Goal: Task Accomplishment & Management: Manage account settings

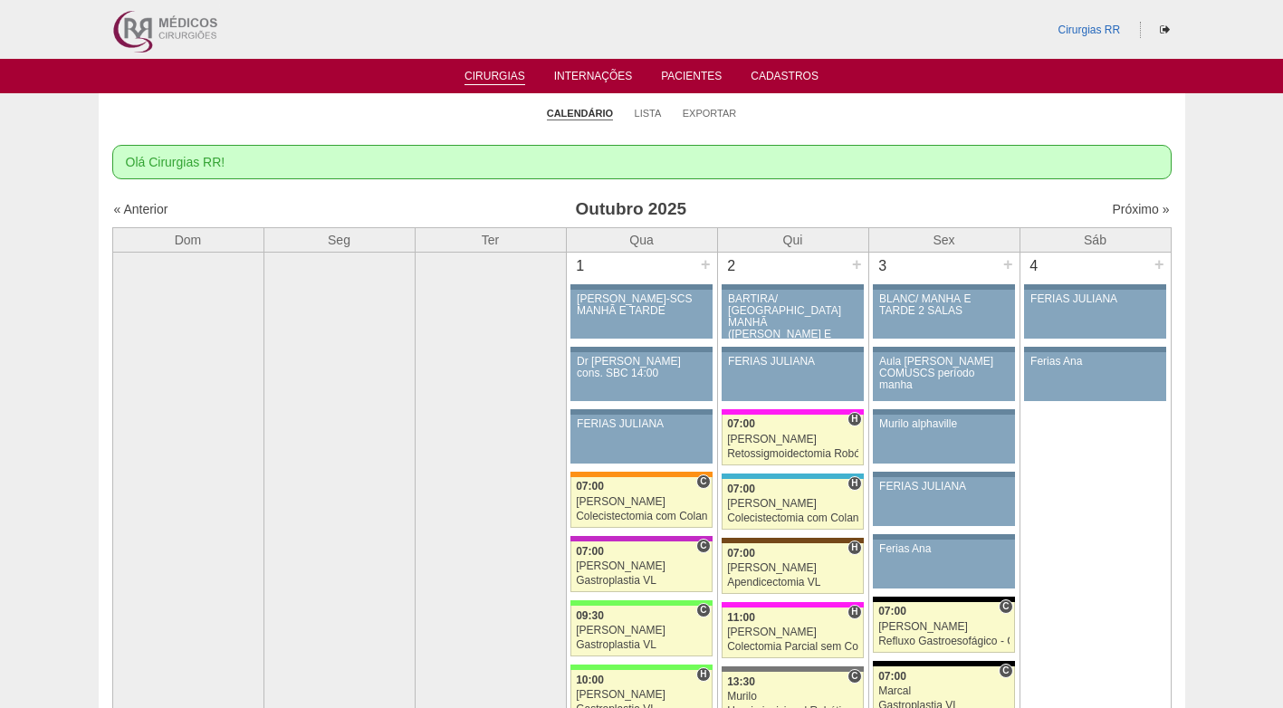
click at [815, 205] on h3 "Outubro 2025" at bounding box center [631, 209] width 528 height 26
click at [647, 110] on link "Lista" at bounding box center [647, 114] width 27 height 14
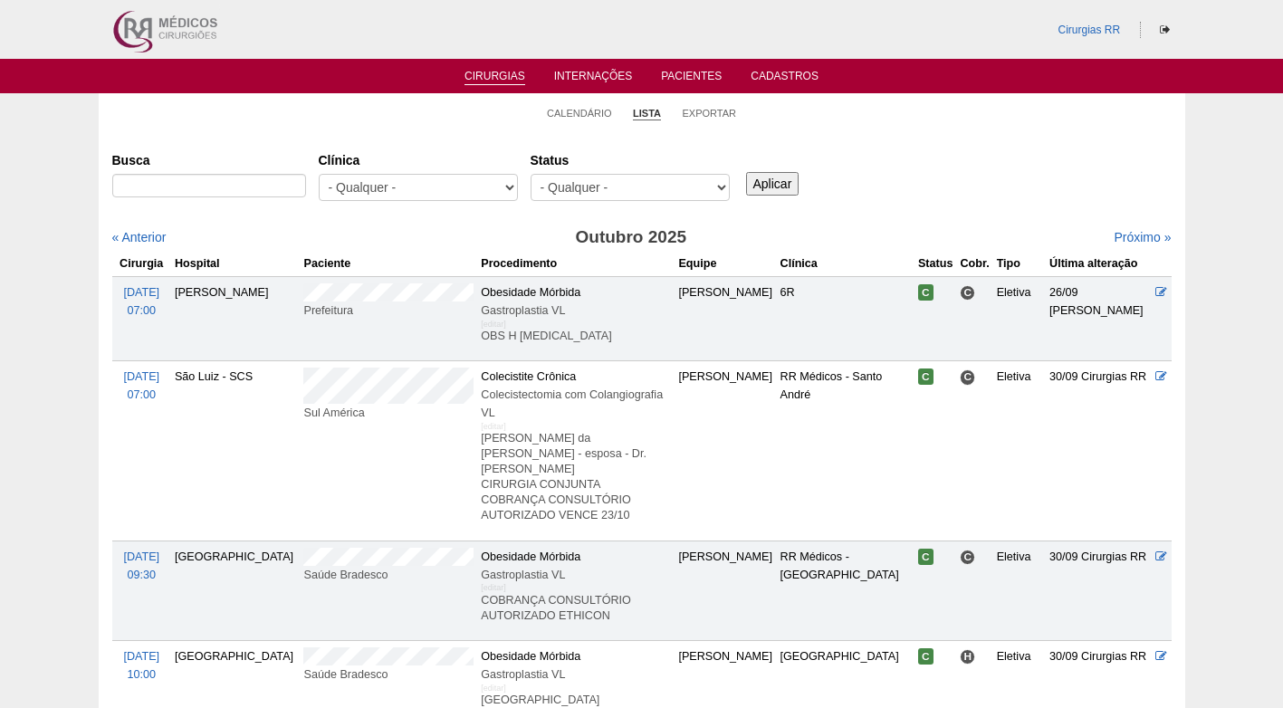
select select "resr"
click at [530, 174] on select "- Qualquer - Reservada Confirmada Suspensa Cancelada" at bounding box center [629, 187] width 199 height 27
click at [774, 185] on input "Aplicar" at bounding box center [772, 184] width 53 height 24
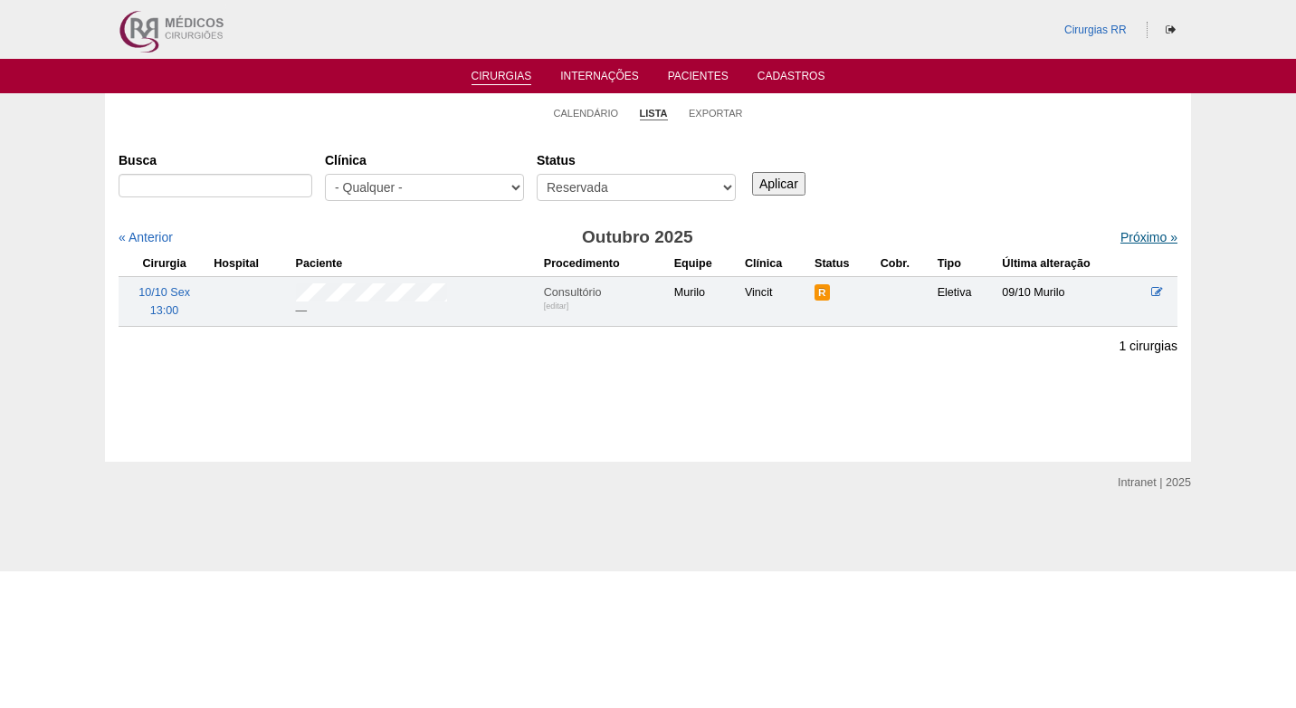
click at [1120, 234] on link "Próximo »" at bounding box center [1148, 237] width 57 height 14
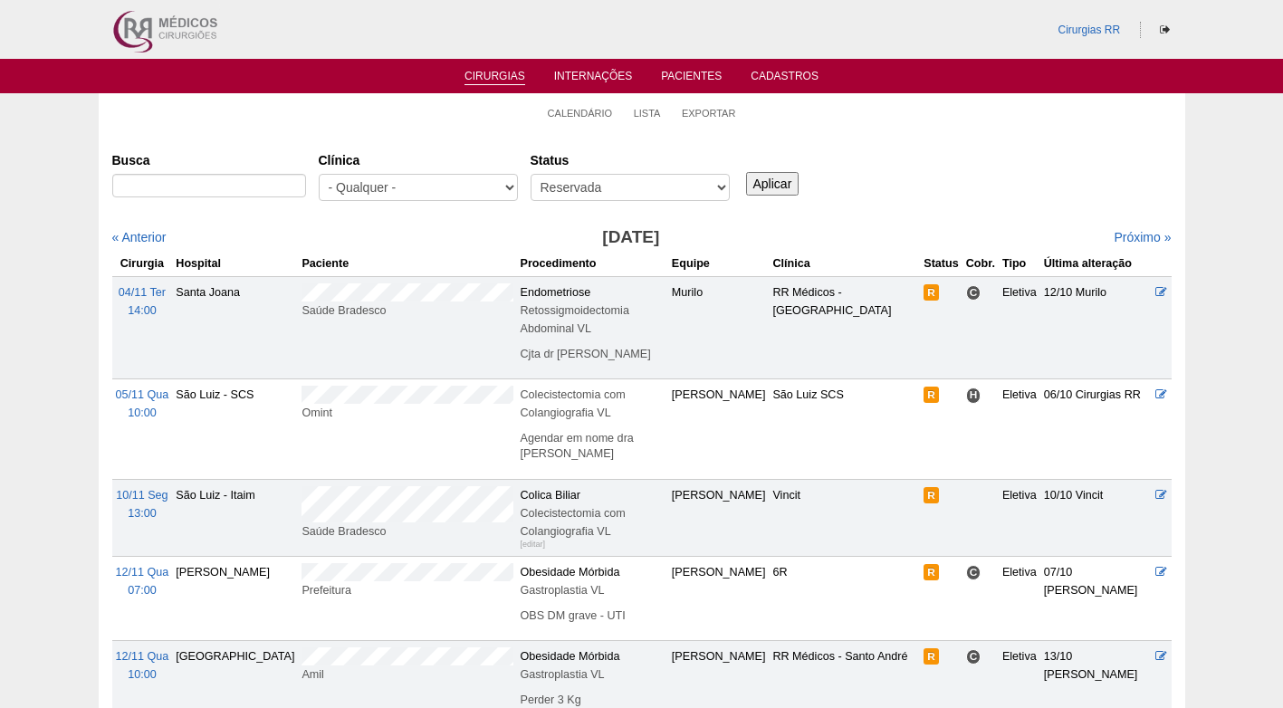
drag, startPoint x: 0, startPoint y: 0, endPoint x: 943, endPoint y: 207, distance: 965.6
drag, startPoint x: 943, startPoint y: 207, endPoint x: 882, endPoint y: 164, distance: 75.3
click at [882, 164] on div "Busca Clínica - Qualquer - 6R Alphaville Assunção Bartira Brasil Christovão da …" at bounding box center [641, 177] width 1059 height 65
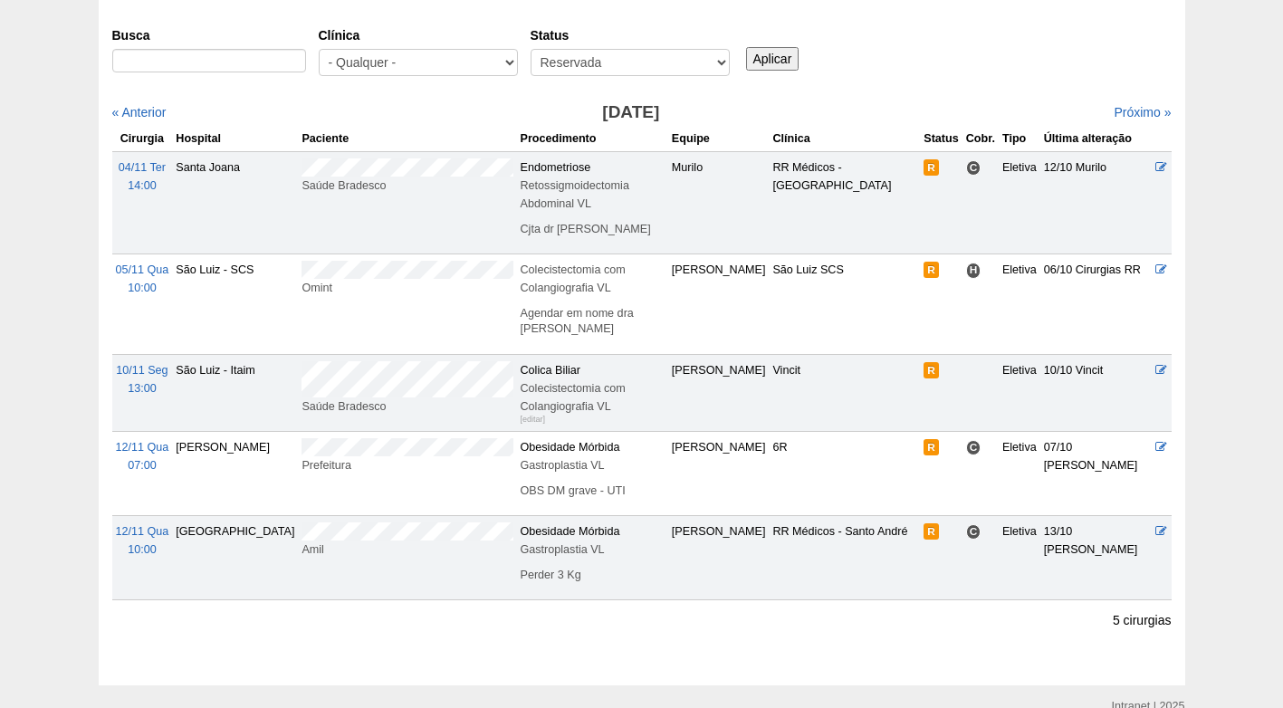
scroll to position [88, 0]
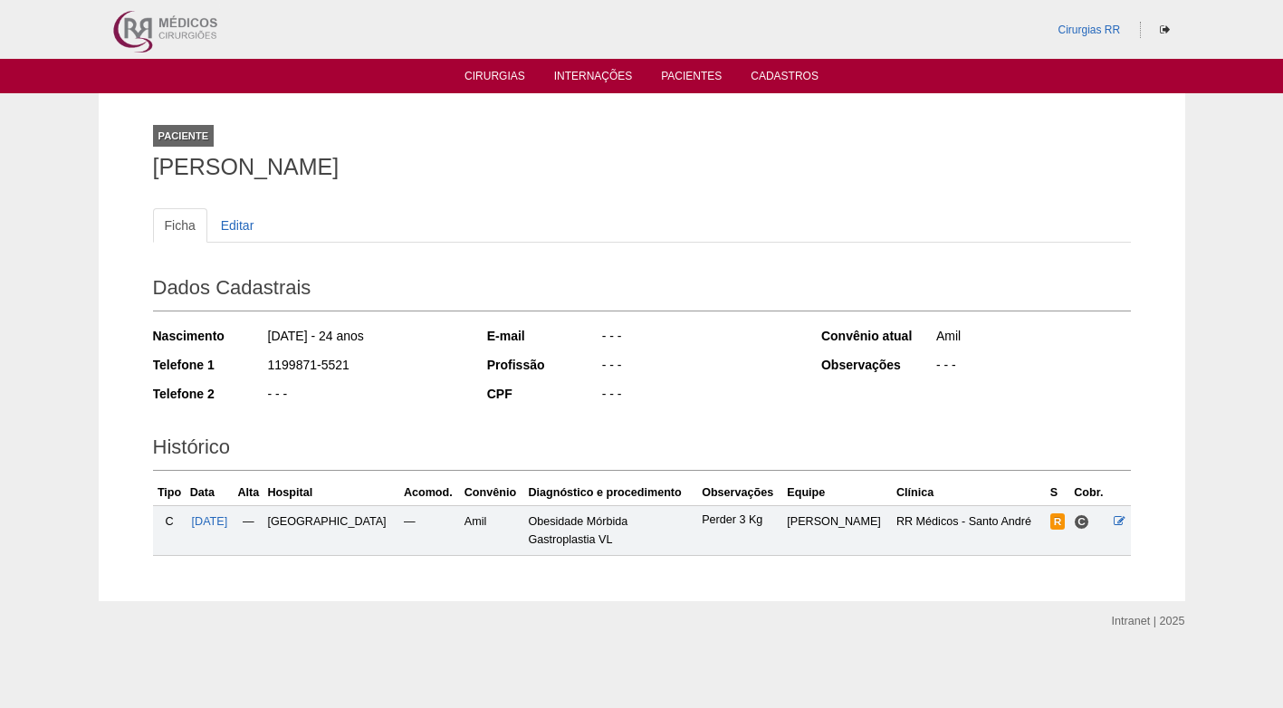
drag, startPoint x: 392, startPoint y: 167, endPoint x: 153, endPoint y: 169, distance: 238.9
click at [153, 169] on h1 "Gustavo Leitão da Silva" at bounding box center [641, 167] width 977 height 23
copy h1 "Gustavo Leitão da Silva"
click at [432, 168] on h1 "[PERSON_NAME]" at bounding box center [641, 167] width 977 height 23
click at [530, 214] on ul "Ficha Editar" at bounding box center [641, 225] width 977 height 34
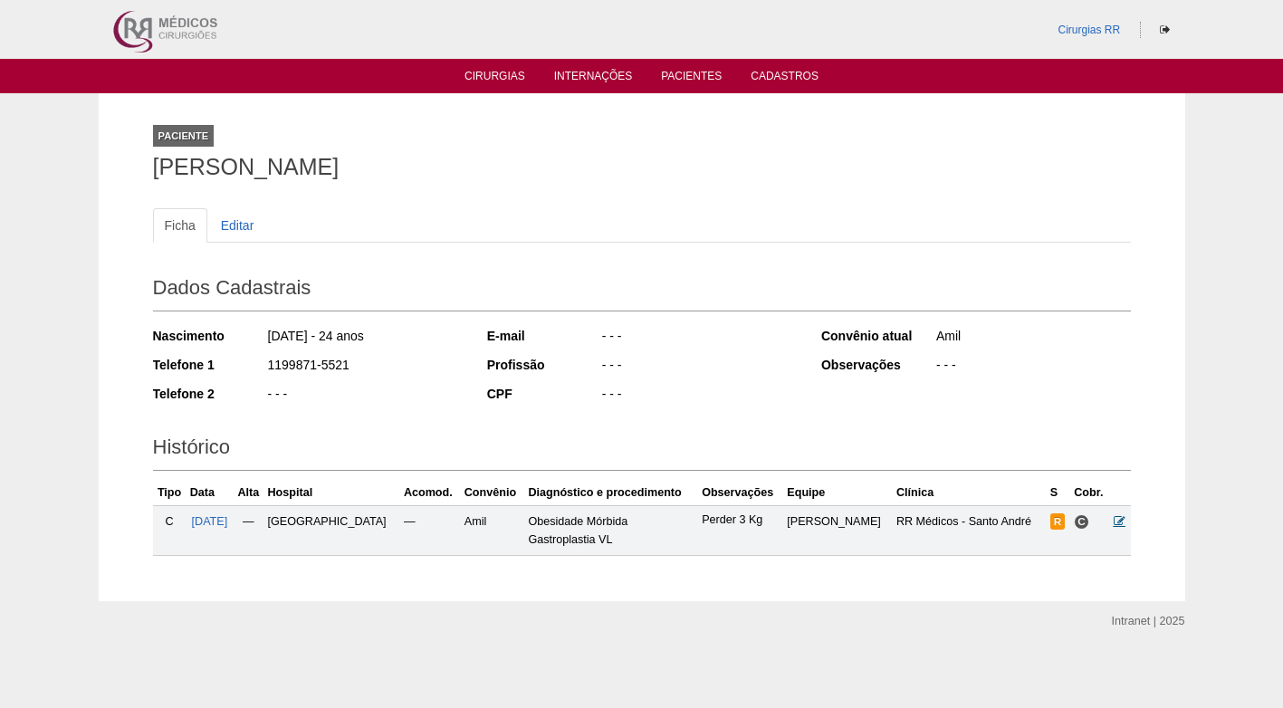
click at [1116, 516] on icon at bounding box center [1119, 521] width 12 height 12
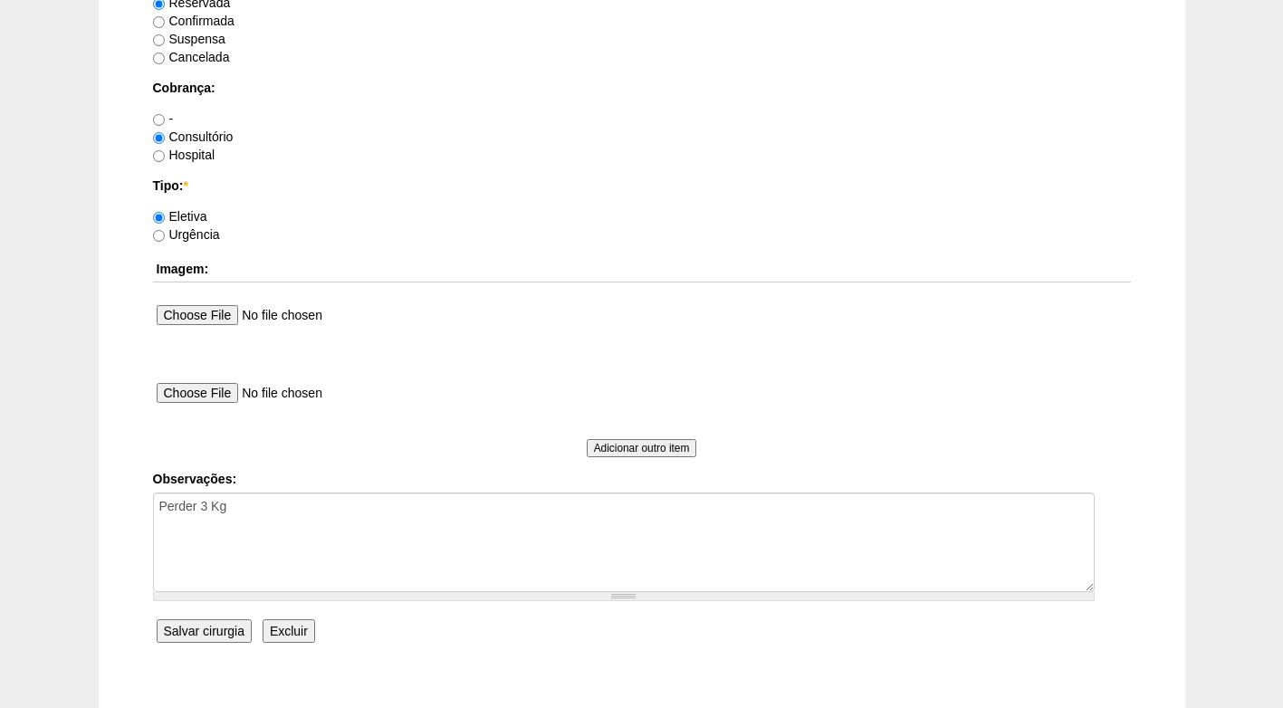
scroll to position [1625, 0]
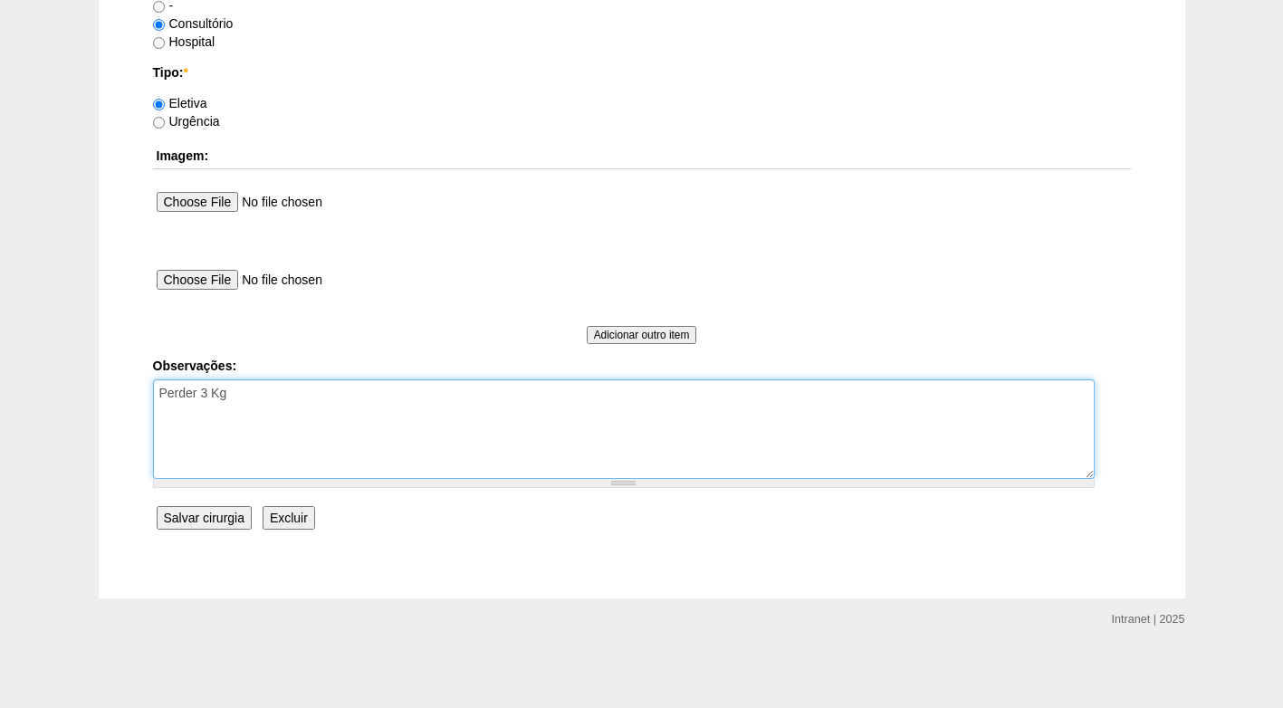
click at [296, 389] on textarea "Perder 3 Kg" at bounding box center [623, 429] width 941 height 100
click at [298, 426] on textarea "Perder 3 Kg" at bounding box center [623, 429] width 941 height 100
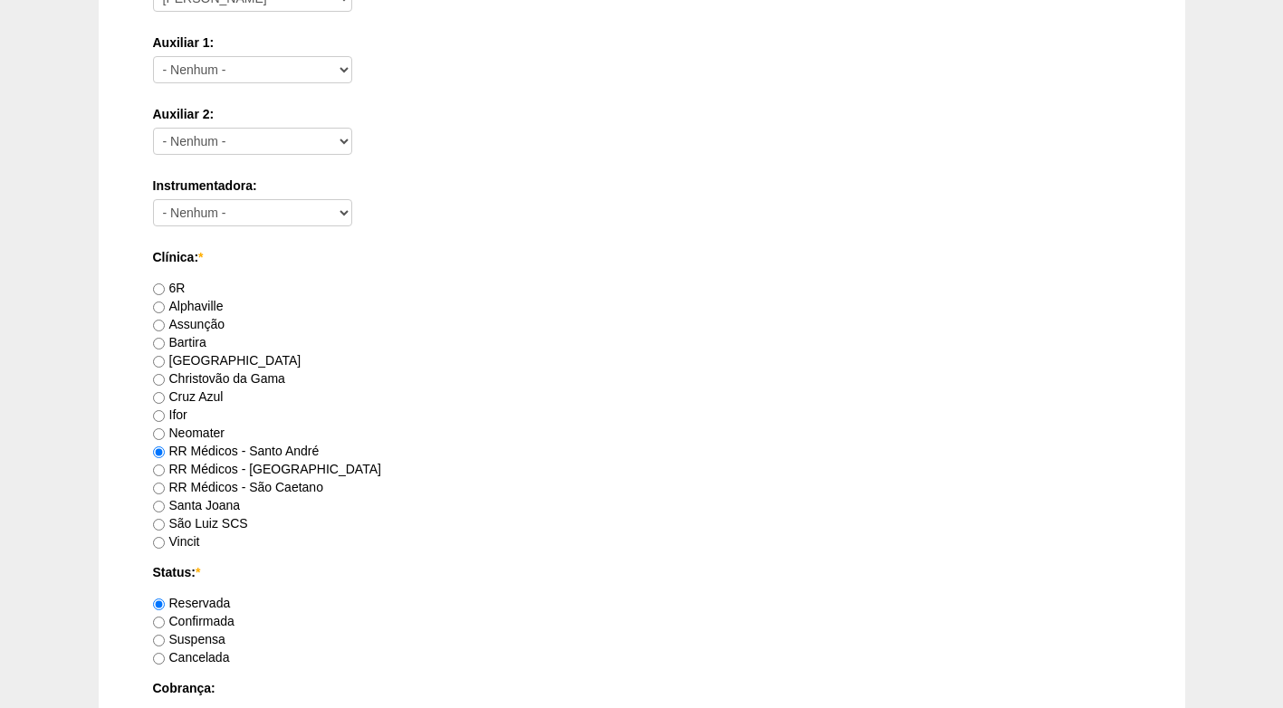
scroll to position [901, 0]
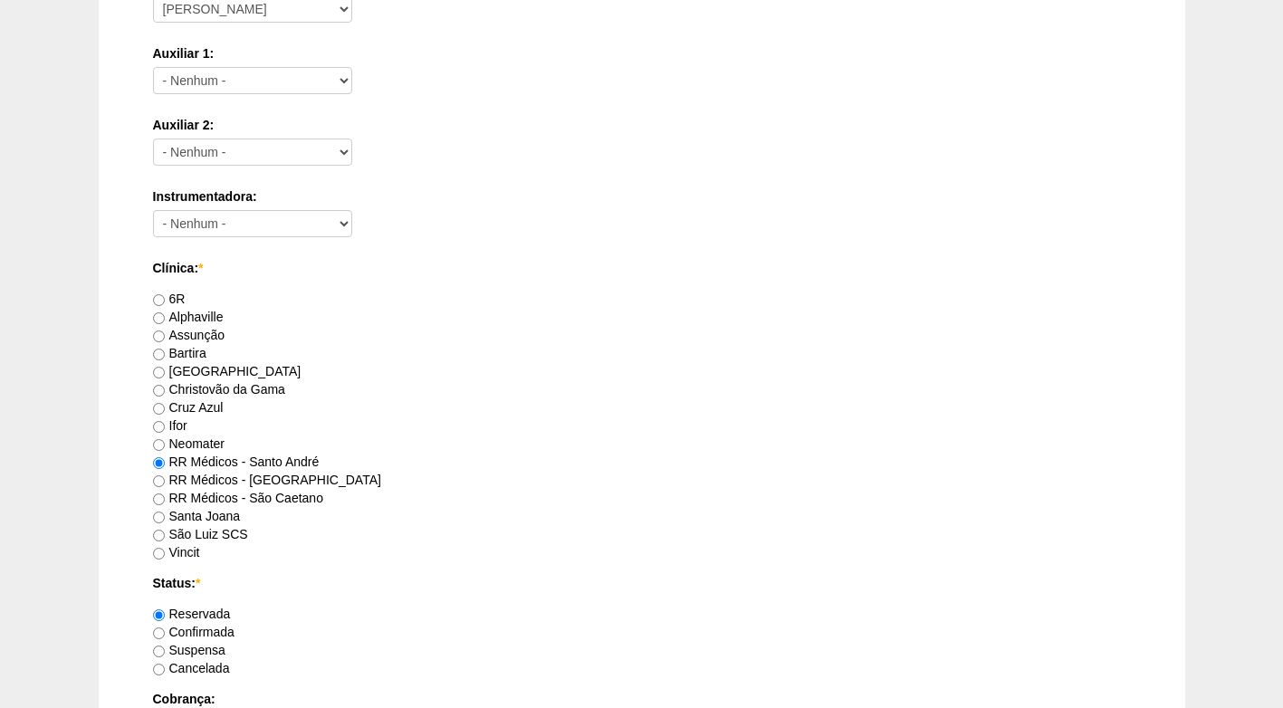
type textarea "Perder 3 Kg AUTORIZADO FATURADO CONSULTORIO"
click at [203, 637] on label "Confirmada" at bounding box center [193, 632] width 81 height 14
click at [165, 637] on input "Confirmada" at bounding box center [159, 633] width 12 height 12
radio input "true"
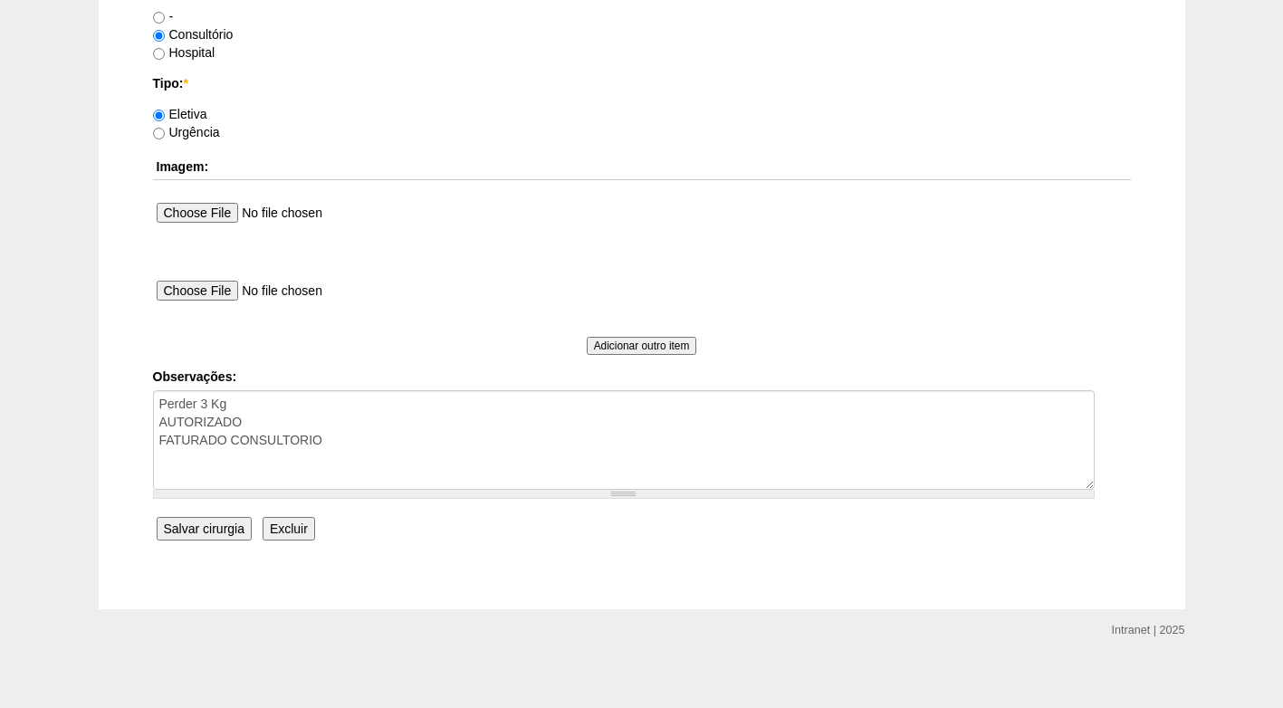
scroll to position [1625, 0]
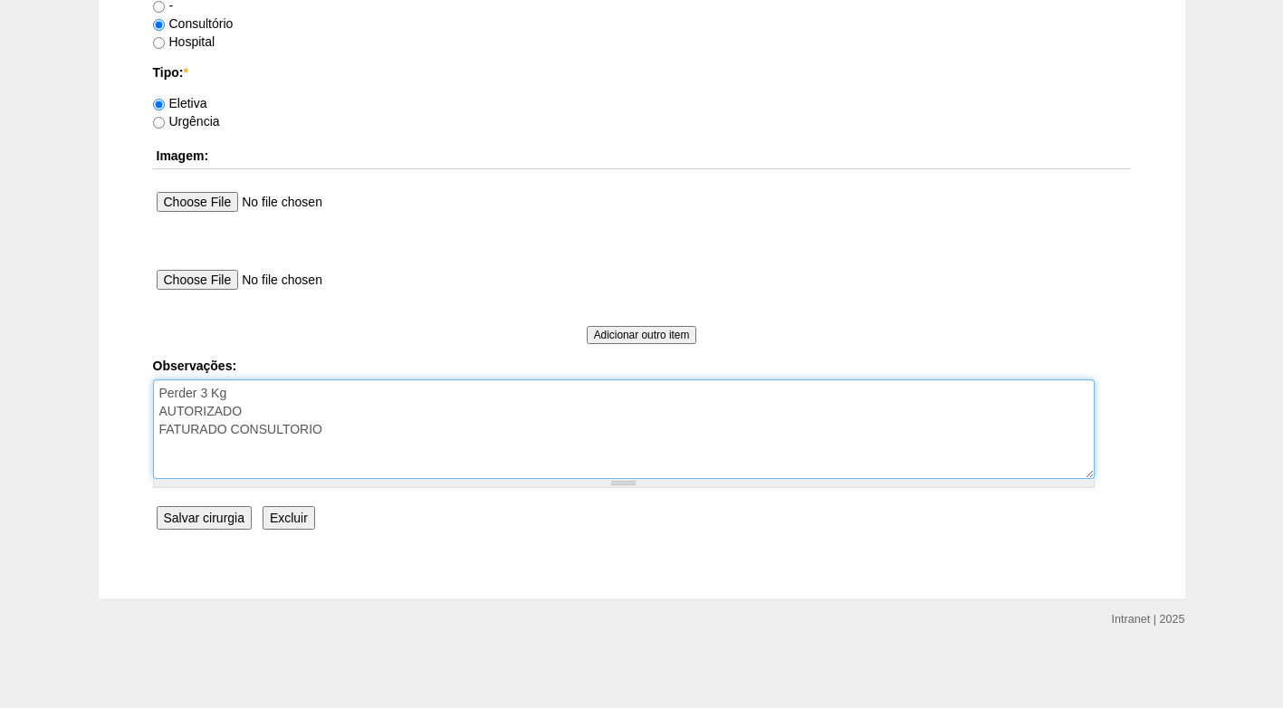
click at [399, 442] on textarea "Perder 3 Kg" at bounding box center [623, 429] width 941 height 100
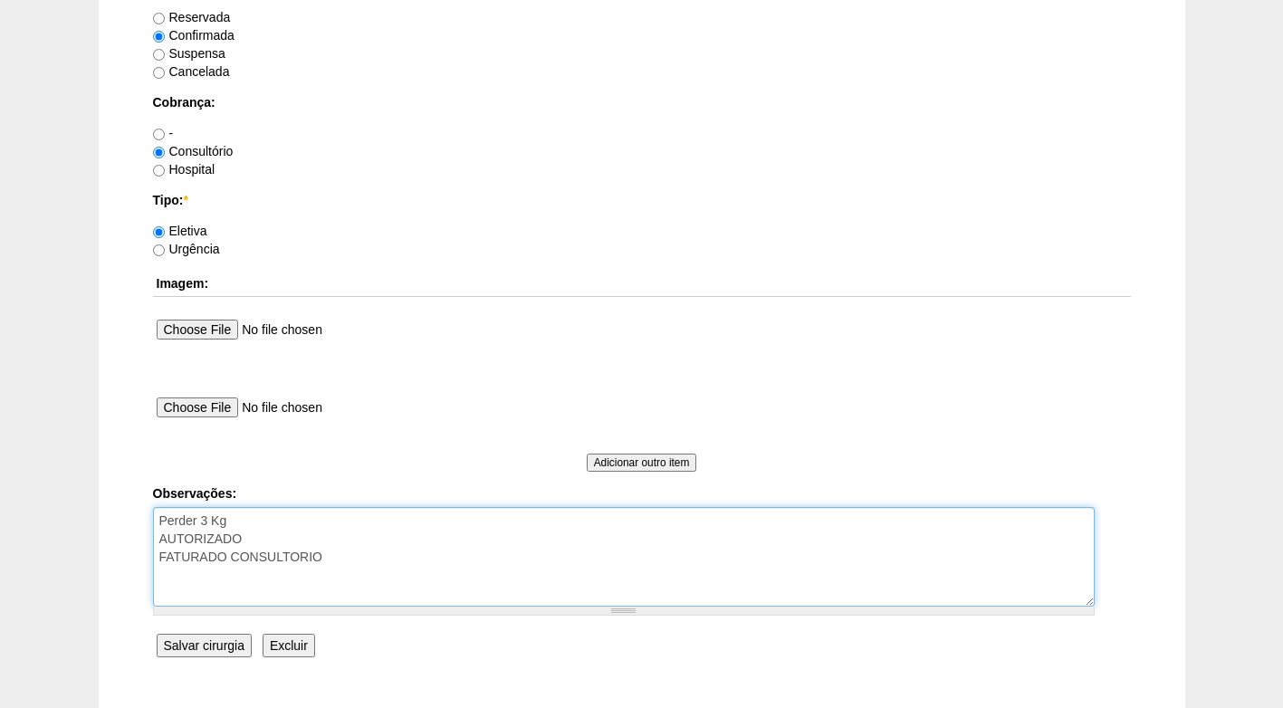
scroll to position [1534, 0]
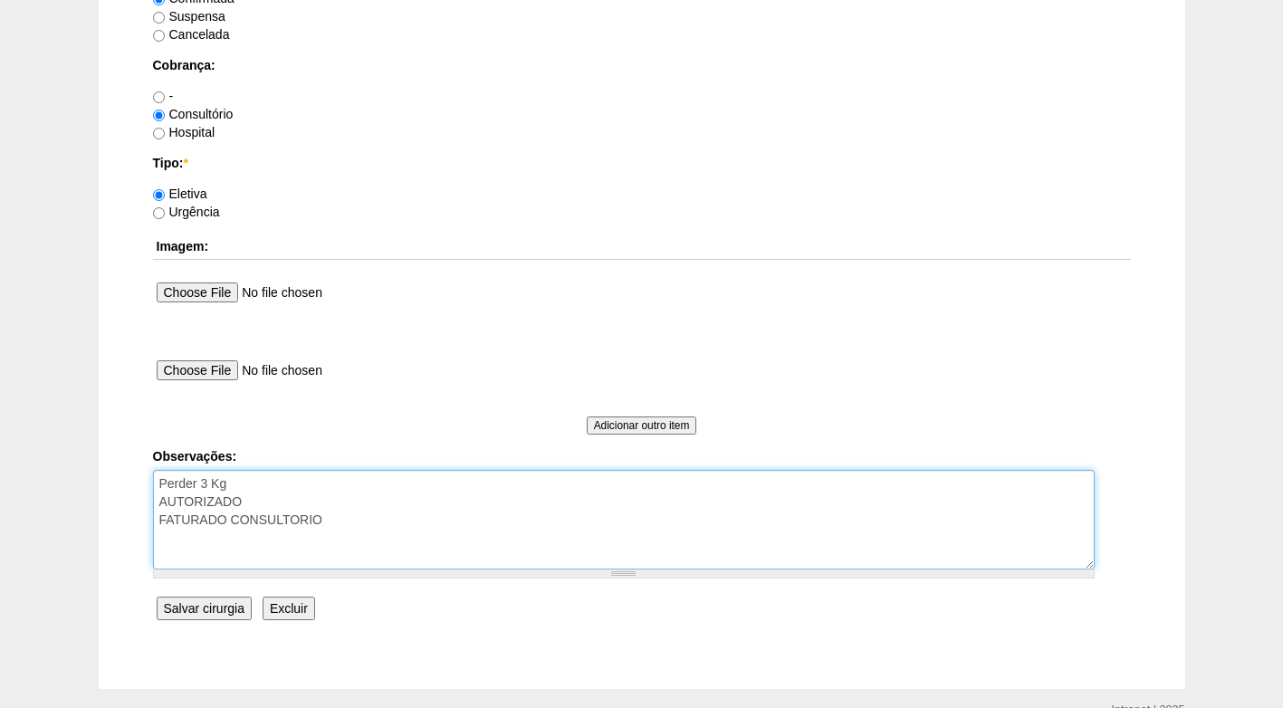
click at [365, 523] on textarea "Perder 3 Kg" at bounding box center [623, 520] width 941 height 100
click at [362, 522] on textarea "Perder 3 Kg" at bounding box center [623, 520] width 941 height 100
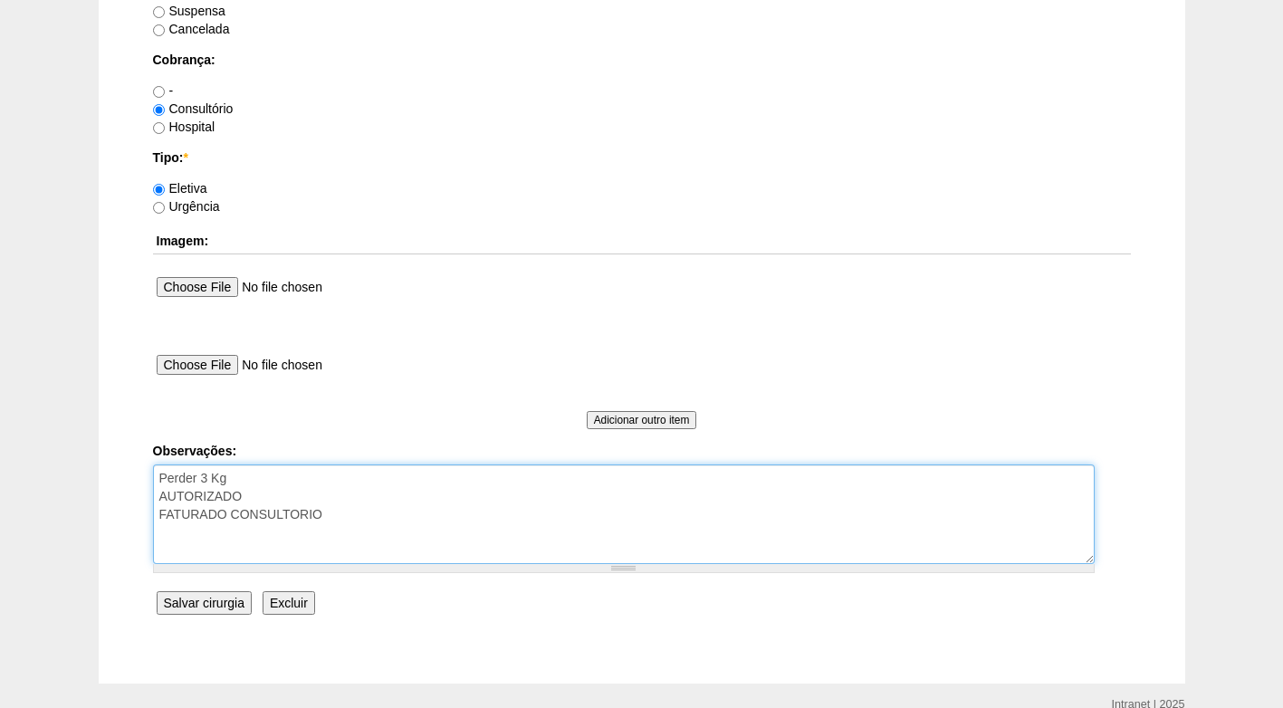
scroll to position [1625, 0]
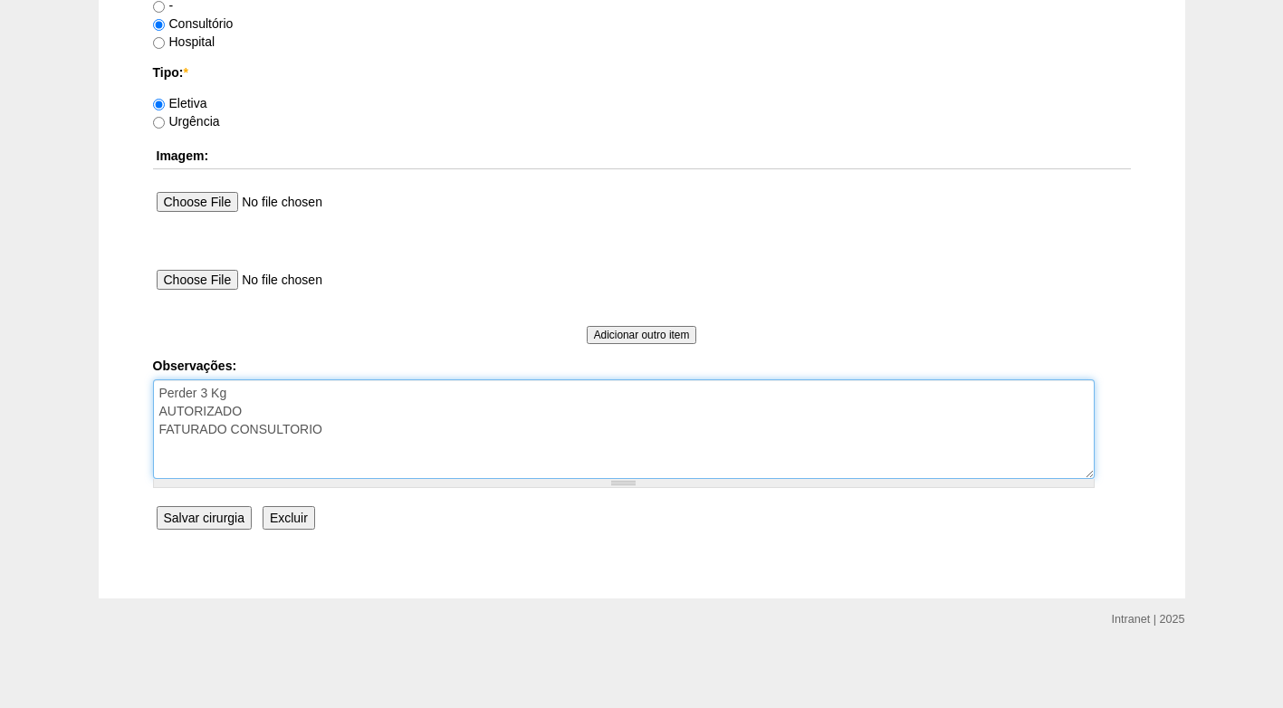
click at [369, 432] on textarea "Perder 3 Kg" at bounding box center [623, 429] width 941 height 100
type textarea "Perder 3 Kg AUTORIZADO FATURADO CONSULTORIO"
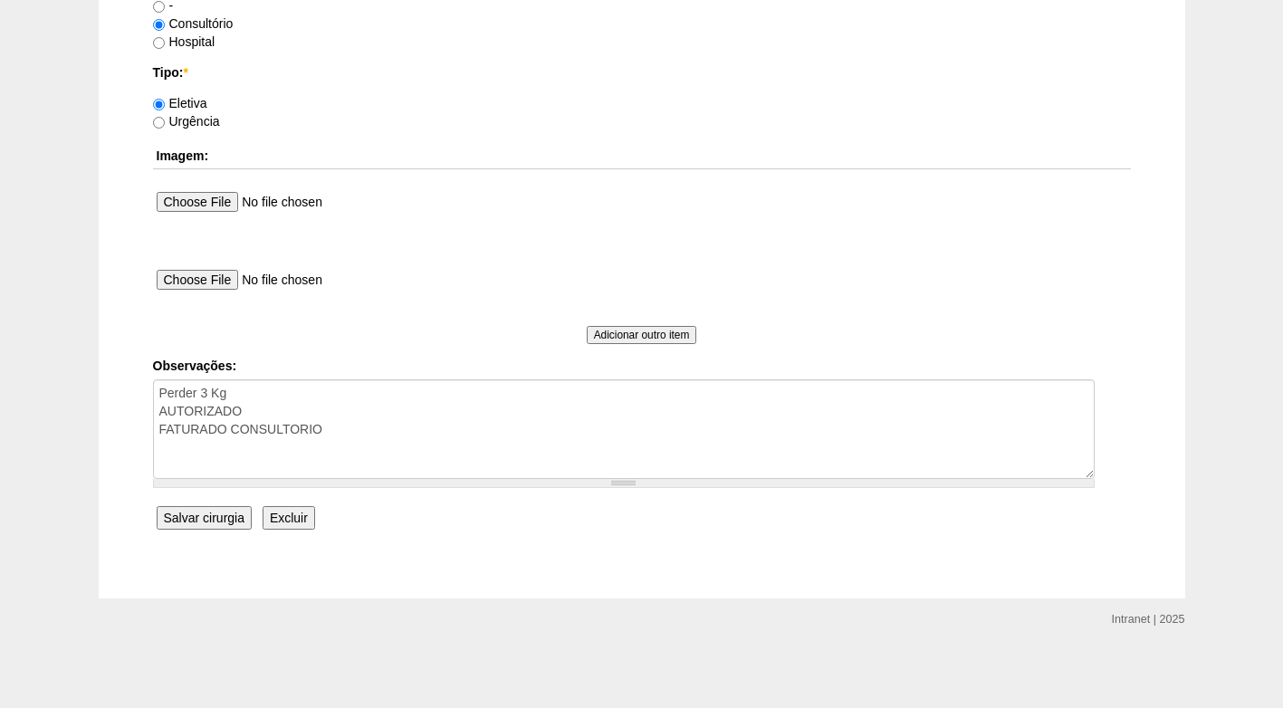
click at [193, 514] on input "Salvar cirurgia" at bounding box center [204, 518] width 95 height 24
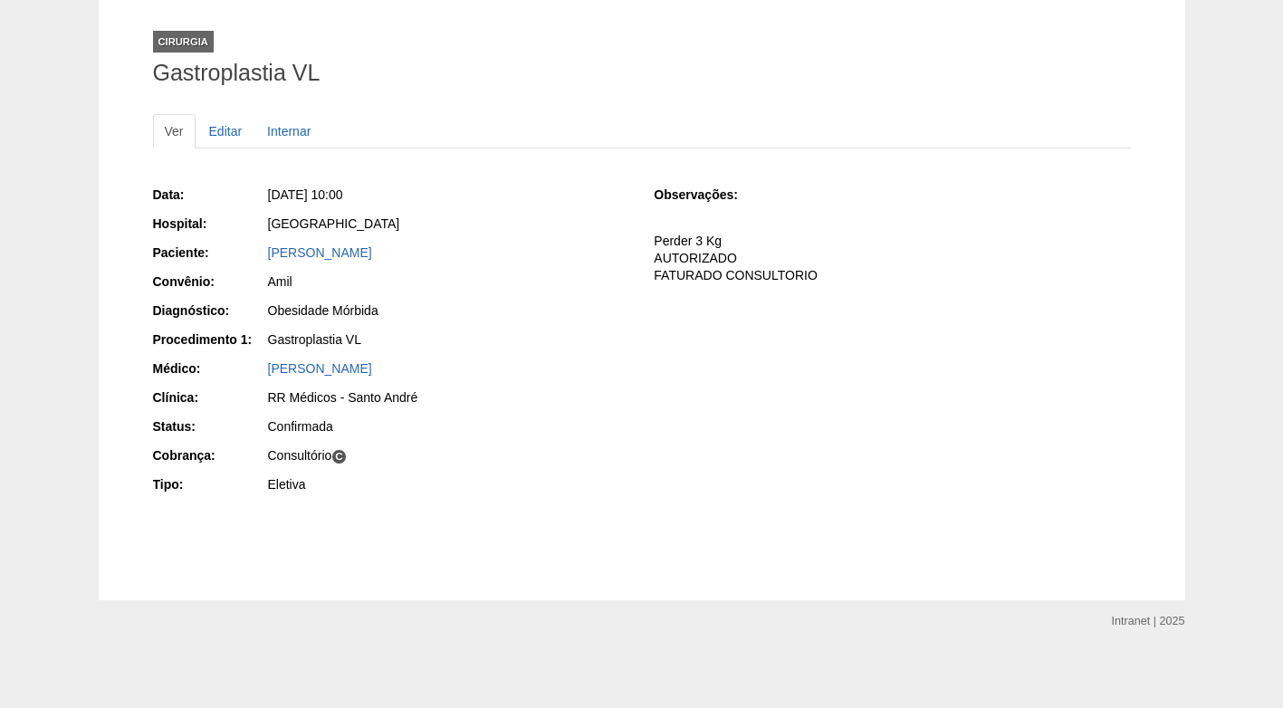
scroll to position [149, 0]
click at [566, 434] on div "Confirmada" at bounding box center [447, 426] width 363 height 23
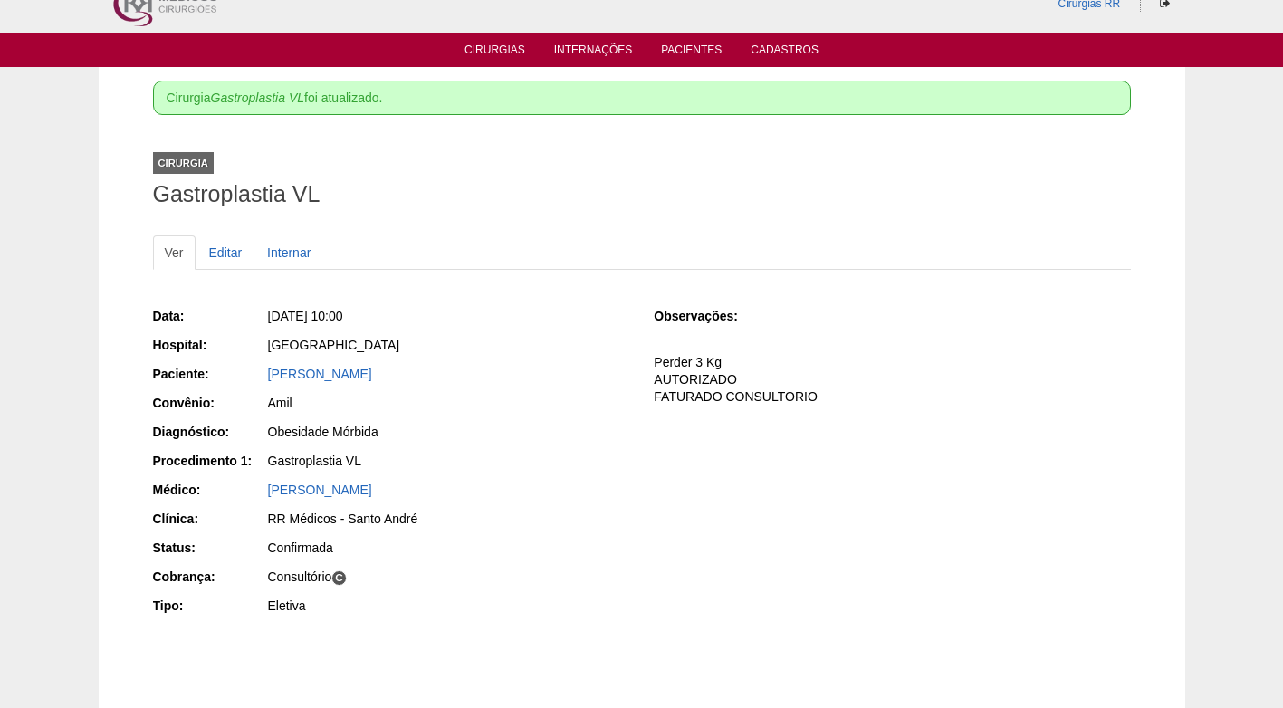
scroll to position [0, 0]
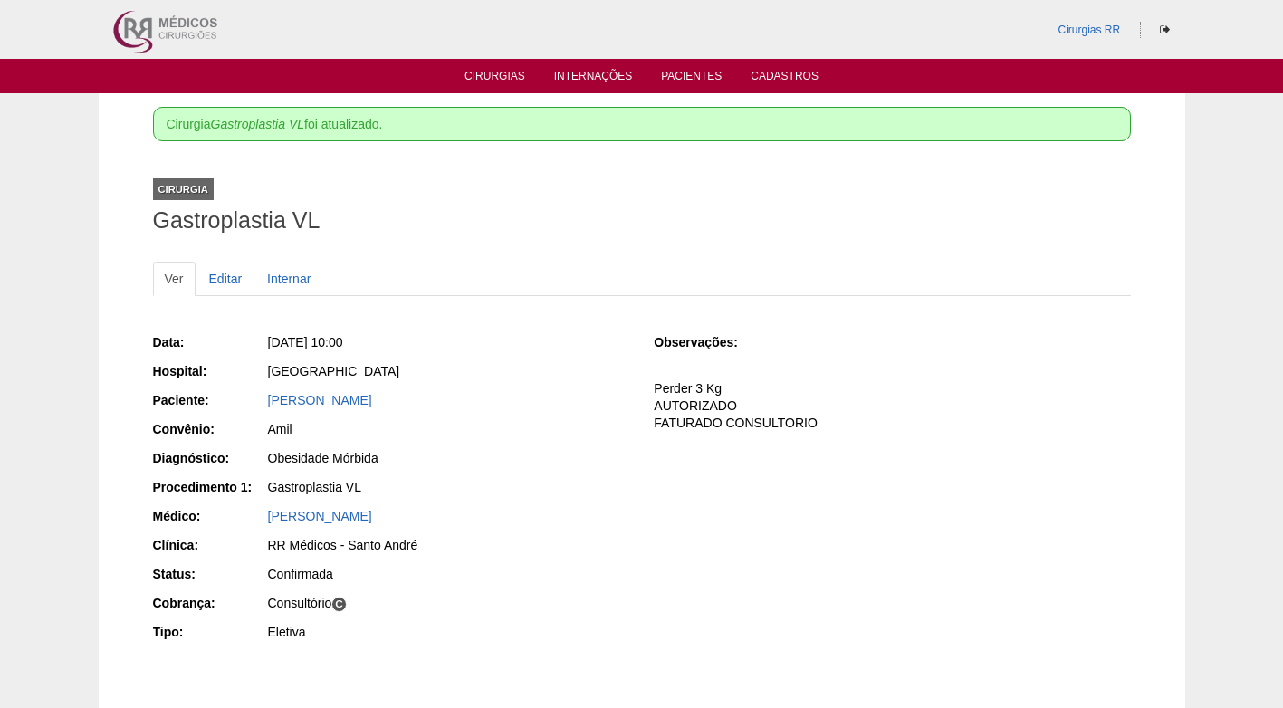
drag, startPoint x: 560, startPoint y: 250, endPoint x: 551, endPoint y: 199, distance: 51.5
click at [560, 242] on div "Cirurgia Gastroplastia VL foi atualizado. Cirurgia Gastroplastia VL Ver Editar …" at bounding box center [641, 420] width 1005 height 654
drag, startPoint x: 505, startPoint y: 83, endPoint x: 537, endPoint y: 99, distance: 35.2
click at [505, 84] on link "Cirurgias" at bounding box center [494, 79] width 61 height 18
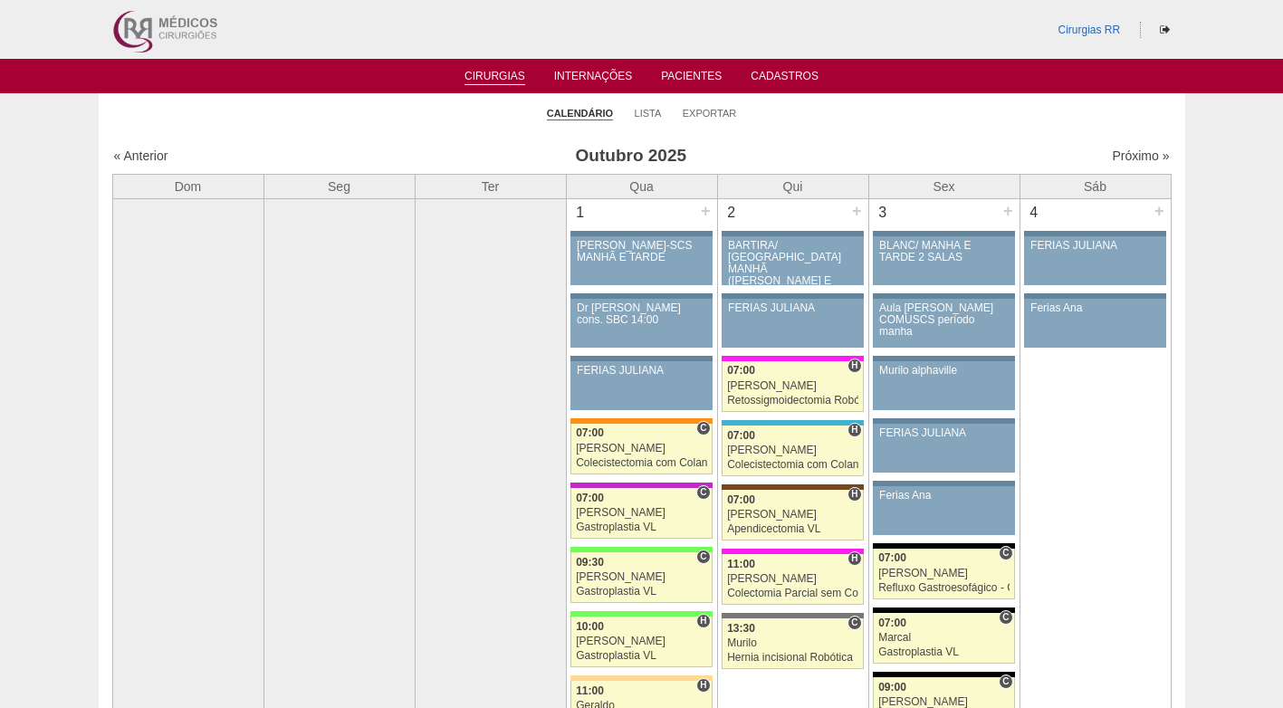
click at [811, 92] on ul "Cirurgias Internações Pacientes Cadastros" at bounding box center [641, 76] width 1283 height 34
click at [649, 112] on link "Lista" at bounding box center [647, 114] width 27 height 14
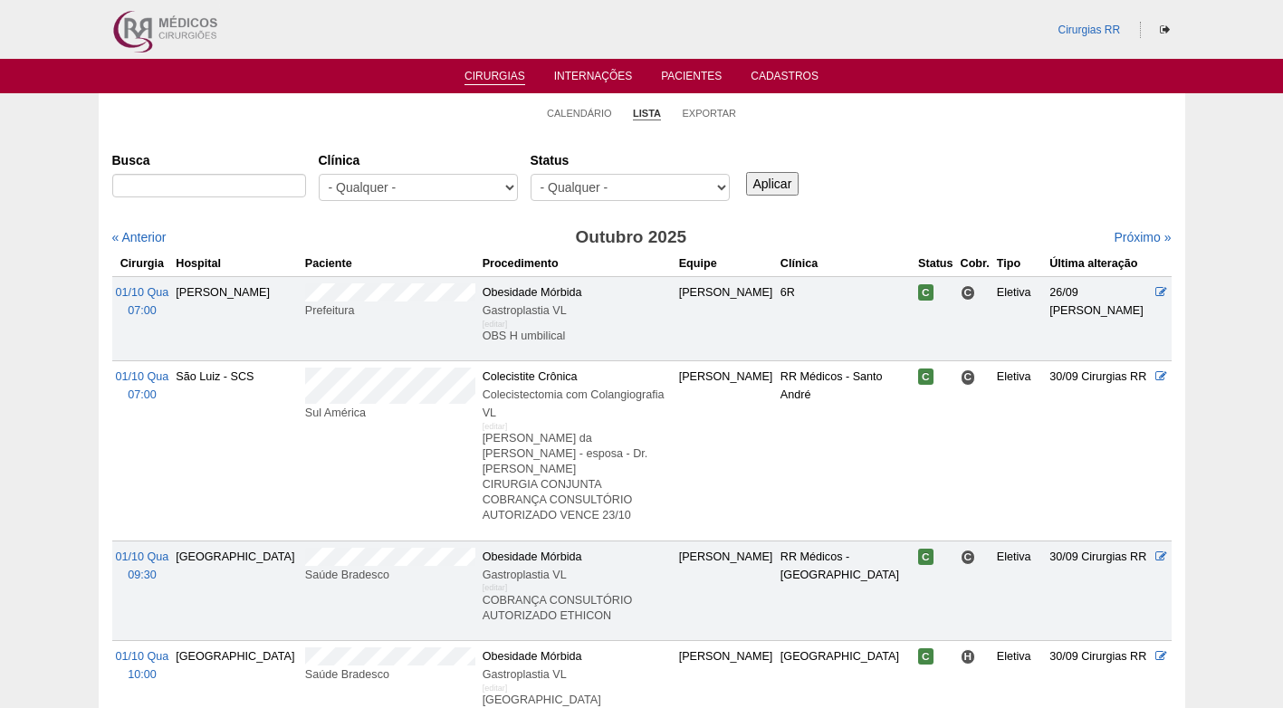
select select "resr"
click at [530, 174] on select "- Qualquer - Reservada Confirmada Suspensa Cancelada" at bounding box center [629, 187] width 199 height 27
click at [769, 174] on input "Aplicar" at bounding box center [772, 184] width 53 height 24
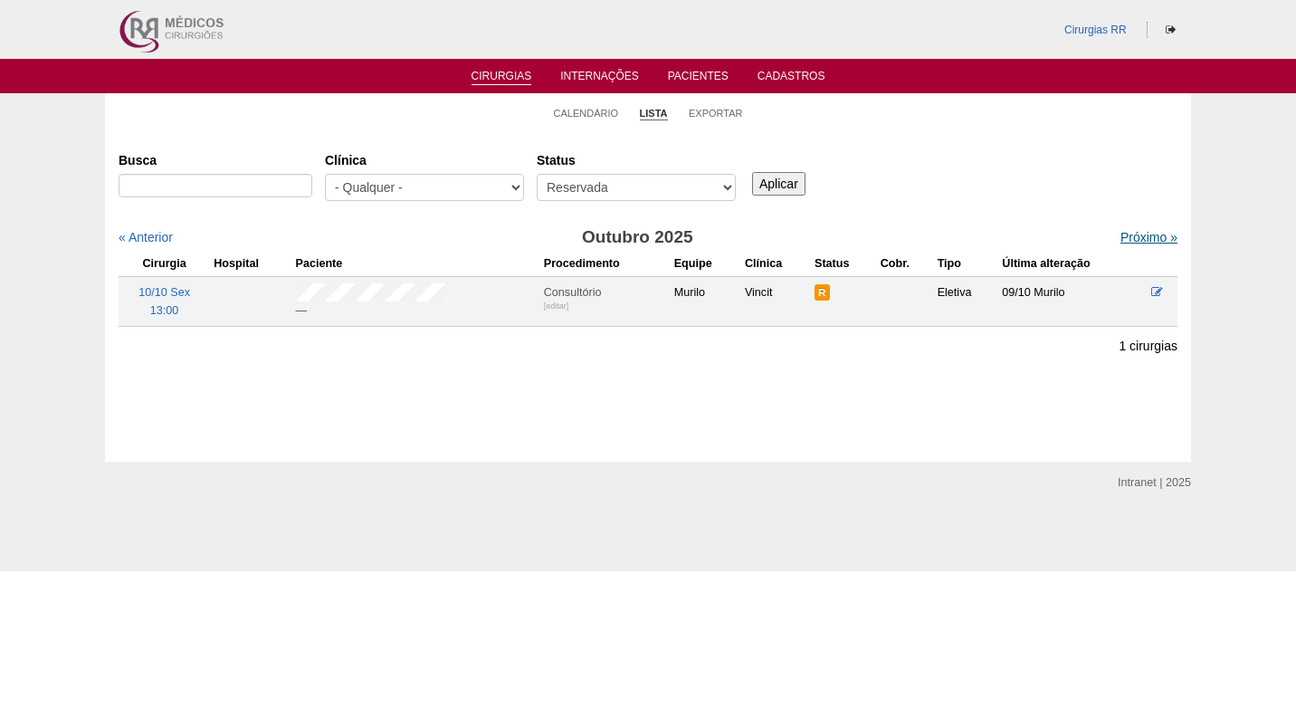
click at [1127, 237] on link "Próximo »" at bounding box center [1148, 237] width 57 height 14
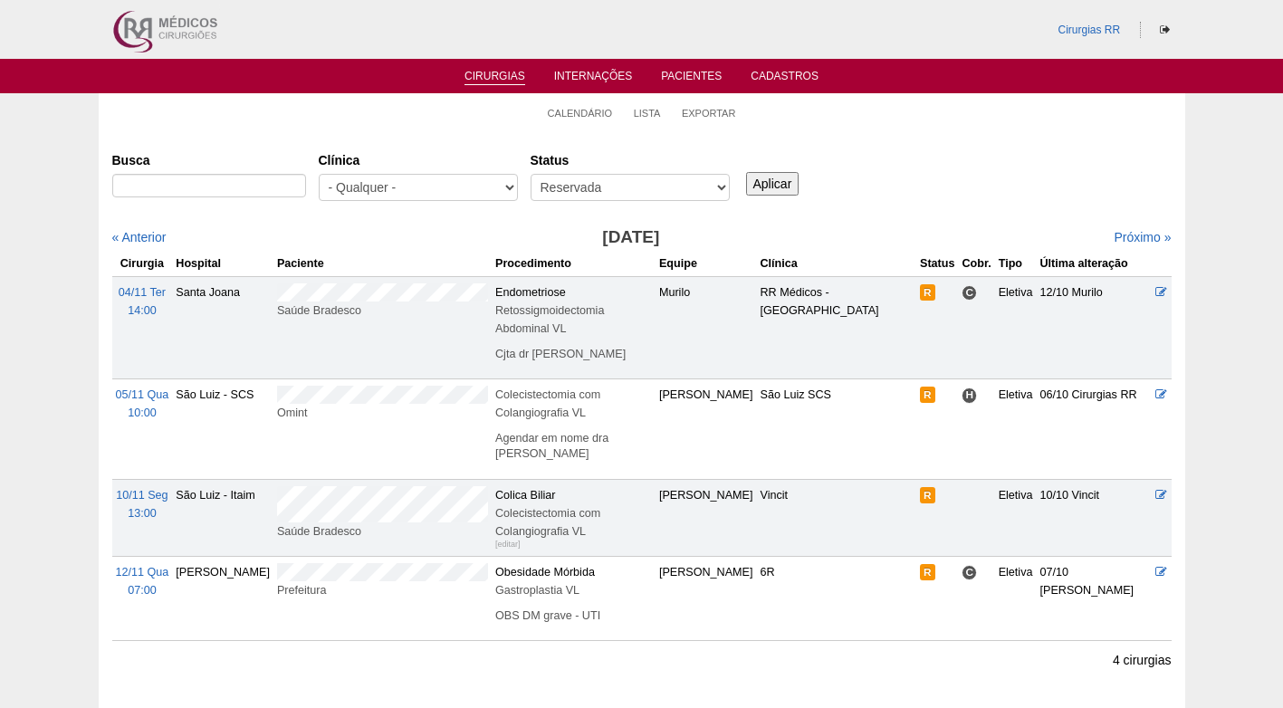
click at [945, 202] on div "Busca [GEOGRAPHIC_DATA] - Qualquer - 6R Alphaville Assunção Bartira Brasil Chri…" at bounding box center [641, 177] width 1059 height 65
click at [934, 199] on div "Busca Clínica - Qualquer - 6R Alphaville Assunção Bartira Brasil Christovão da …" at bounding box center [641, 177] width 1059 height 65
click at [273, 292] on td "Saúde Bradesco" at bounding box center [382, 327] width 218 height 102
click at [599, 112] on link "Calendário" at bounding box center [580, 114] width 65 height 14
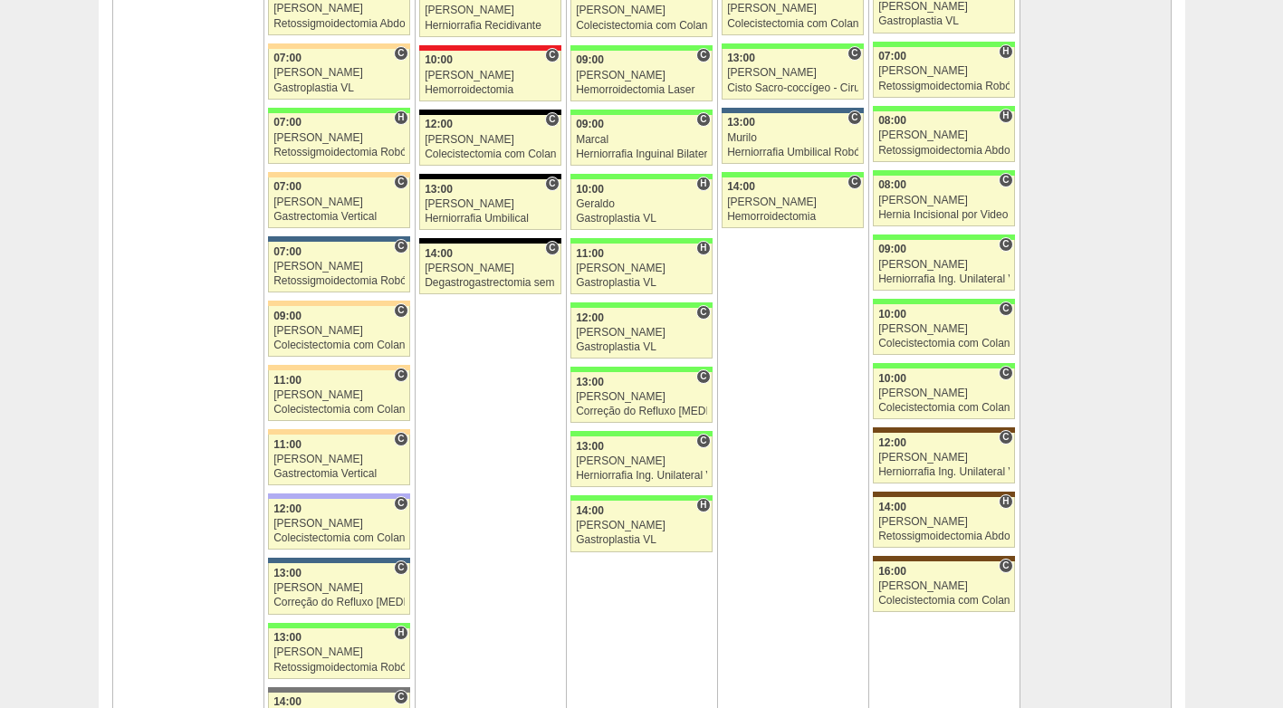
scroll to position [4115, 0]
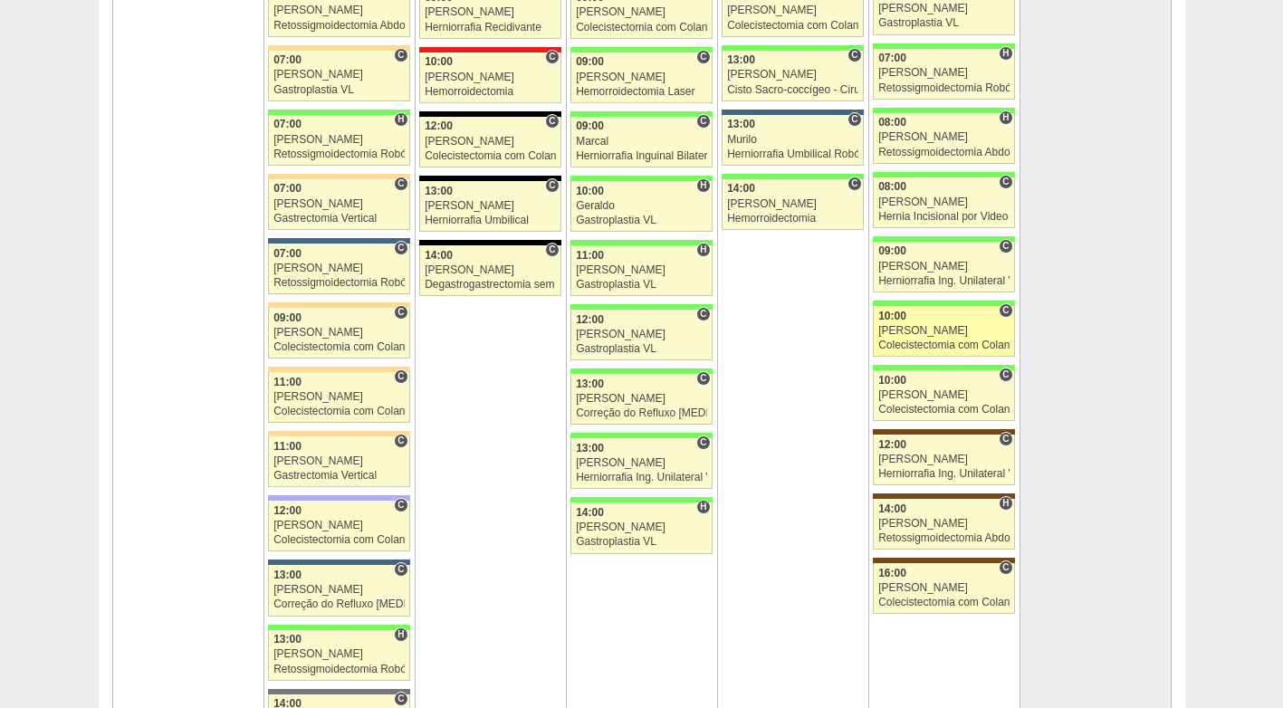
click at [932, 329] on div "[PERSON_NAME]" at bounding box center [943, 331] width 131 height 12
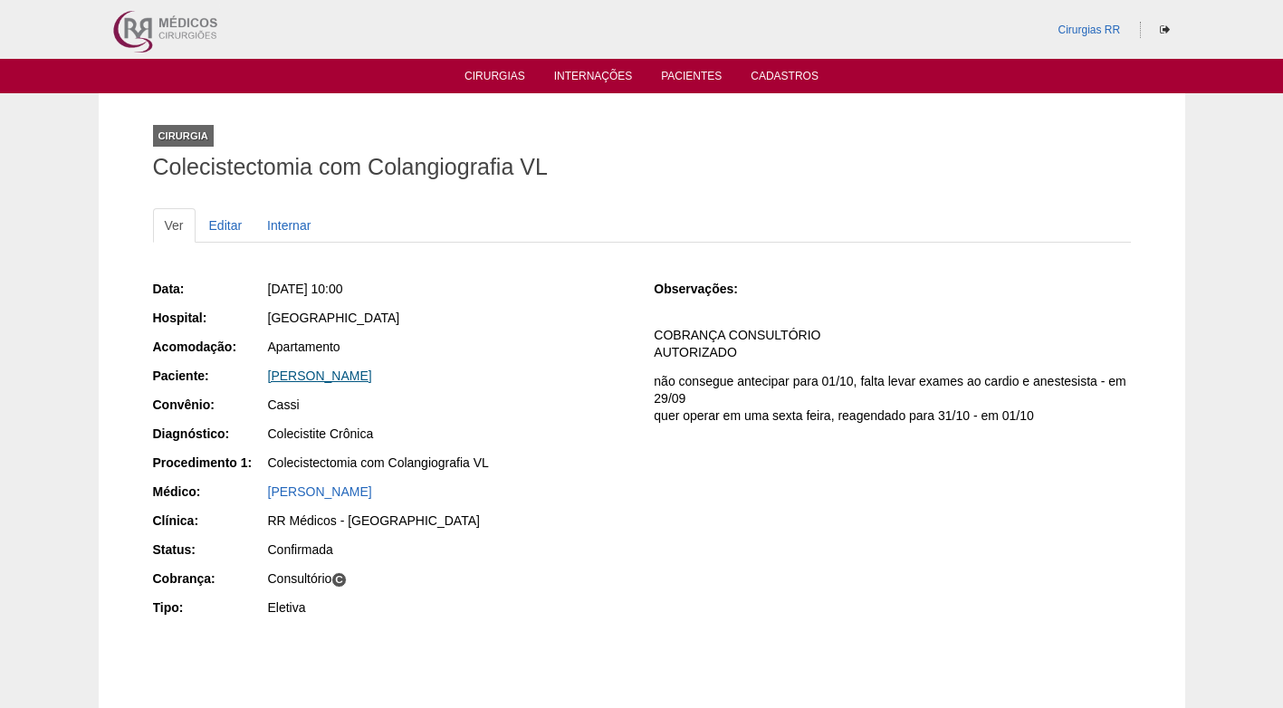
click at [307, 369] on link "[PERSON_NAME]" at bounding box center [320, 375] width 104 height 14
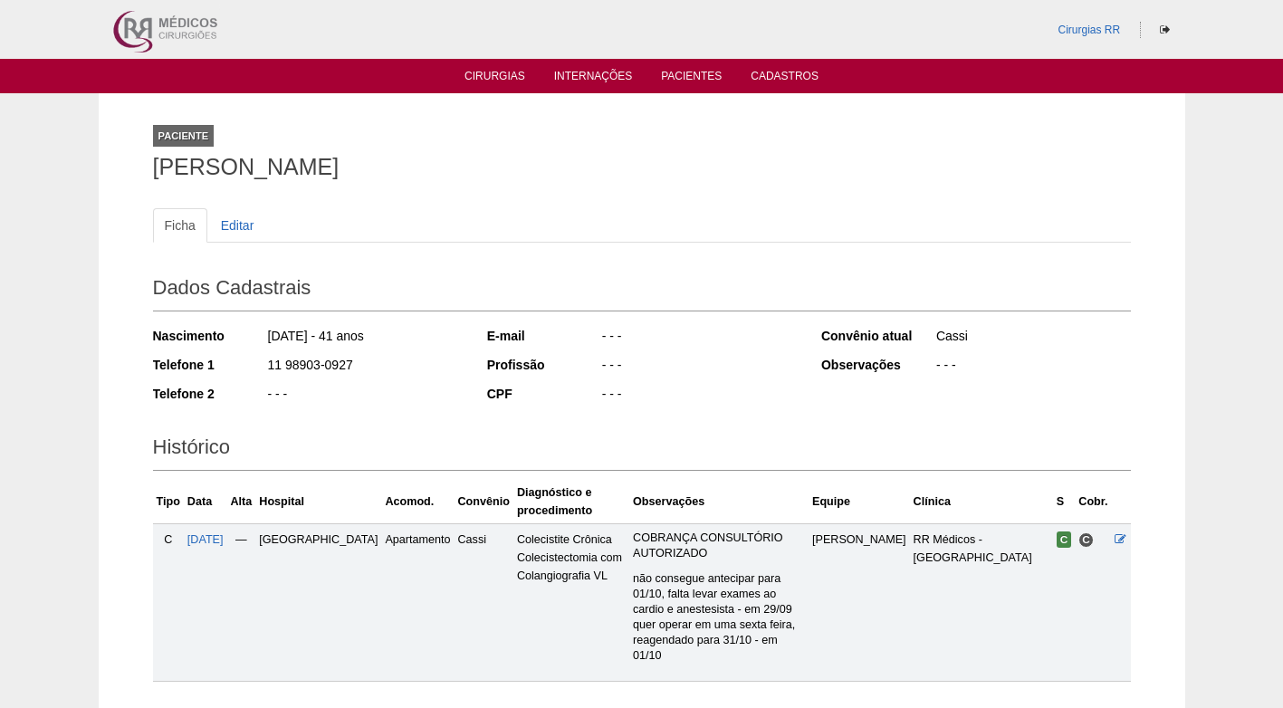
drag, startPoint x: 351, startPoint y: 168, endPoint x: 118, endPoint y: 168, distance: 233.5
click at [118, 168] on div "Paciente [PERSON_NAME] Ficha Editar Dados Cadastrais Nascimento [DATE] - 41 ano…" at bounding box center [642, 409] width 1086 height 633
copy h1 "[PERSON_NAME]"
drag, startPoint x: 529, startPoint y: 136, endPoint x: 521, endPoint y: 106, distance: 30.7
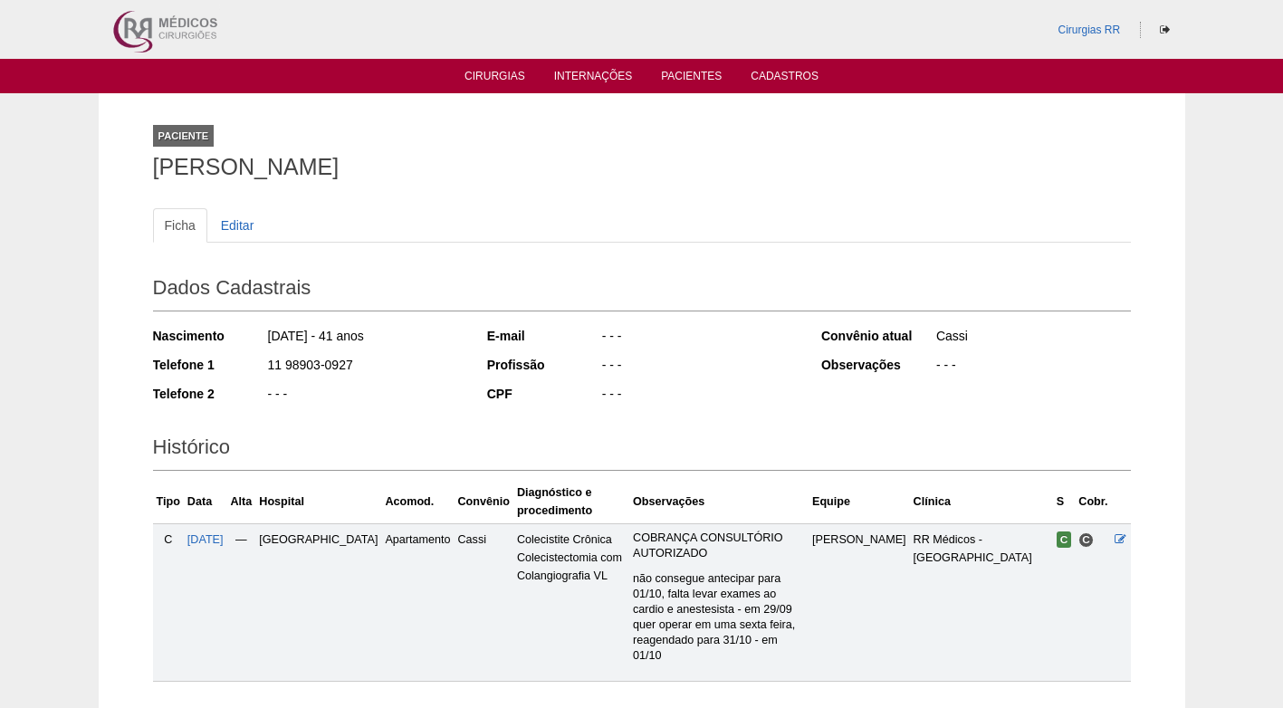
click at [529, 130] on div "Paciente RICARDO MACIEL DE LIMA" at bounding box center [641, 148] width 977 height 83
click at [513, 163] on h1 "RICARDO MACIEL DE LIMA" at bounding box center [641, 167] width 977 height 23
click at [606, 157] on h1 "RICARDO MACIEL DE LIMA" at bounding box center [641, 167] width 977 height 23
drag, startPoint x: 148, startPoint y: 166, endPoint x: 471, endPoint y: 172, distance: 323.2
click at [471, 172] on div "Paciente RICARDO MACIEL DE LIMA Ficha Editar Dados Cadastrais Nascimento 25/01/…" at bounding box center [641, 409] width 1005 height 633
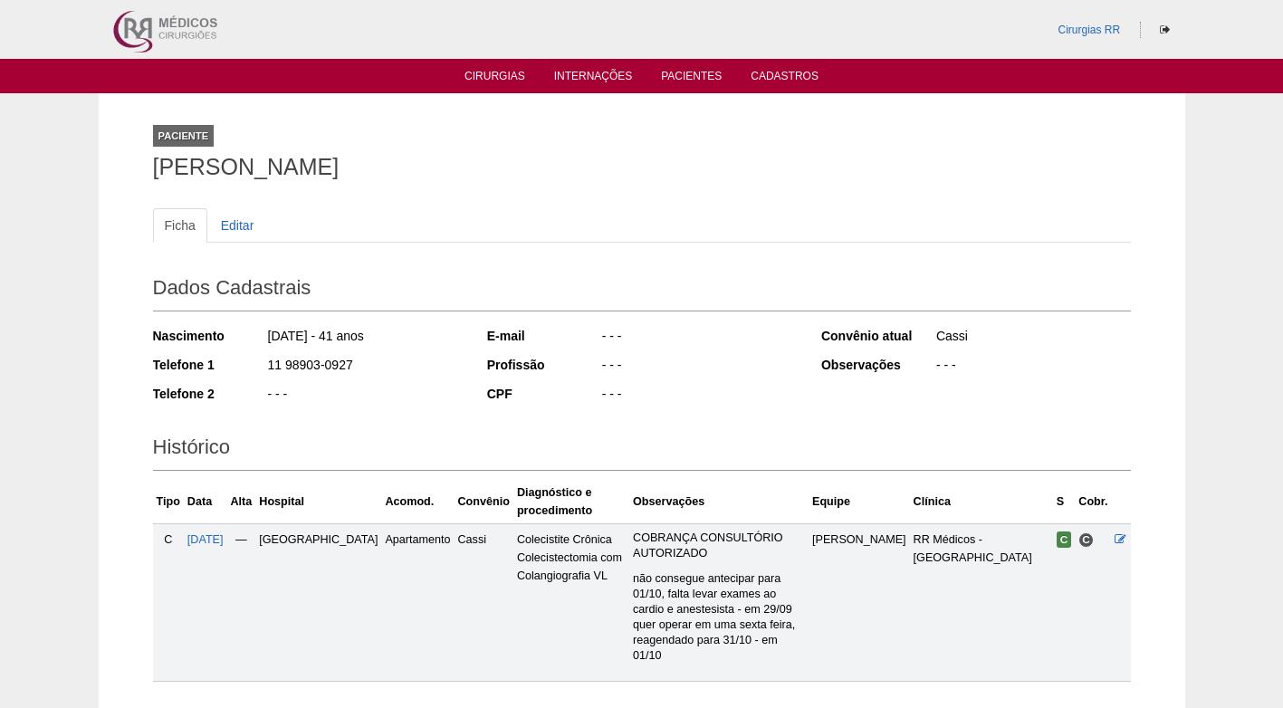
copy h1 "RICARDO MACIEL DE LIMA"
click at [507, 179] on div "Paciente RICARDO MACIEL DE LIMA" at bounding box center [641, 148] width 977 height 83
click at [626, 199] on div "Ficha Editar Dados Cadastrais Nascimento 25/01/1984 - 41 anos Telefone 1 11 989…" at bounding box center [641, 435] width 977 height 491
click at [718, 456] on h2 "Histórico" at bounding box center [641, 450] width 977 height 42
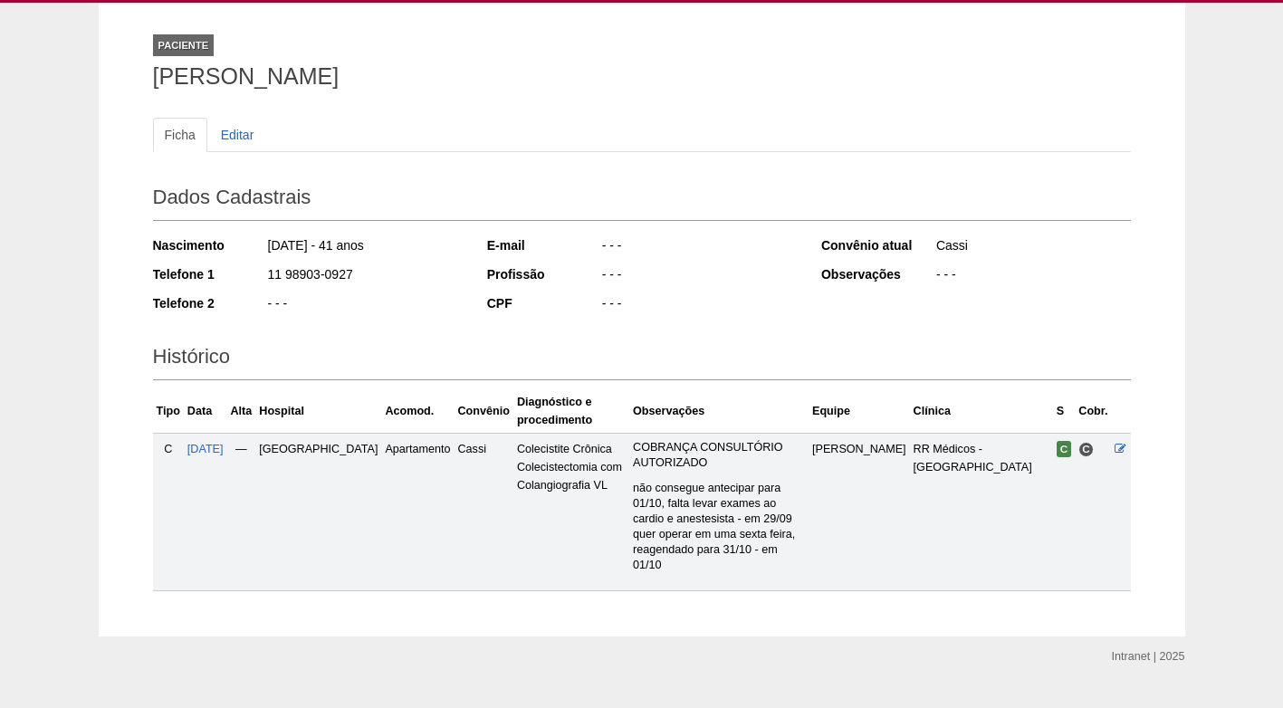
scroll to position [97, 0]
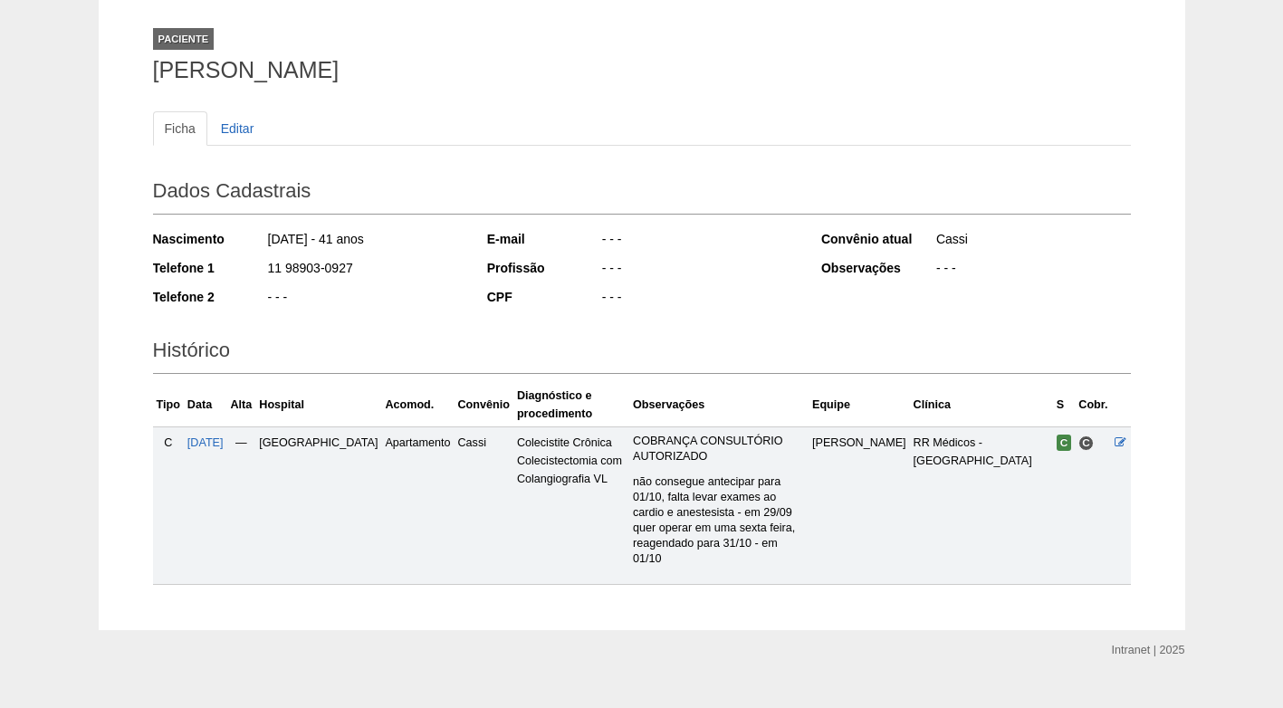
click at [632, 132] on ul "Ficha Editar" at bounding box center [641, 128] width 977 height 34
click at [620, 306] on div "- - -" at bounding box center [698, 299] width 196 height 23
click at [583, 82] on div "Paciente RICARDO MACIEL DE LIMA" at bounding box center [641, 51] width 977 height 83
click at [584, 63] on h1 "RICARDO MACIEL DE LIMA" at bounding box center [641, 70] width 977 height 23
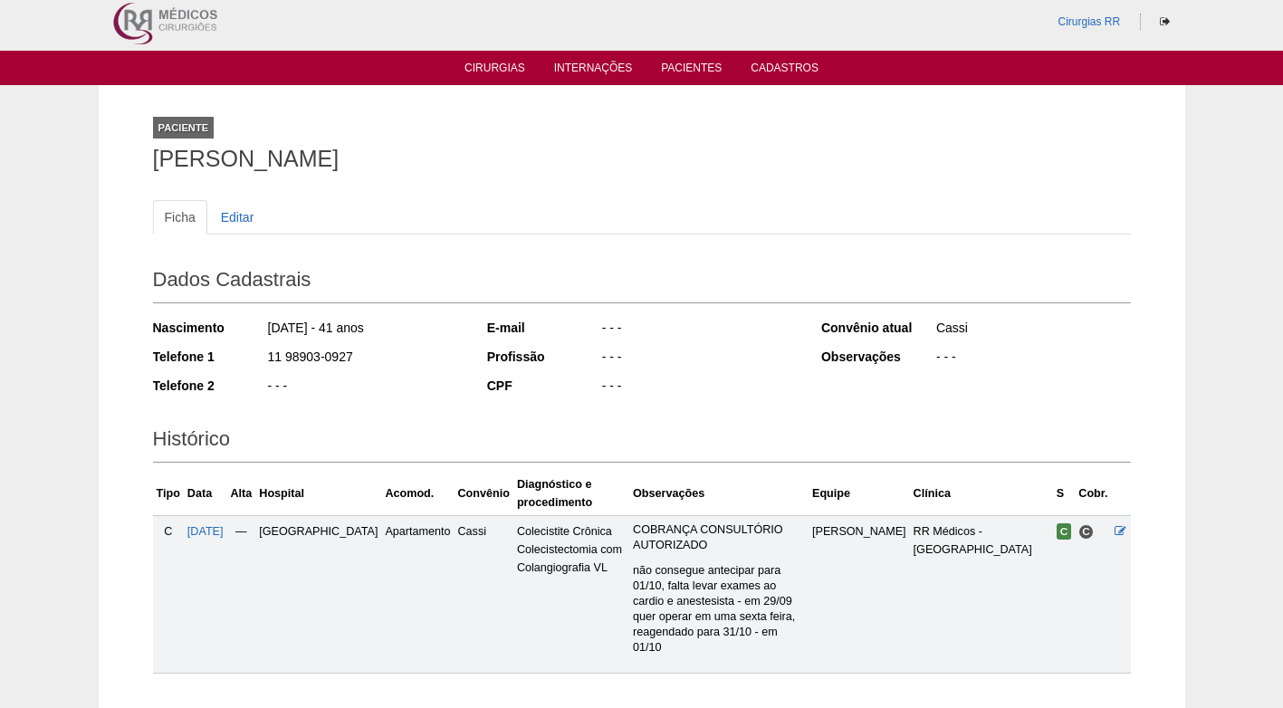
scroll to position [0, 0]
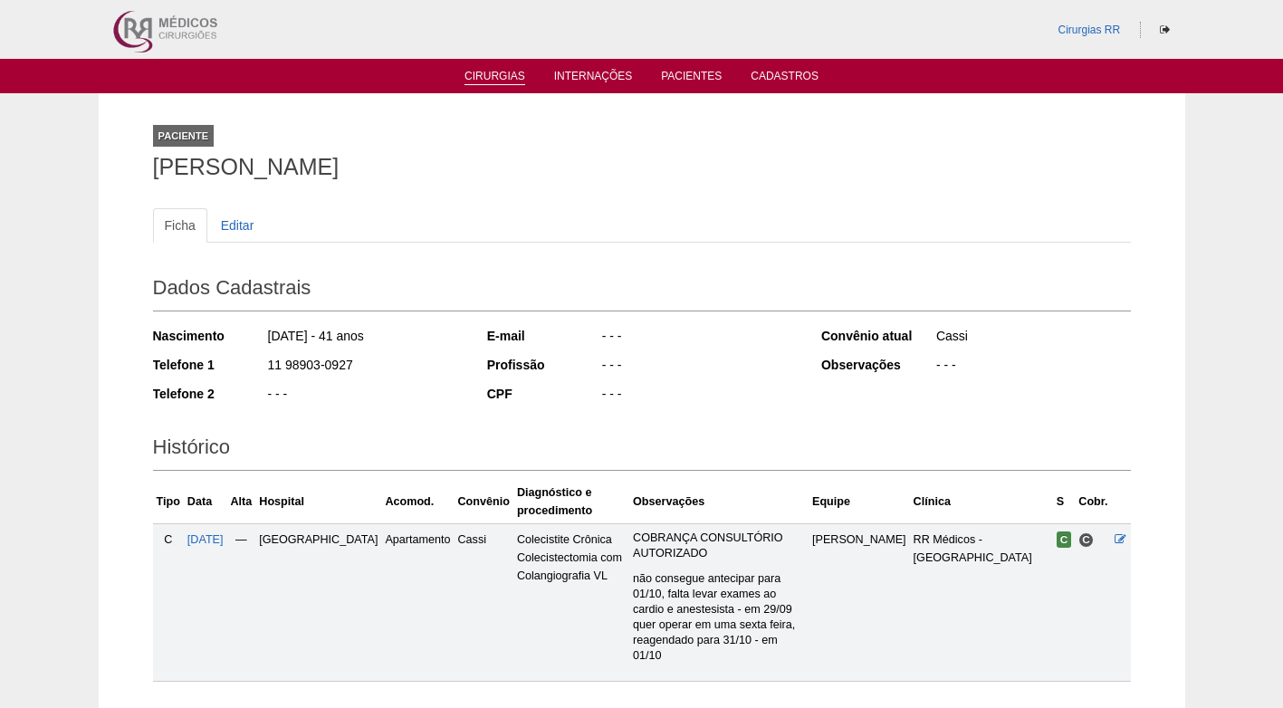
click at [490, 77] on link "Cirurgias" at bounding box center [494, 77] width 61 height 15
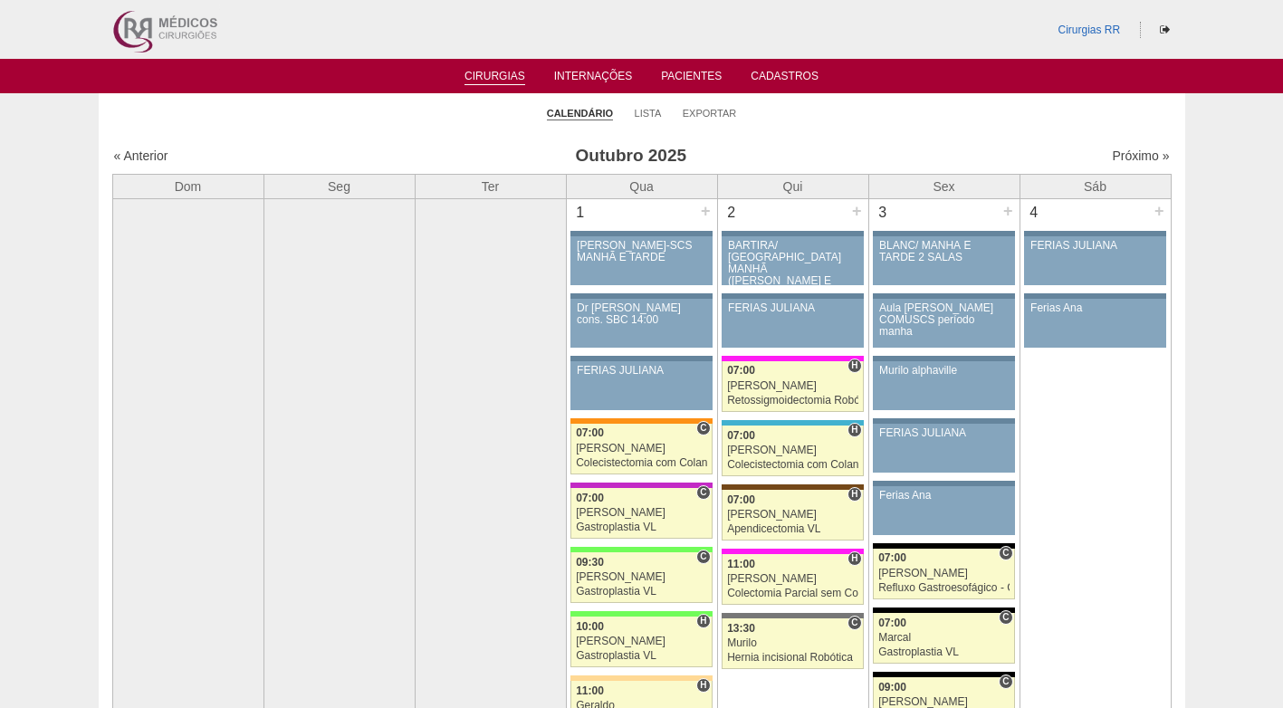
click at [734, 147] on h3 "Outubro 2025" at bounding box center [631, 156] width 528 height 26
click at [651, 113] on link "Lista" at bounding box center [647, 114] width 27 height 14
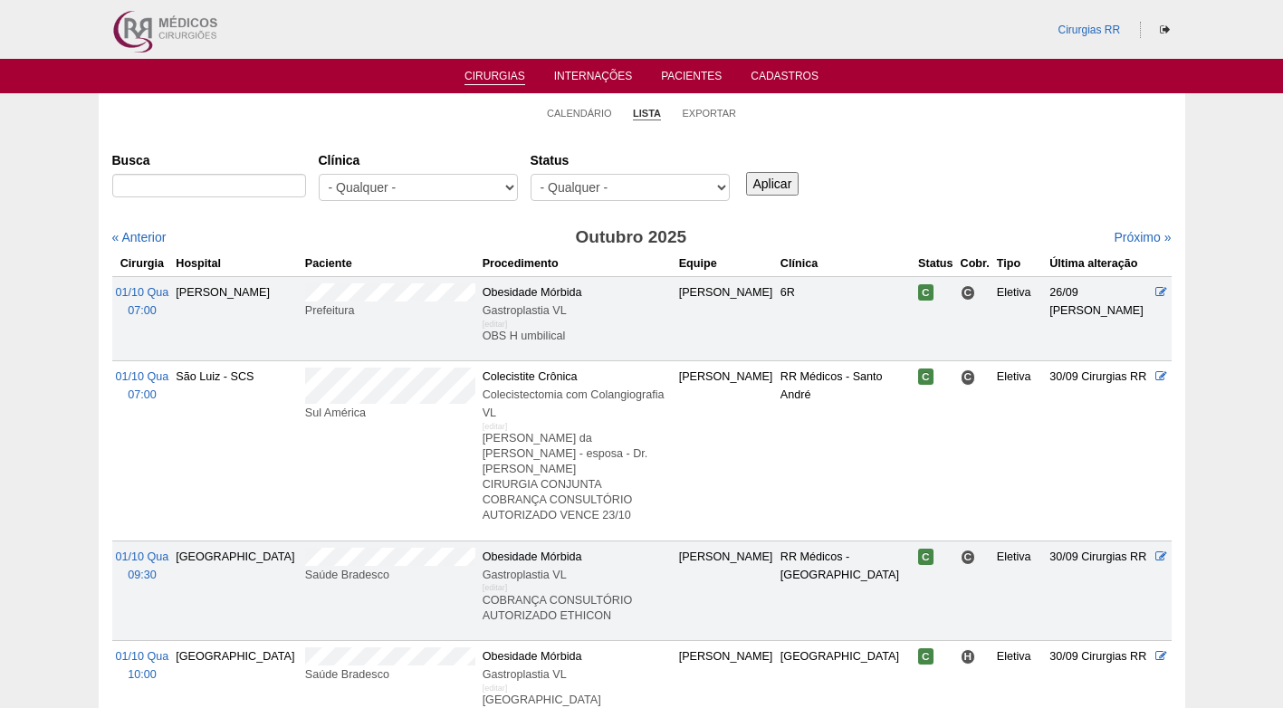
select select "resr"
click at [530, 174] on select "- Qualquer - Reservada Confirmada Suspensa Cancelada" at bounding box center [629, 187] width 199 height 27
drag, startPoint x: 766, startPoint y: 176, endPoint x: 802, endPoint y: 173, distance: 36.4
click at [774, 176] on input "Aplicar" at bounding box center [772, 184] width 53 height 24
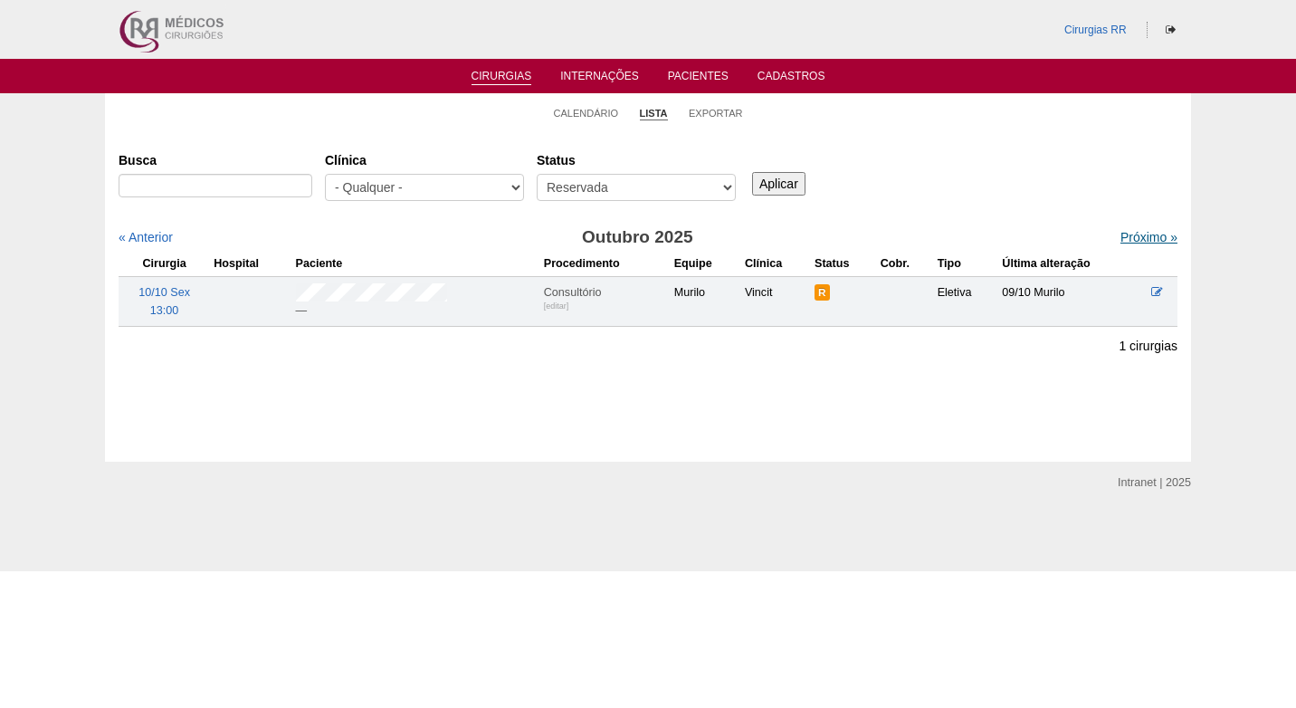
click at [1120, 236] on link "Próximo »" at bounding box center [1148, 237] width 57 height 14
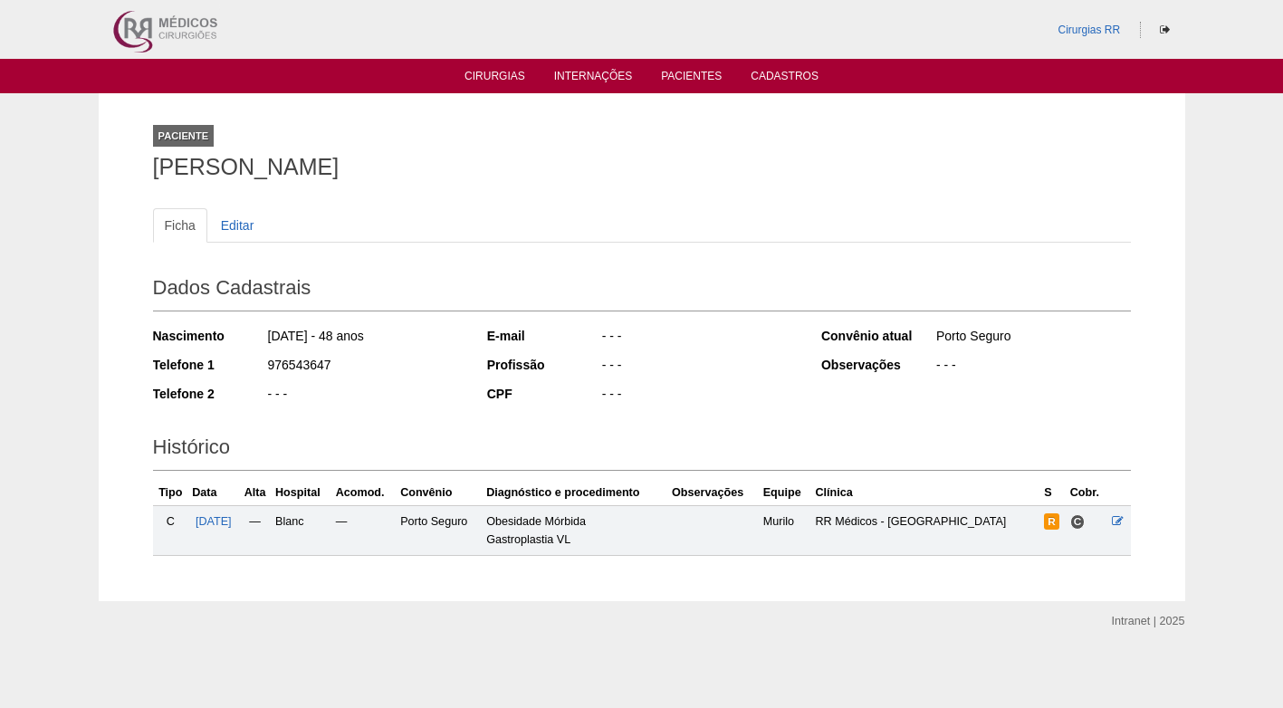
drag, startPoint x: 156, startPoint y: 168, endPoint x: 498, endPoint y: 168, distance: 342.1
click at [498, 168] on h1 "[PERSON_NAME]" at bounding box center [641, 167] width 977 height 23
copy h1 "KELLY NASCIMENTO ALENCAR"
click at [534, 161] on h1 "[PERSON_NAME]" at bounding box center [641, 167] width 977 height 23
drag, startPoint x: 575, startPoint y: 136, endPoint x: 723, endPoint y: 99, distance: 153.0
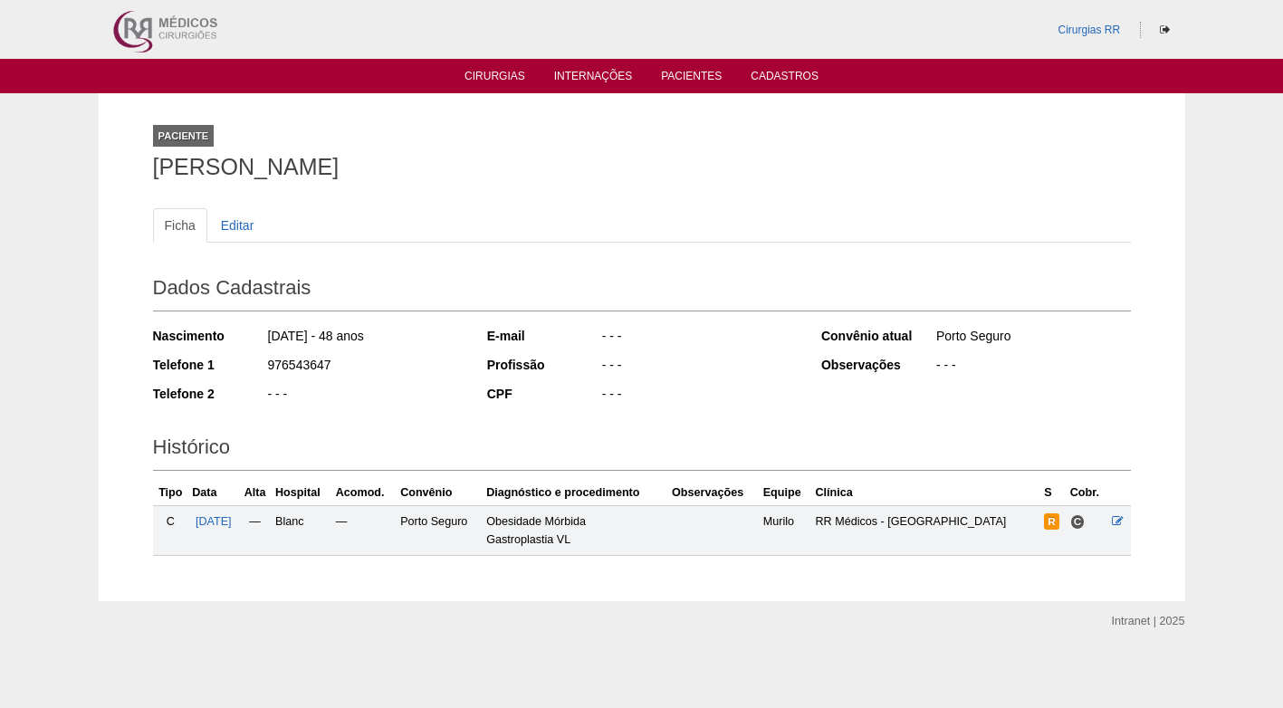
click at [575, 139] on div "Paciente KELLY NASCIMENTO ALENCAR" at bounding box center [641, 148] width 977 height 83
click at [1116, 519] on icon at bounding box center [1117, 521] width 12 height 12
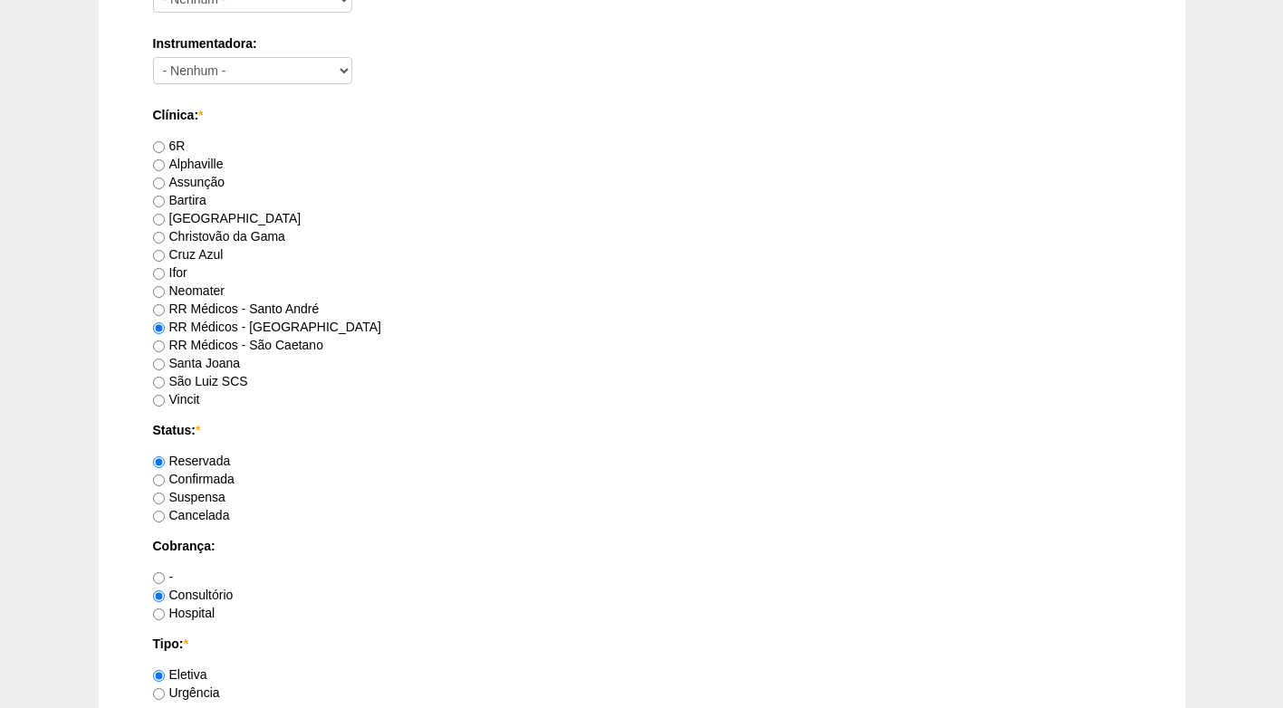
scroll to position [1177, 0]
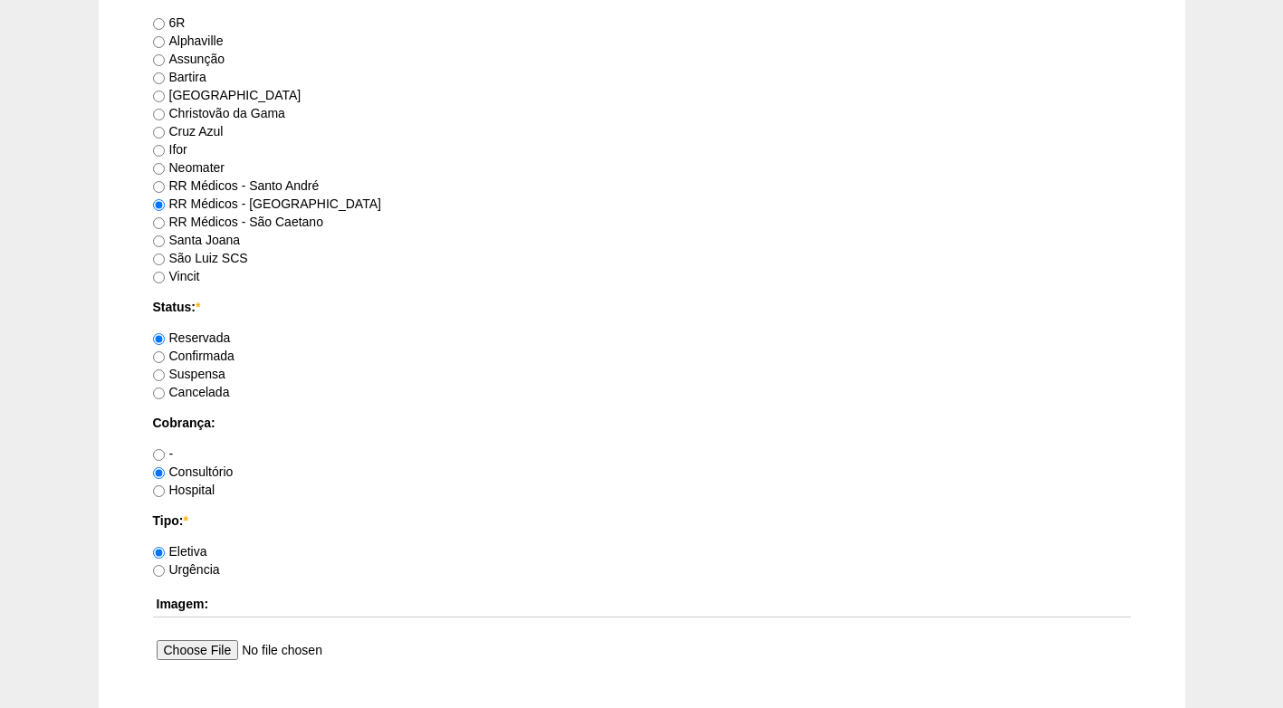
click at [198, 349] on label "Confirmada" at bounding box center [193, 355] width 81 height 14
click at [165, 351] on input "Confirmada" at bounding box center [159, 357] width 12 height 12
radio input "true"
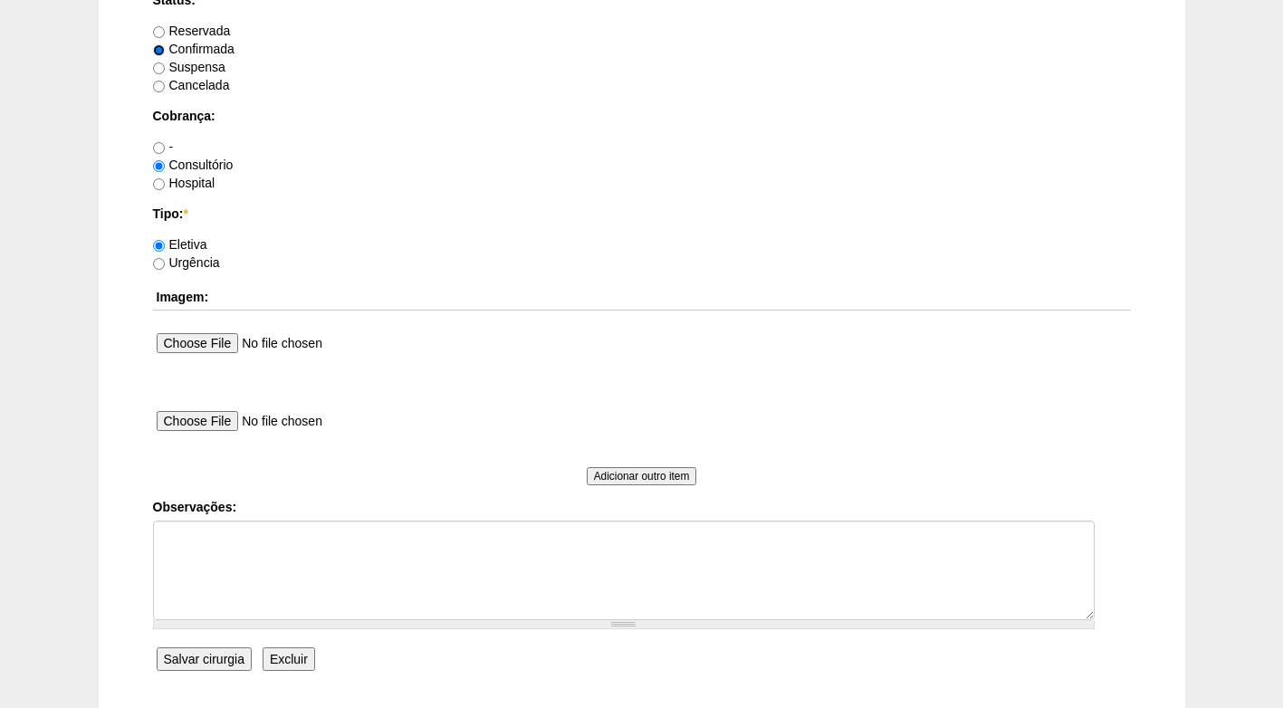
scroll to position [1625, 0]
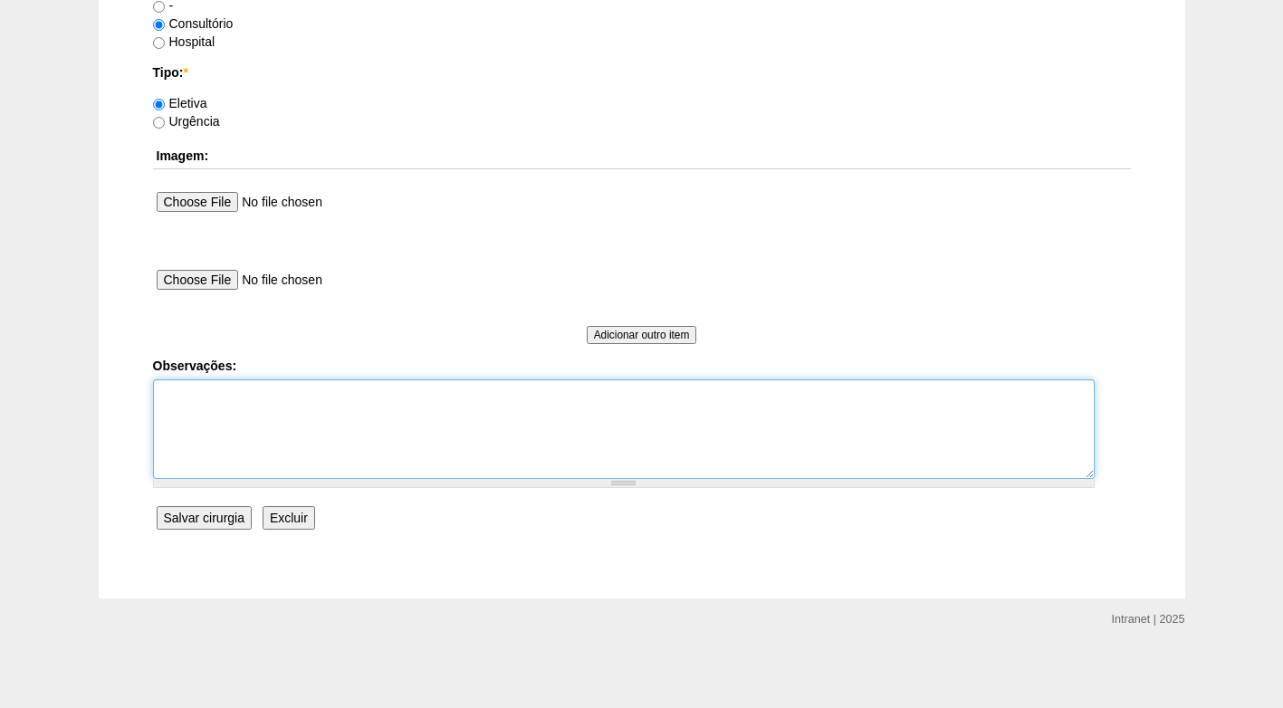
click at [273, 406] on textarea "Observações:" at bounding box center [623, 429] width 941 height 100
type textarea "a"
type textarea "AUTORIZADO FATURADO CONSULTÓRIO"
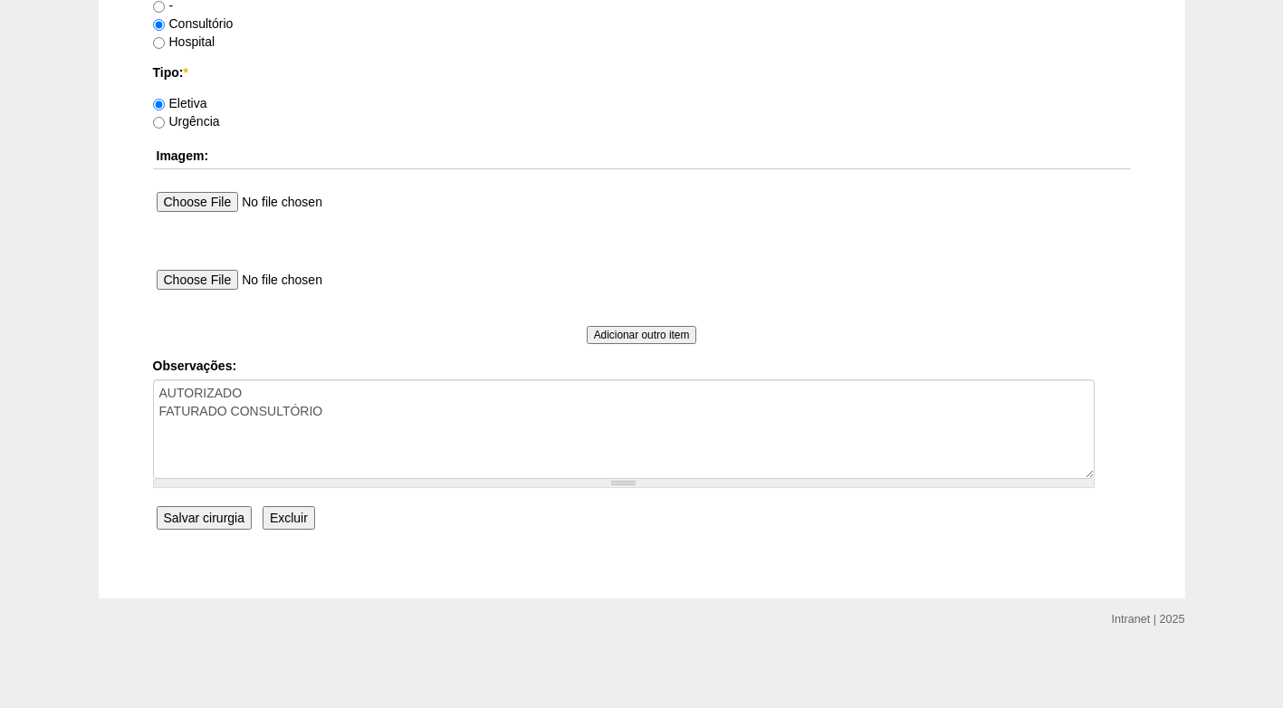
click at [220, 514] on input "Salvar cirurgia" at bounding box center [204, 518] width 95 height 24
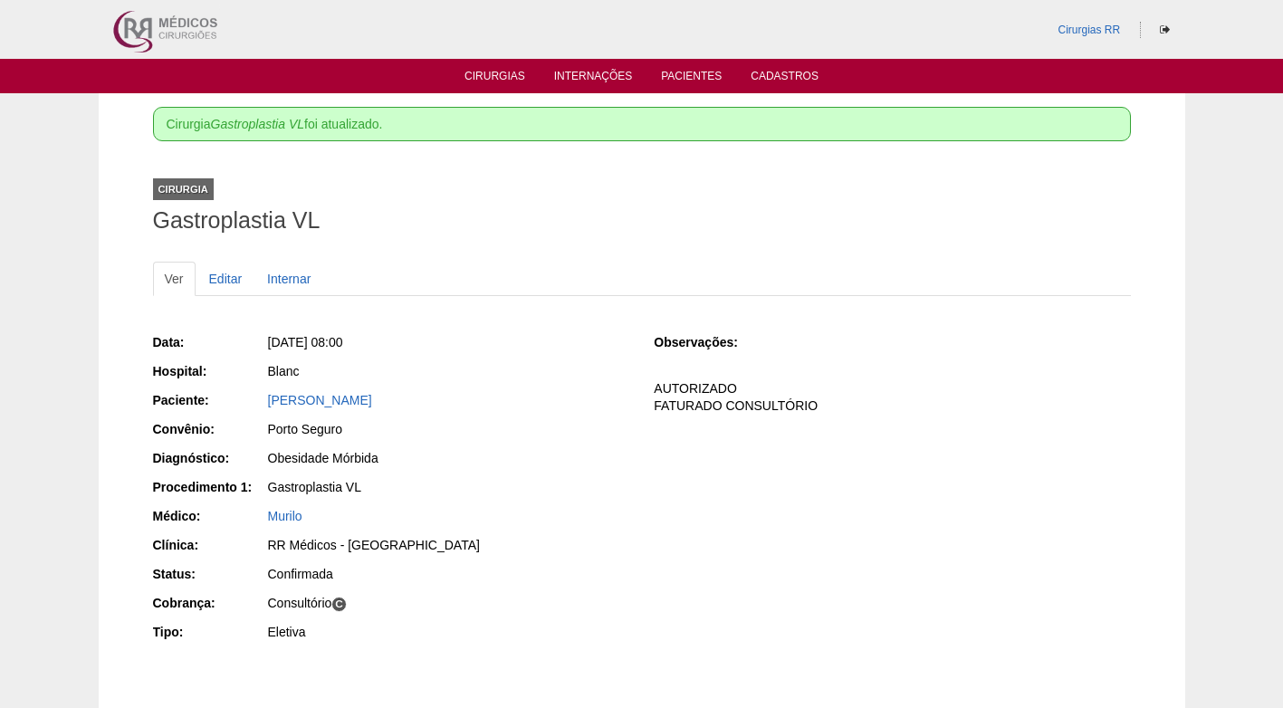
drag, startPoint x: 541, startPoint y: 403, endPoint x: 483, endPoint y: 220, distance: 191.8
click at [539, 393] on div "[PERSON_NAME]" at bounding box center [448, 400] width 361 height 18
click at [489, 71] on link "Cirurgias" at bounding box center [494, 77] width 61 height 15
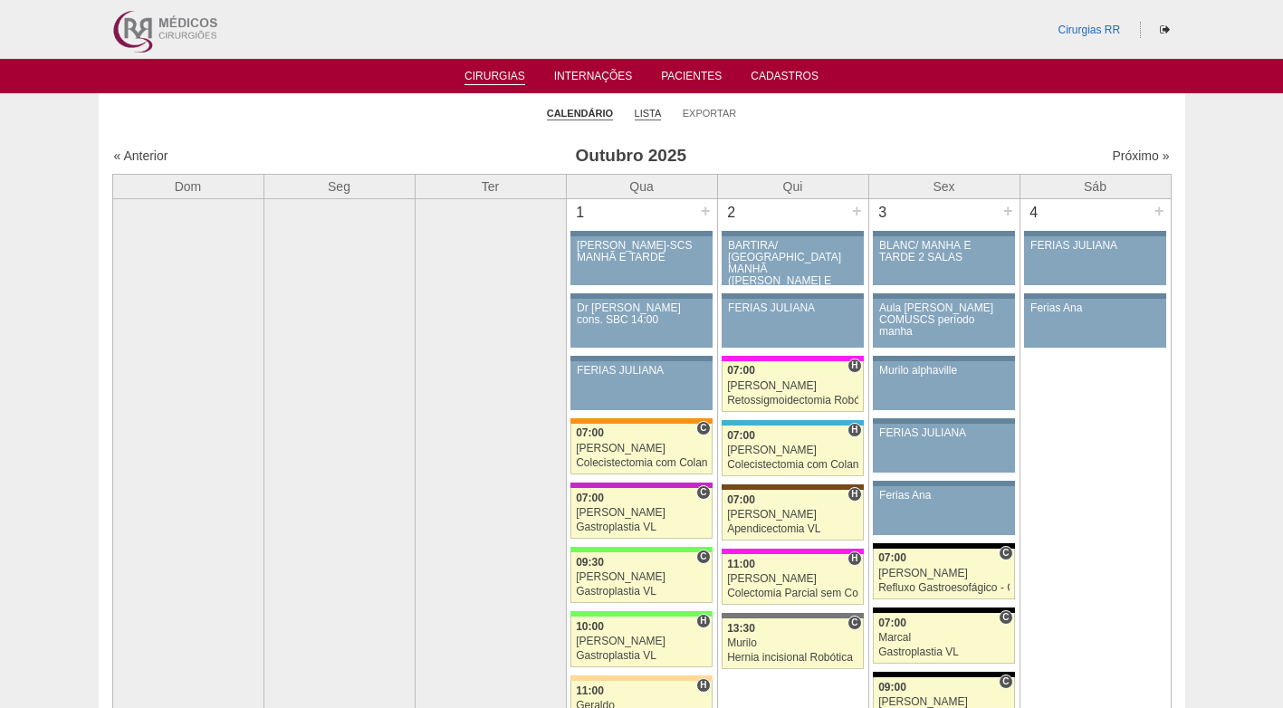
click at [650, 108] on link "Lista" at bounding box center [647, 114] width 27 height 14
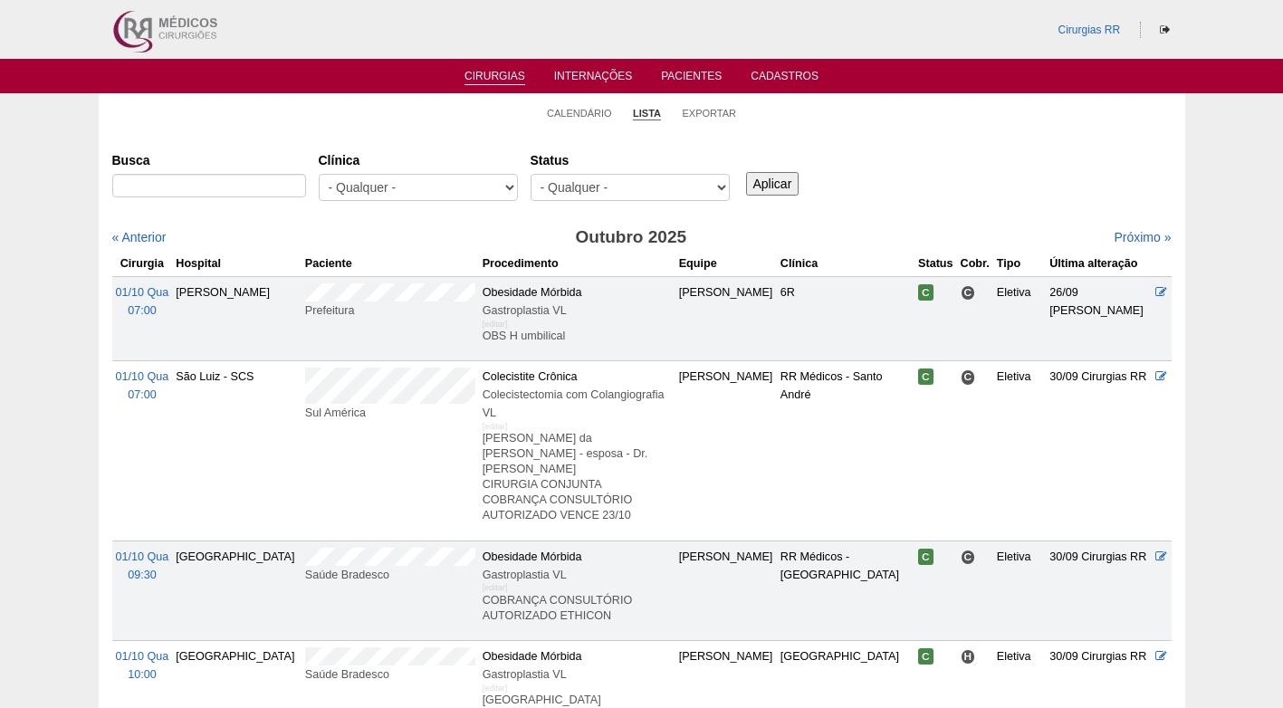
select select "resr"
click at [530, 174] on select "- Qualquer - Reservada Confirmada Suspensa Cancelada" at bounding box center [629, 187] width 199 height 27
click at [767, 176] on input "Aplicar" at bounding box center [772, 184] width 53 height 24
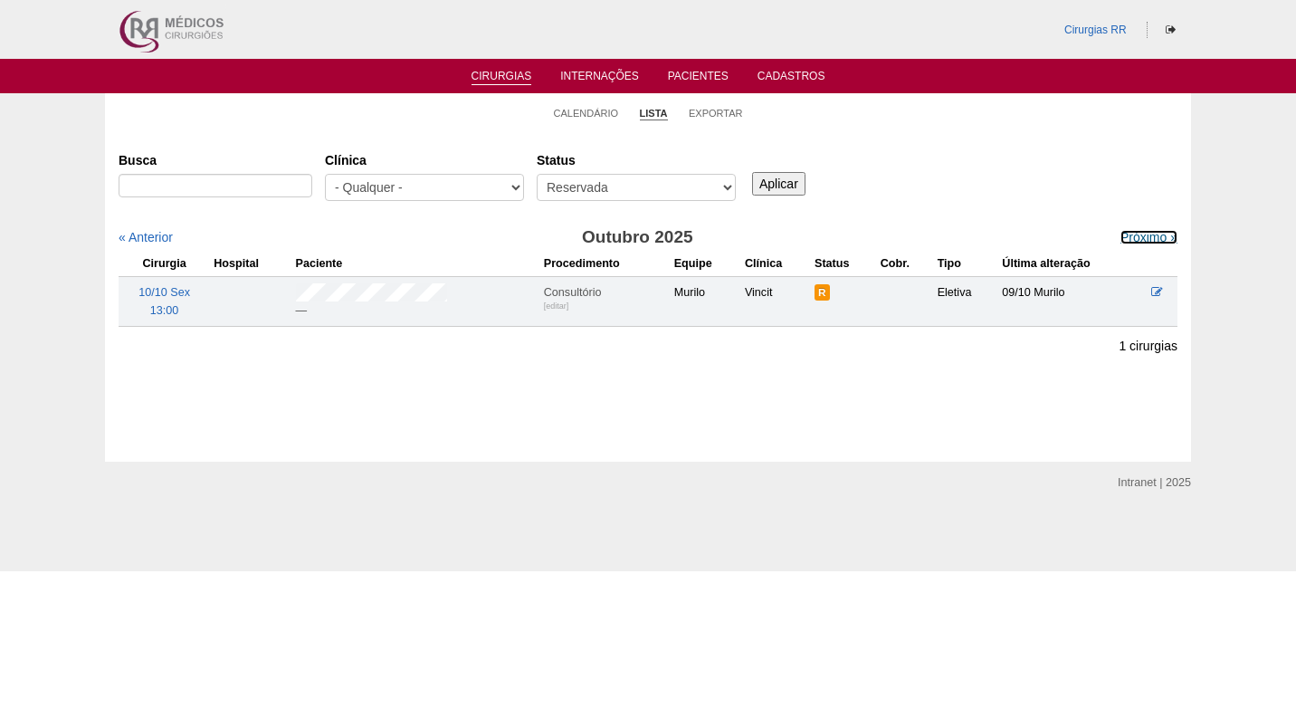
drag, startPoint x: 1123, startPoint y: 234, endPoint x: 1102, endPoint y: 205, distance: 35.7
click at [1124, 234] on link "Próximo »" at bounding box center [1148, 237] width 57 height 14
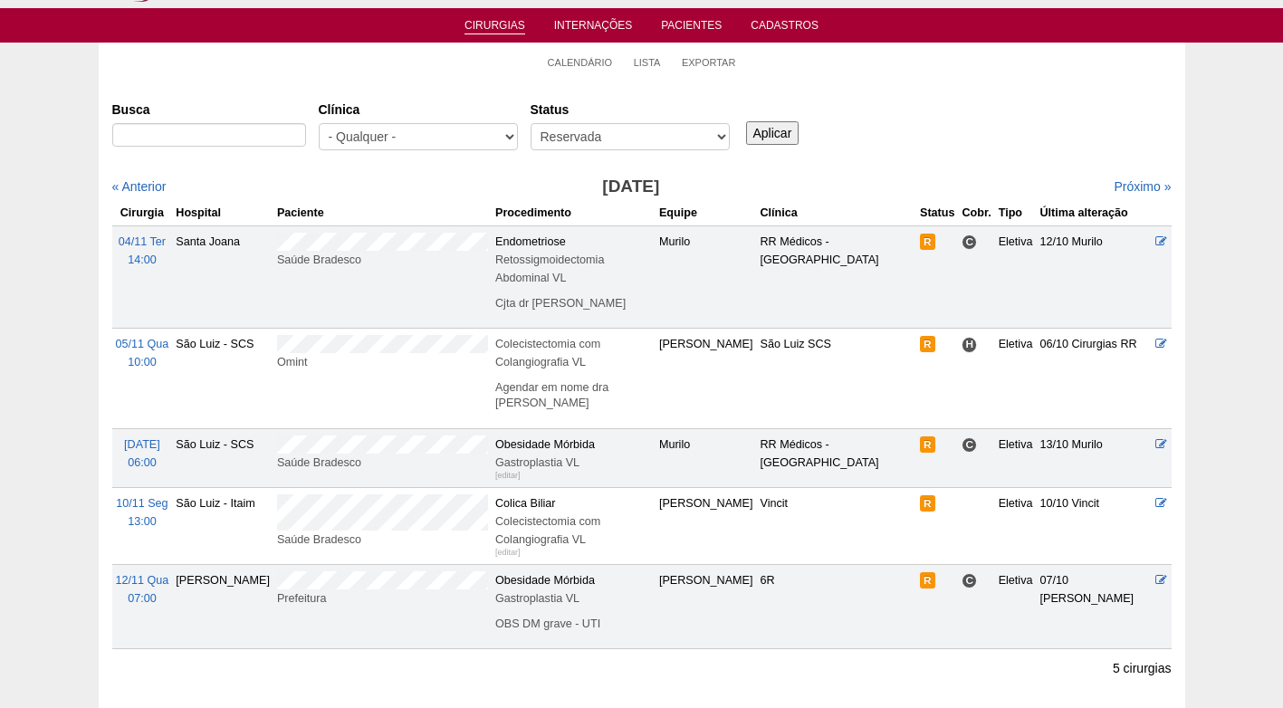
scroll to position [91, 0]
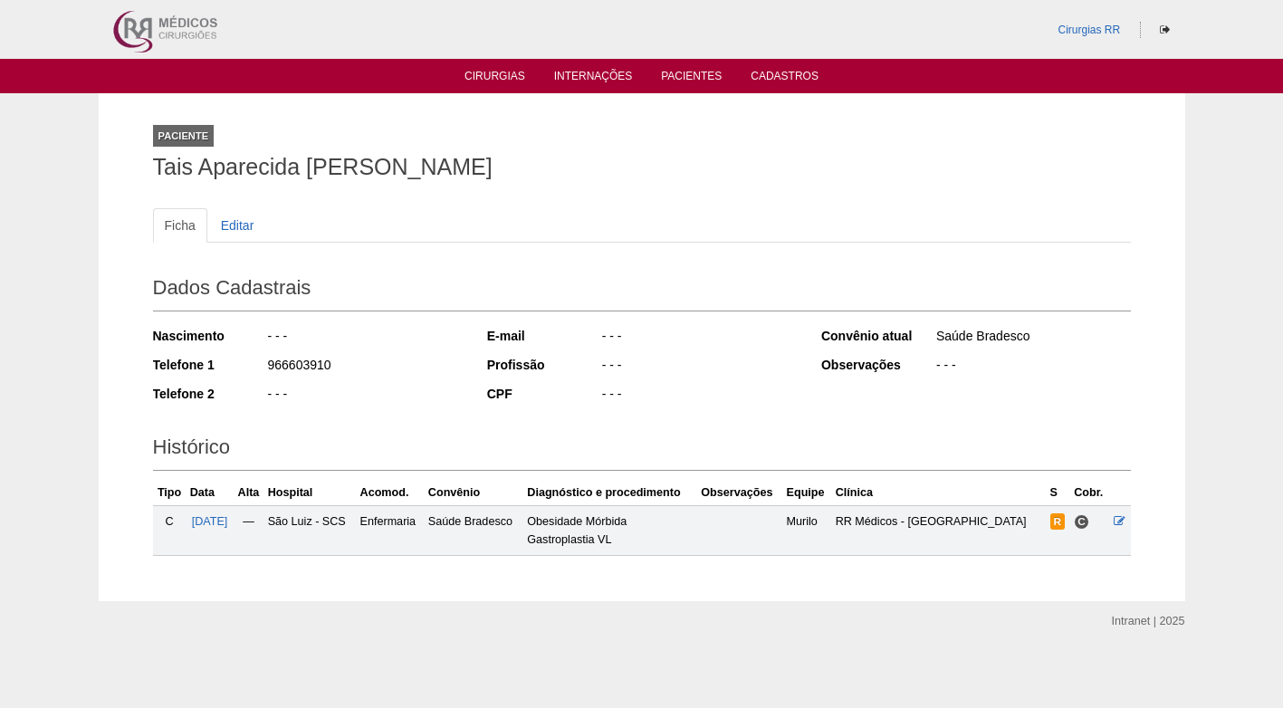
drag, startPoint x: 156, startPoint y: 170, endPoint x: 520, endPoint y: 175, distance: 363.9
click at [520, 175] on h1 "Tais Aparecida [PERSON_NAME]" at bounding box center [641, 167] width 977 height 23
copy h1 "Tais Aparecida [PERSON_NAME]"
click at [616, 184] on div "Paciente Tais Aparecida Guimaraes Da Silva" at bounding box center [641, 148] width 977 height 83
drag, startPoint x: 156, startPoint y: 166, endPoint x: 525, endPoint y: 164, distance: 369.3
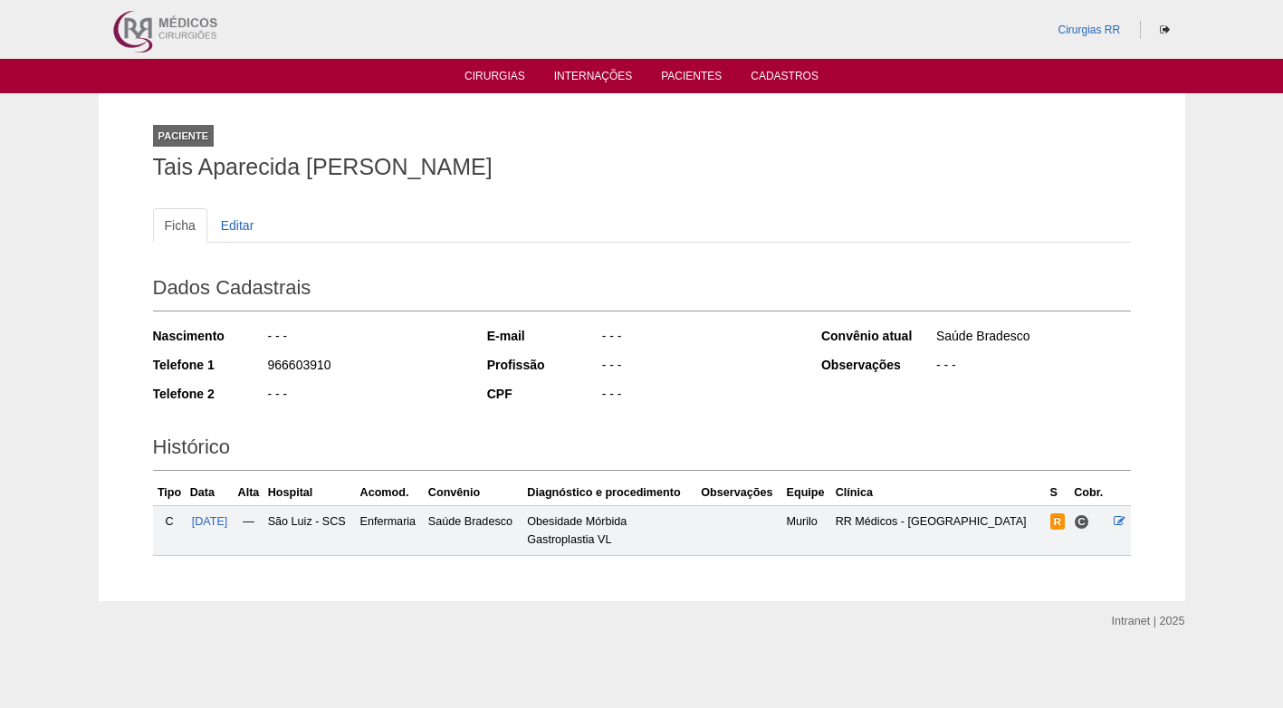
click at [525, 164] on h1 "Tais Aparecida Guimaraes Da Silva" at bounding box center [641, 167] width 977 height 23
click at [585, 173] on h1 "Tais Aparecida Guimaraes Da Silva" at bounding box center [641, 167] width 977 height 23
click at [644, 187] on div "Paciente Tais Aparecida Guimaraes Da Silva" at bounding box center [641, 148] width 977 height 83
click at [679, 173] on h1 "Tais Aparecida [PERSON_NAME]" at bounding box center [641, 167] width 977 height 23
click at [759, 190] on div "Ficha Editar Dados Cadastrais Nascimento - - - Telefone 1 966603910 Telefone 2 …" at bounding box center [641, 373] width 977 height 366
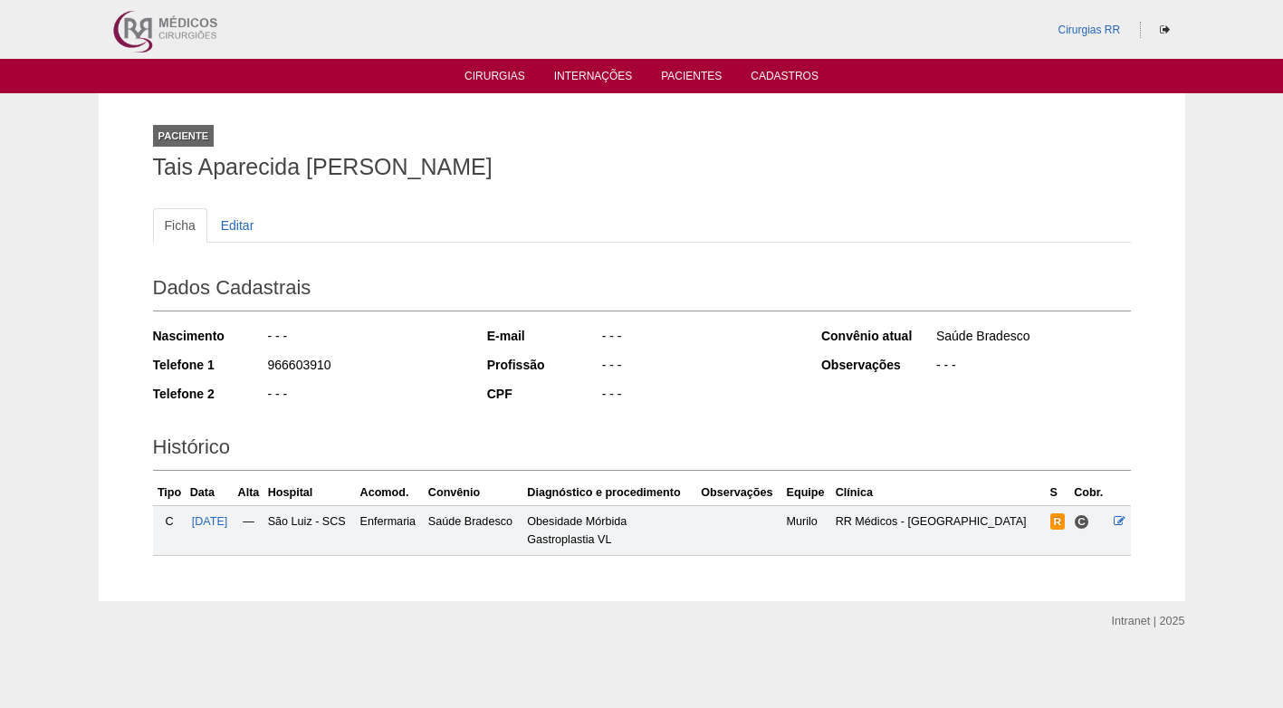
click at [759, 190] on div "Ficha Editar Dados Cadastrais Nascimento - - - Telefone 1 966603910 Telefone 2 …" at bounding box center [641, 373] width 977 height 366
click at [794, 210] on ul "Ficha Editar" at bounding box center [641, 225] width 977 height 34
drag, startPoint x: 826, startPoint y: 145, endPoint x: 739, endPoint y: 142, distance: 87.8
click at [826, 146] on div "Paciente Tais Aparecida Guimaraes Da Silva" at bounding box center [641, 148] width 977 height 83
click at [922, 90] on ul "Cirurgias Internações Pacientes Cadastros" at bounding box center [641, 76] width 1283 height 34
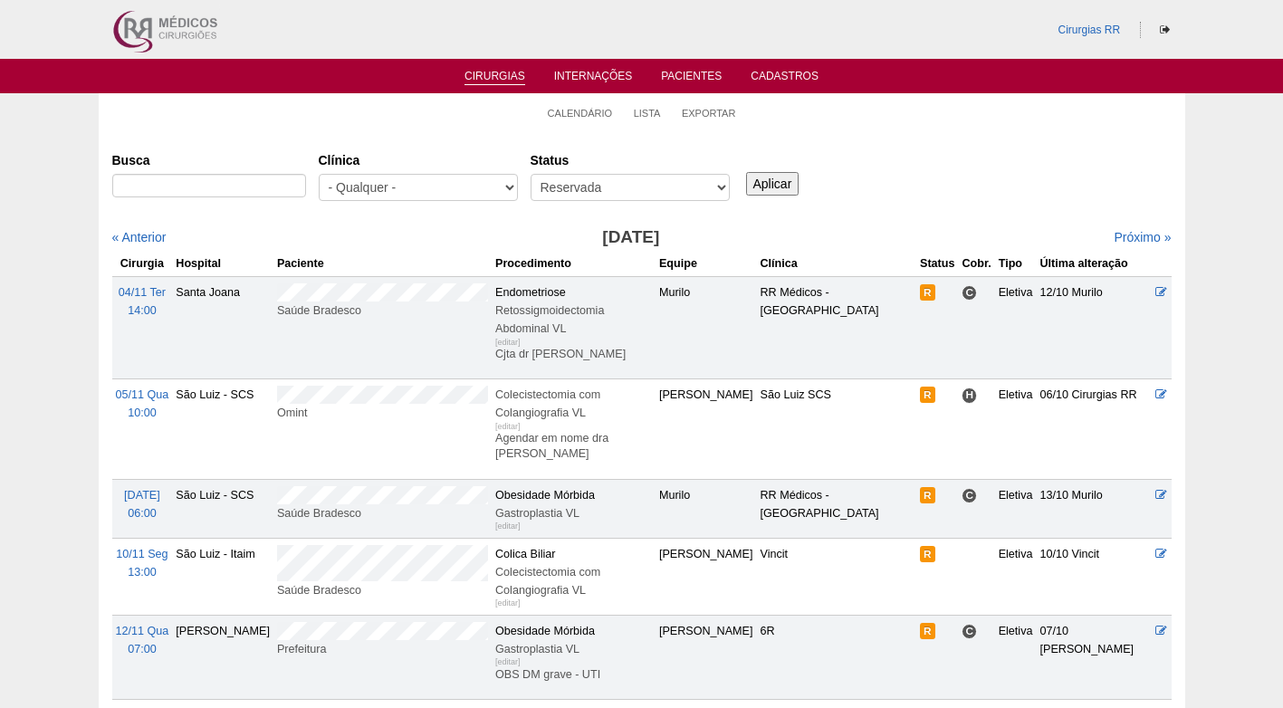
scroll to position [91, 0]
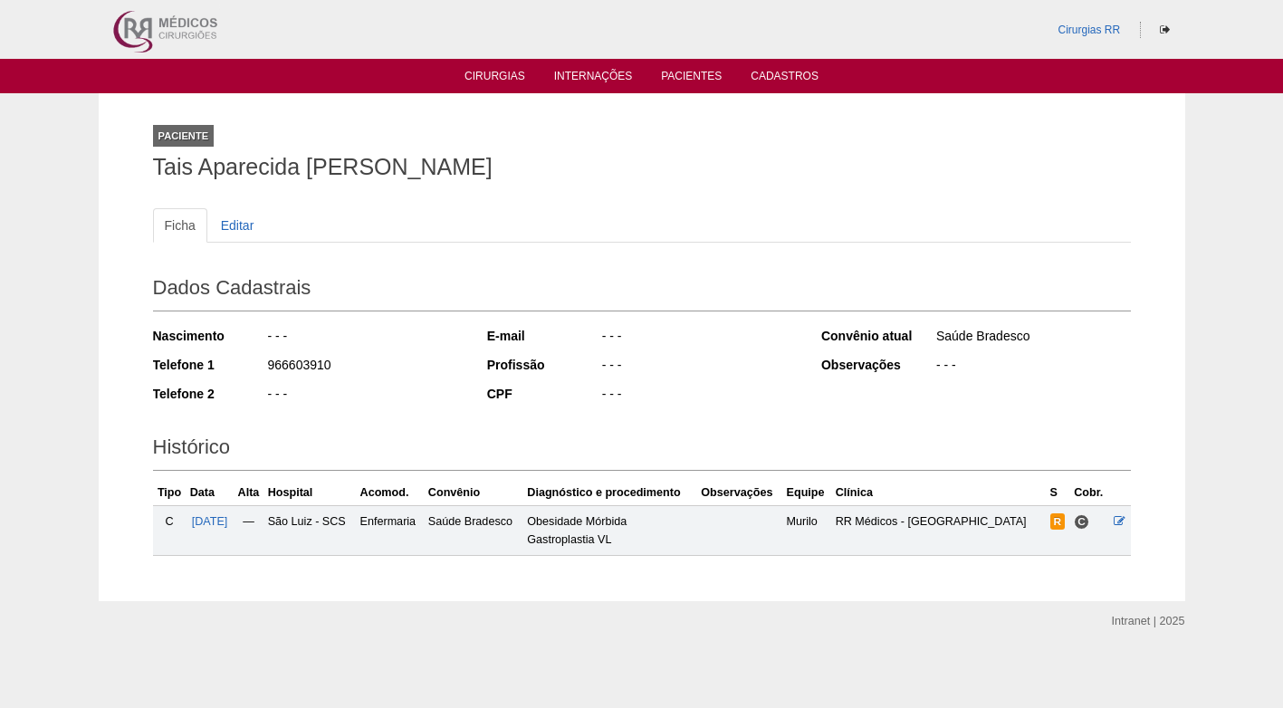
drag, startPoint x: 640, startPoint y: 404, endPoint x: 654, endPoint y: 411, distance: 16.2
click at [647, 403] on div "- - -" at bounding box center [698, 396] width 196 height 23
click at [725, 413] on div "E-mail - - - Profissão - - - CPF - - -" at bounding box center [642, 366] width 310 height 93
click at [796, 398] on div "Dados Cadastrais Nascimento - - - Telefone 1 966603910 Telefone 2 - - - E-mail …" at bounding box center [641, 340] width 977 height 159
click at [617, 394] on div "- - -" at bounding box center [698, 396] width 196 height 23
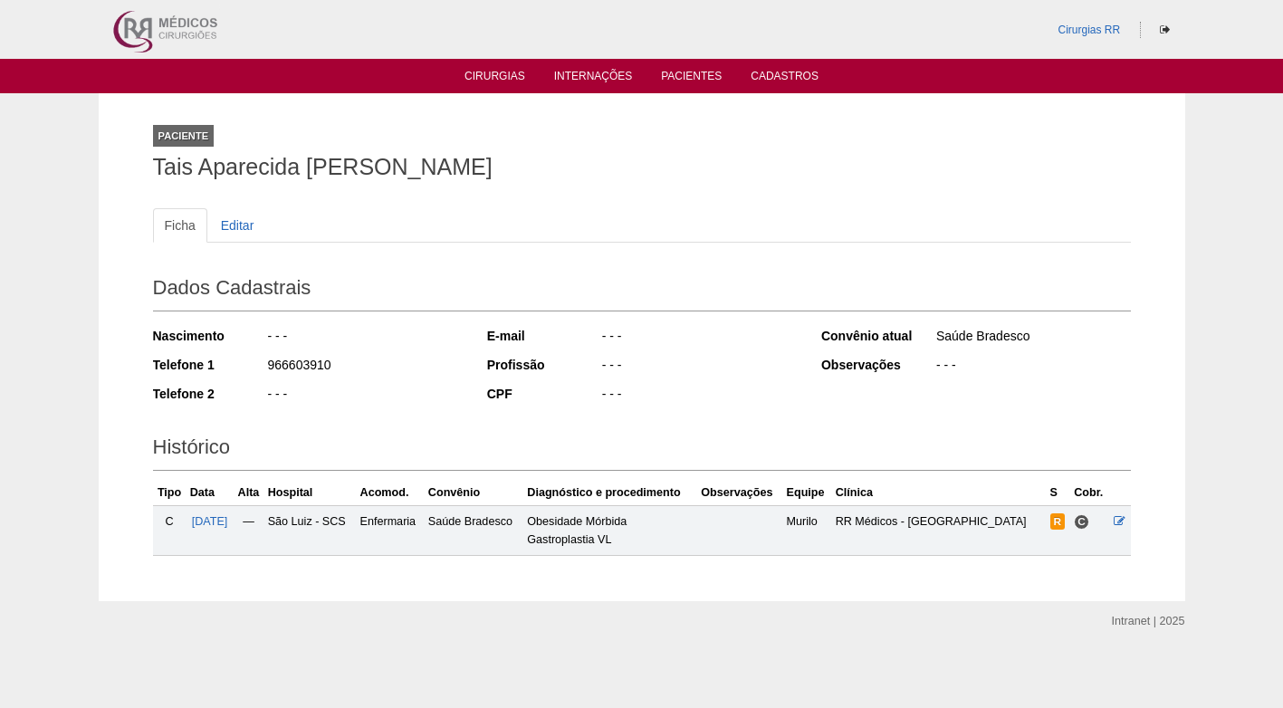
scroll to position [3, 0]
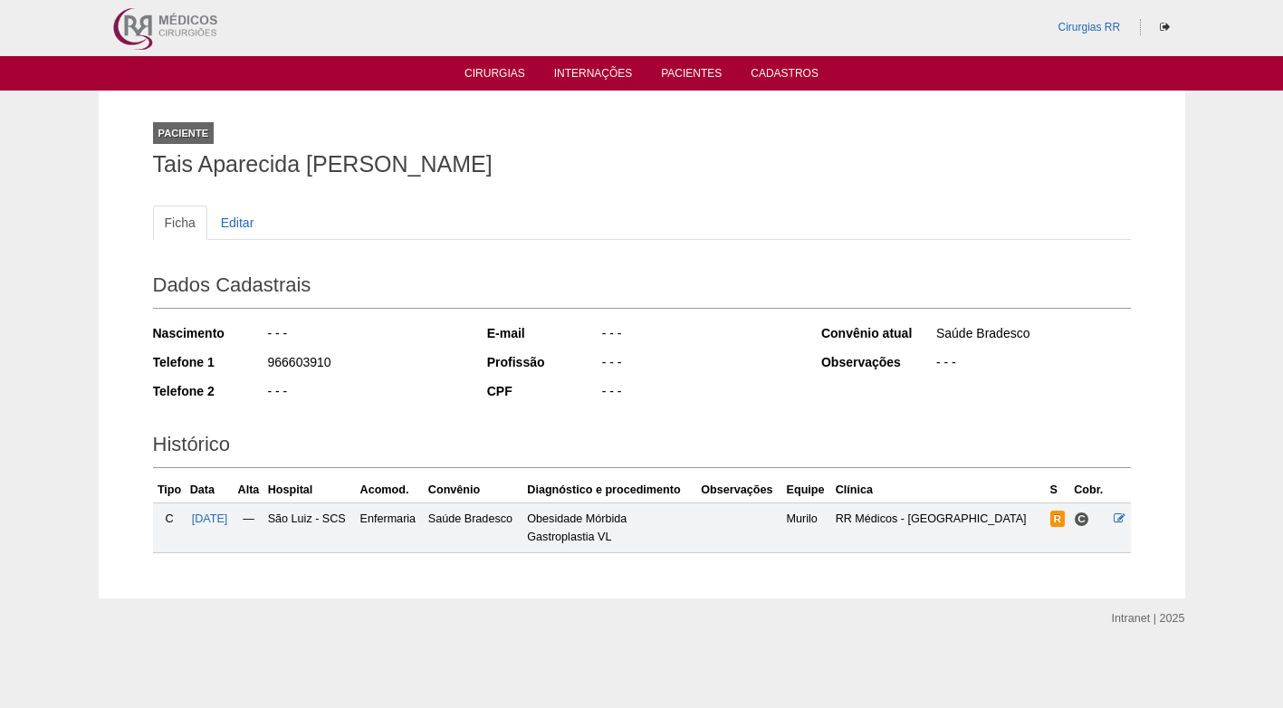
click at [646, 382] on div "- - -" at bounding box center [698, 393] width 196 height 23
click at [1120, 520] on icon at bounding box center [1119, 518] width 12 height 12
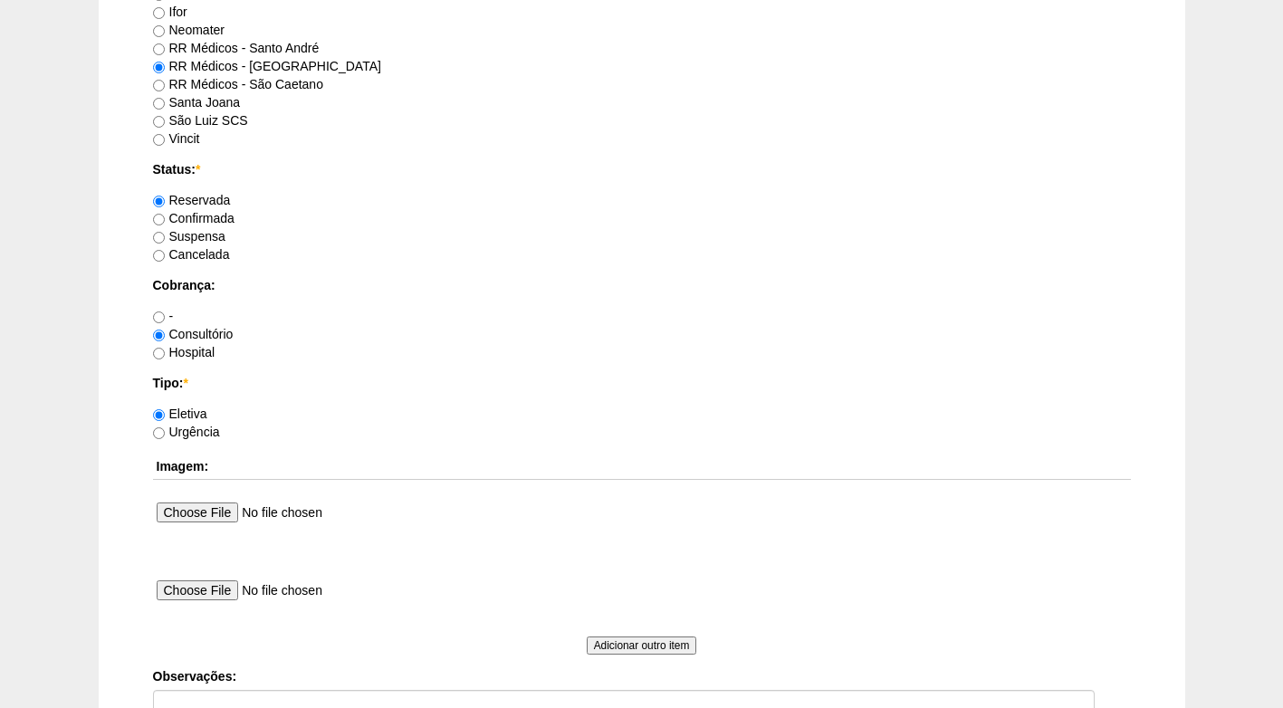
scroll to position [1358, 0]
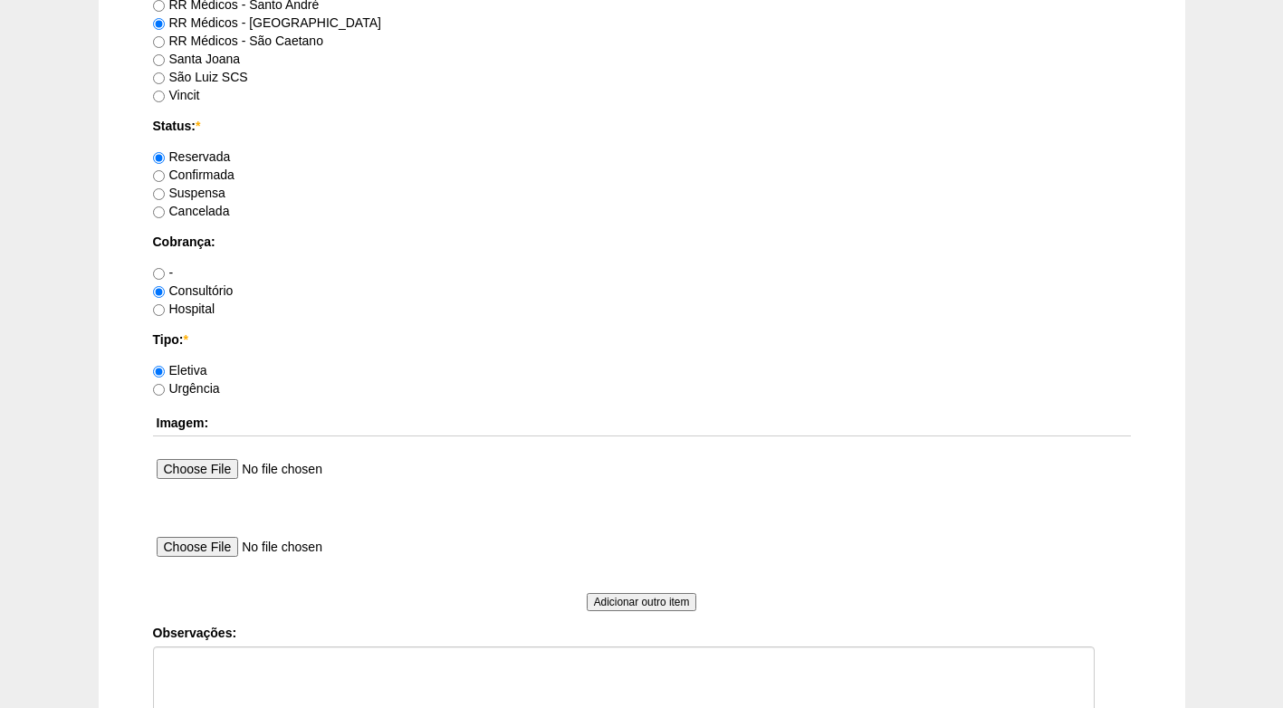
click at [205, 176] on label "Confirmada" at bounding box center [193, 174] width 81 height 14
click at [165, 176] on input "Confirmada" at bounding box center [159, 176] width 12 height 12
radio input "true"
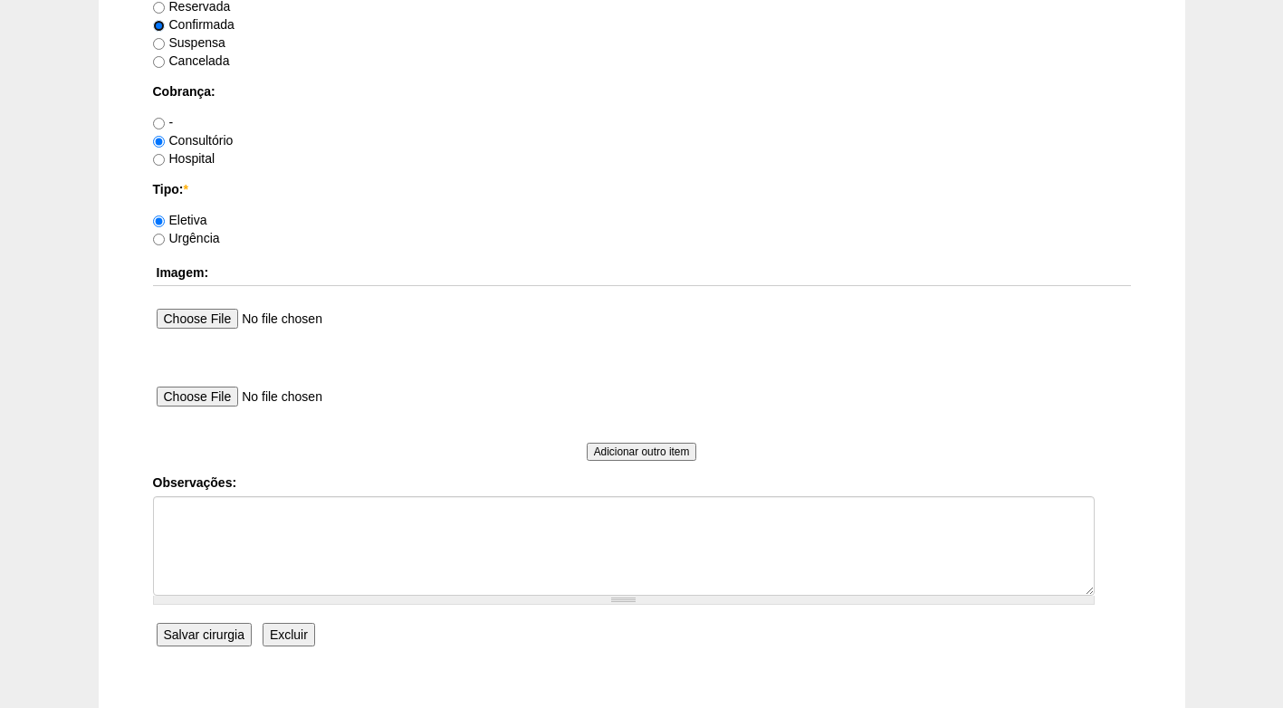
scroll to position [1534, 0]
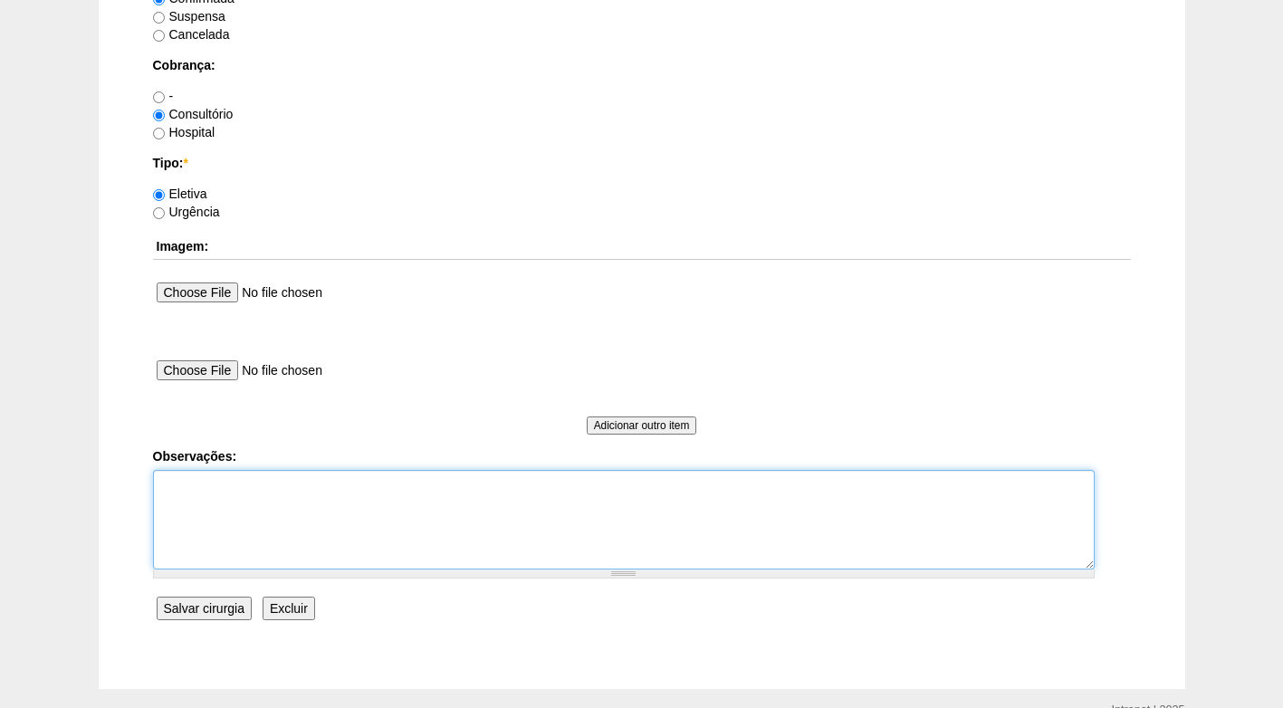
click at [443, 496] on textarea "Observações:" at bounding box center [623, 520] width 941 height 100
click at [455, 484] on textarea "Observações:" at bounding box center [623, 520] width 941 height 100
type textarea "h"
click at [340, 485] on textarea "Observações:" at bounding box center [623, 520] width 941 height 100
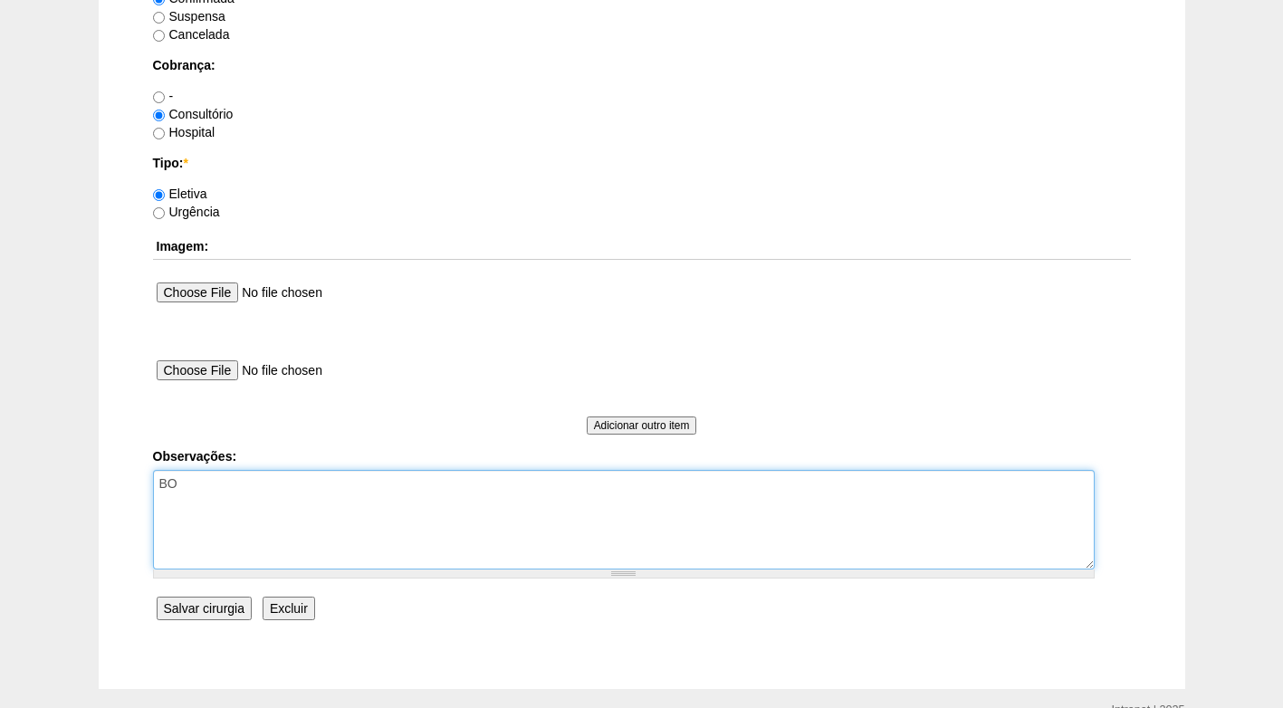
type textarea "B"
type textarea "a"
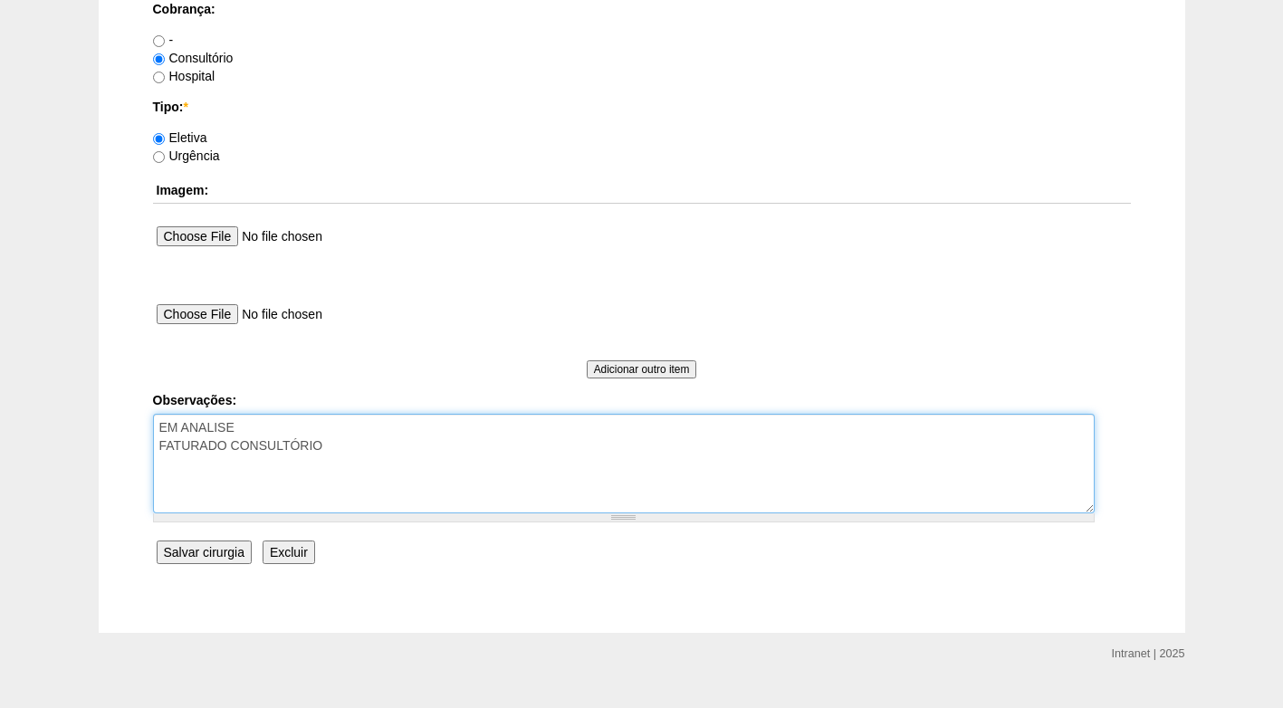
scroll to position [1625, 0]
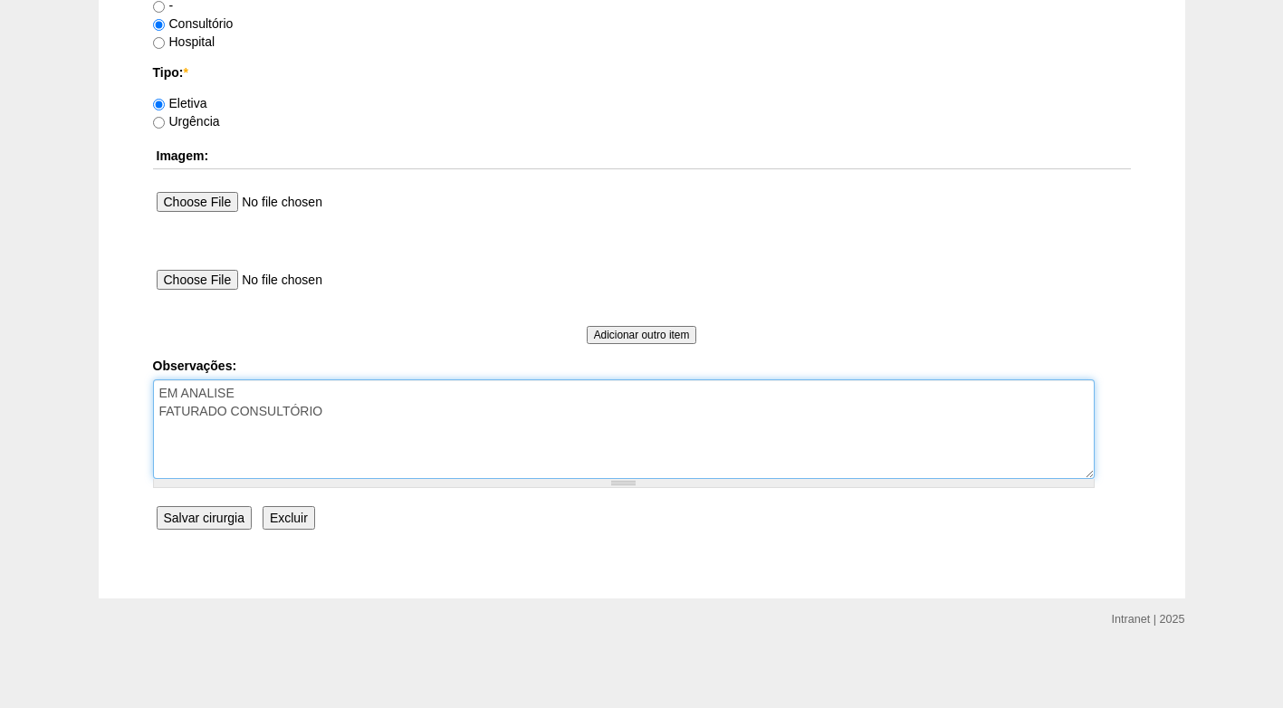
type textarea "EM ANALISE FATURADO CONSULTÓRIO"
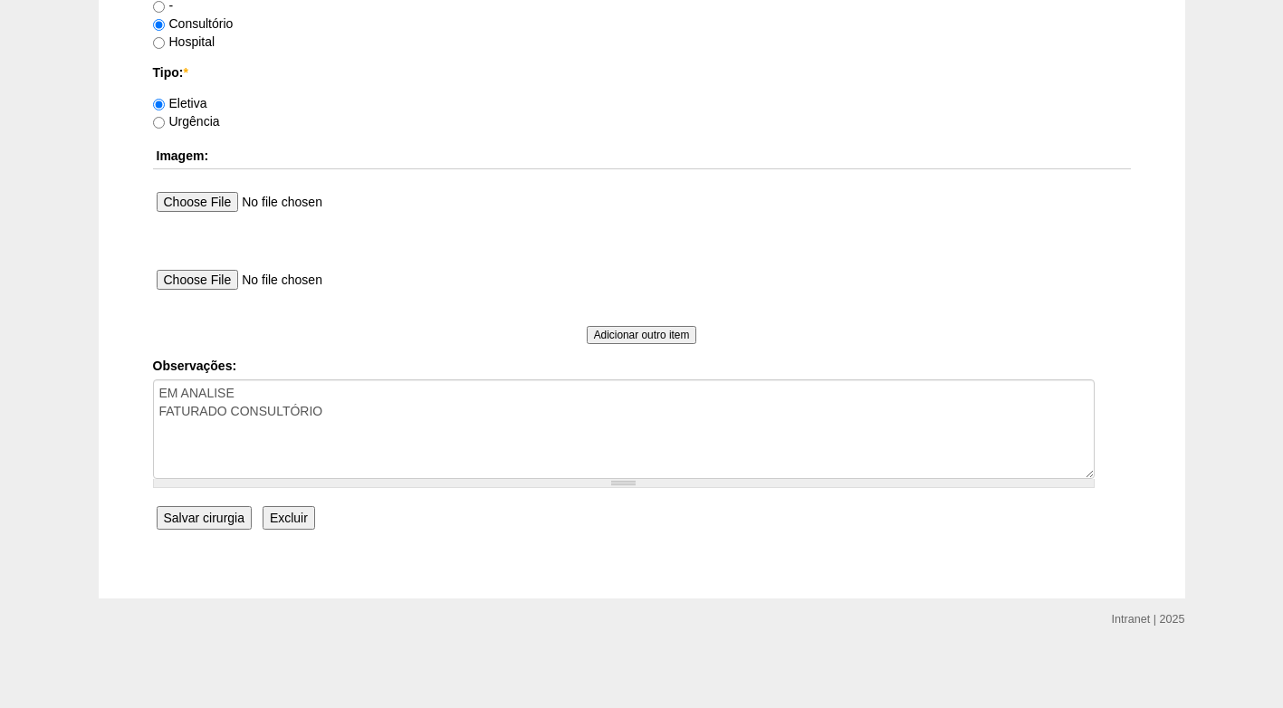
click at [235, 520] on input "Salvar cirurgia" at bounding box center [204, 518] width 95 height 24
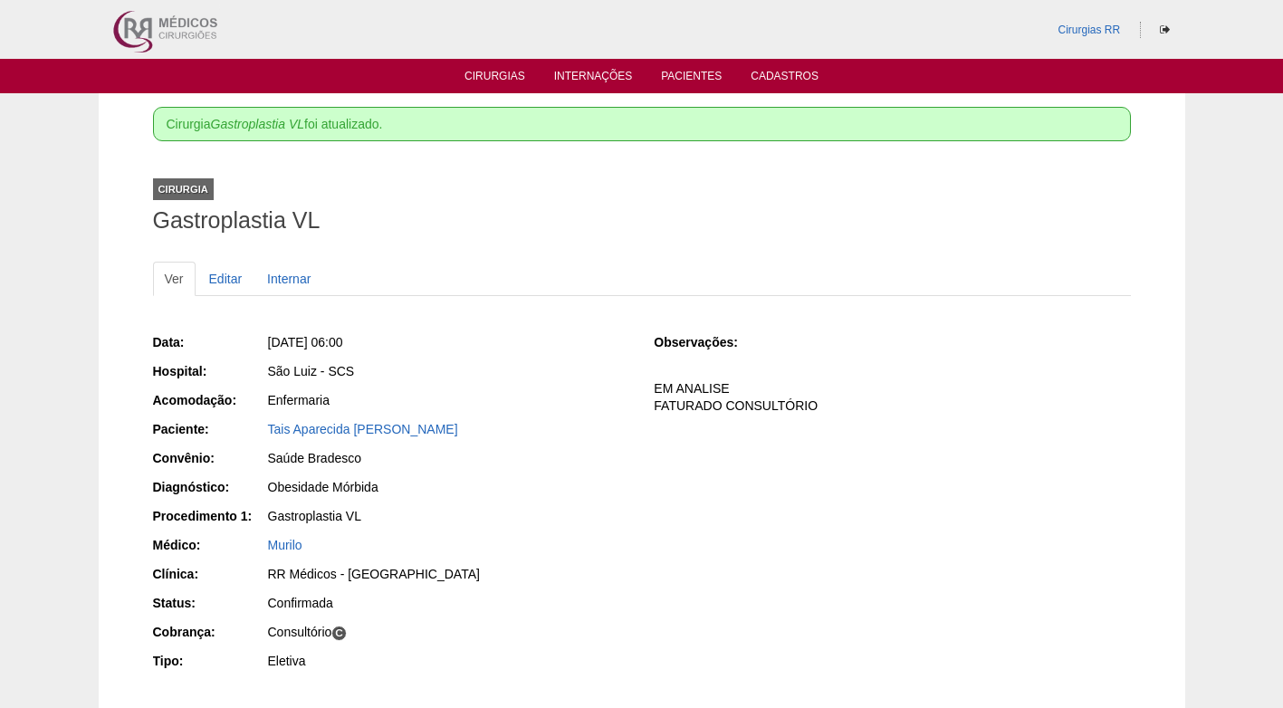
drag, startPoint x: 667, startPoint y: 539, endPoint x: 666, endPoint y: 530, distance: 9.1
click at [667, 535] on div "Data: [DATE] 06:00 Hospital: [GEOGRAPHIC_DATA] Acomodação: Enfermaria Paciente:…" at bounding box center [641, 504] width 977 height 354
click at [507, 73] on link "Cirurgias" at bounding box center [494, 77] width 61 height 15
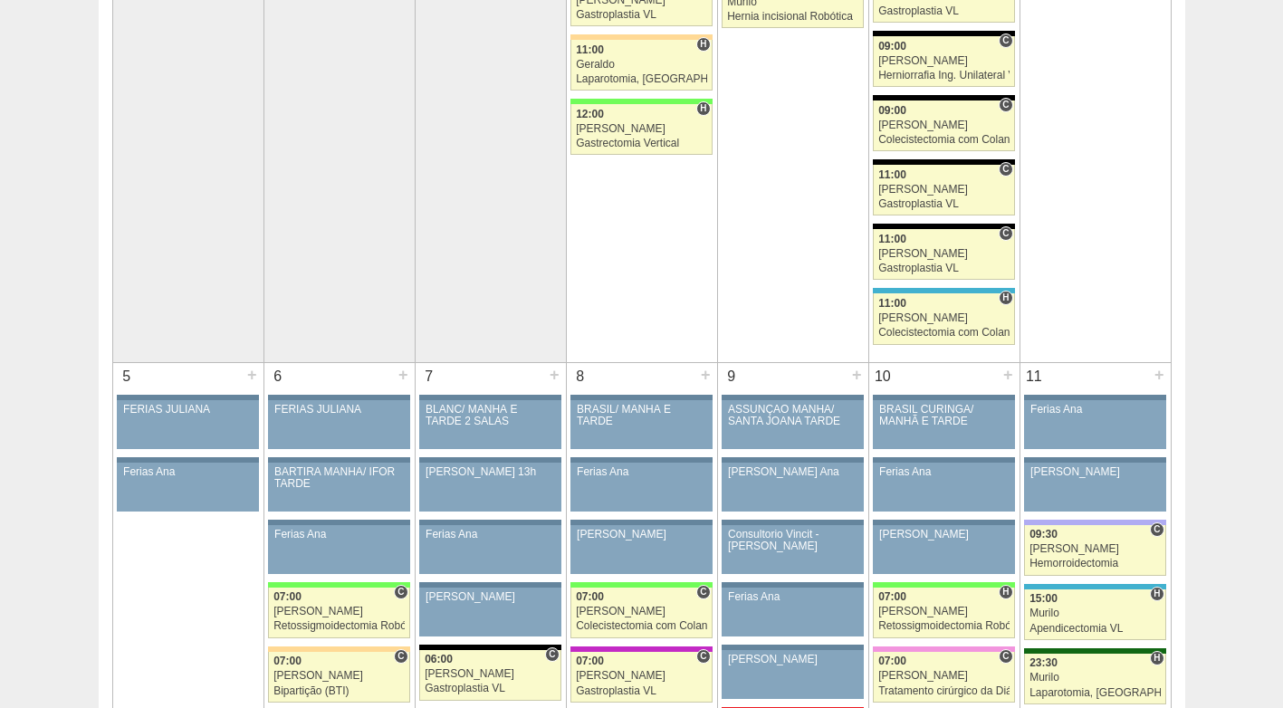
scroll to position [724, 0]
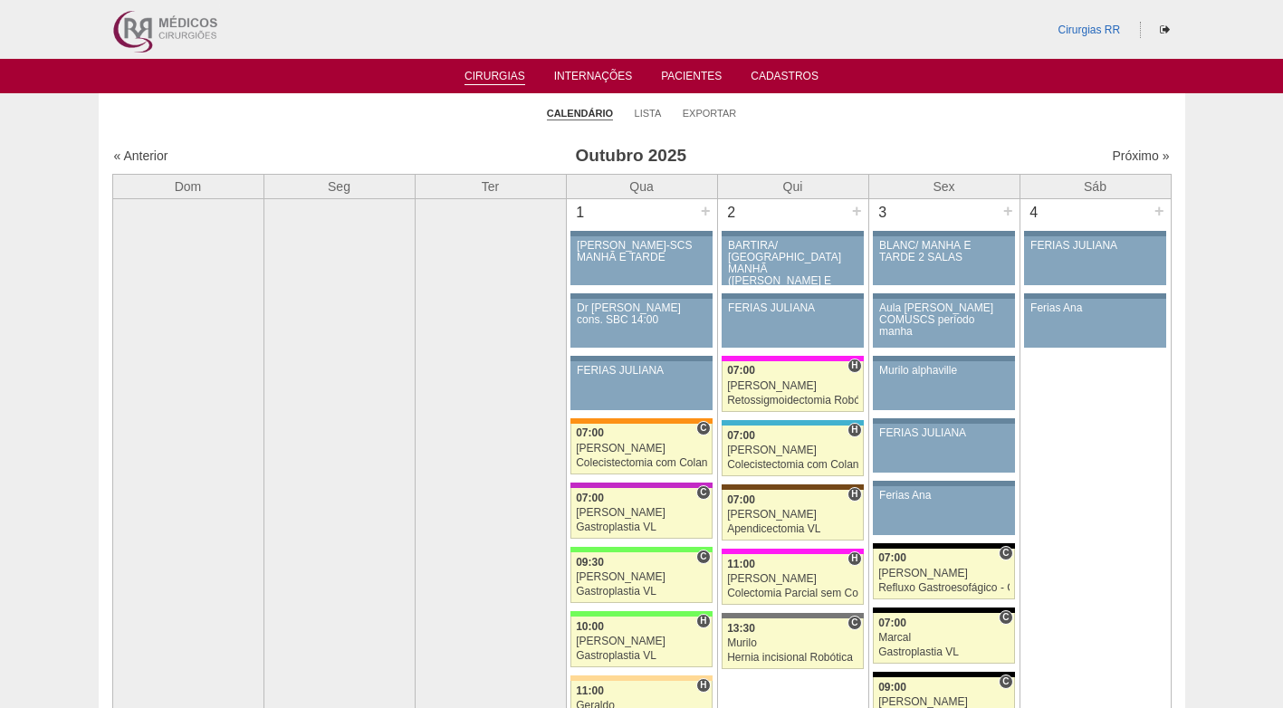
drag, startPoint x: 791, startPoint y: 142, endPoint x: 777, endPoint y: 144, distance: 14.6
click at [643, 109] on link "Lista" at bounding box center [647, 114] width 27 height 14
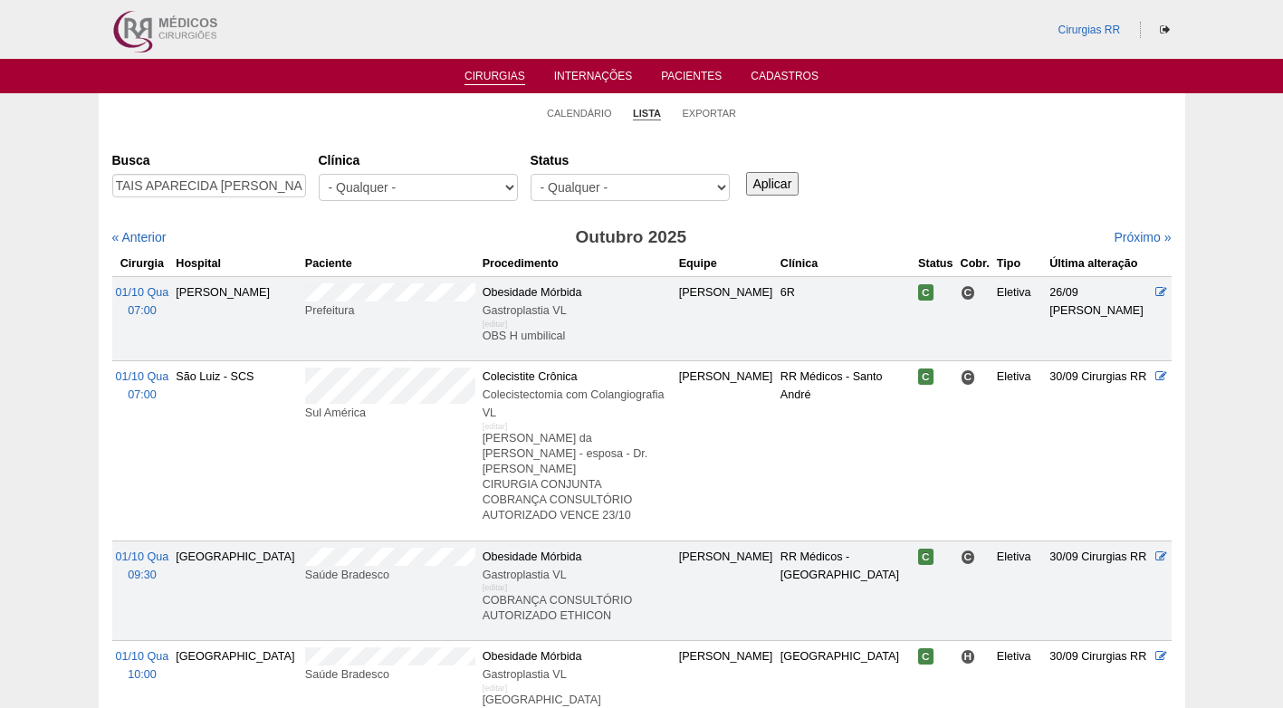
scroll to position [0, 52]
type input "TAIS APARECIDA [PERSON_NAME]"
click at [770, 180] on input "Aplicar" at bounding box center [772, 184] width 53 height 24
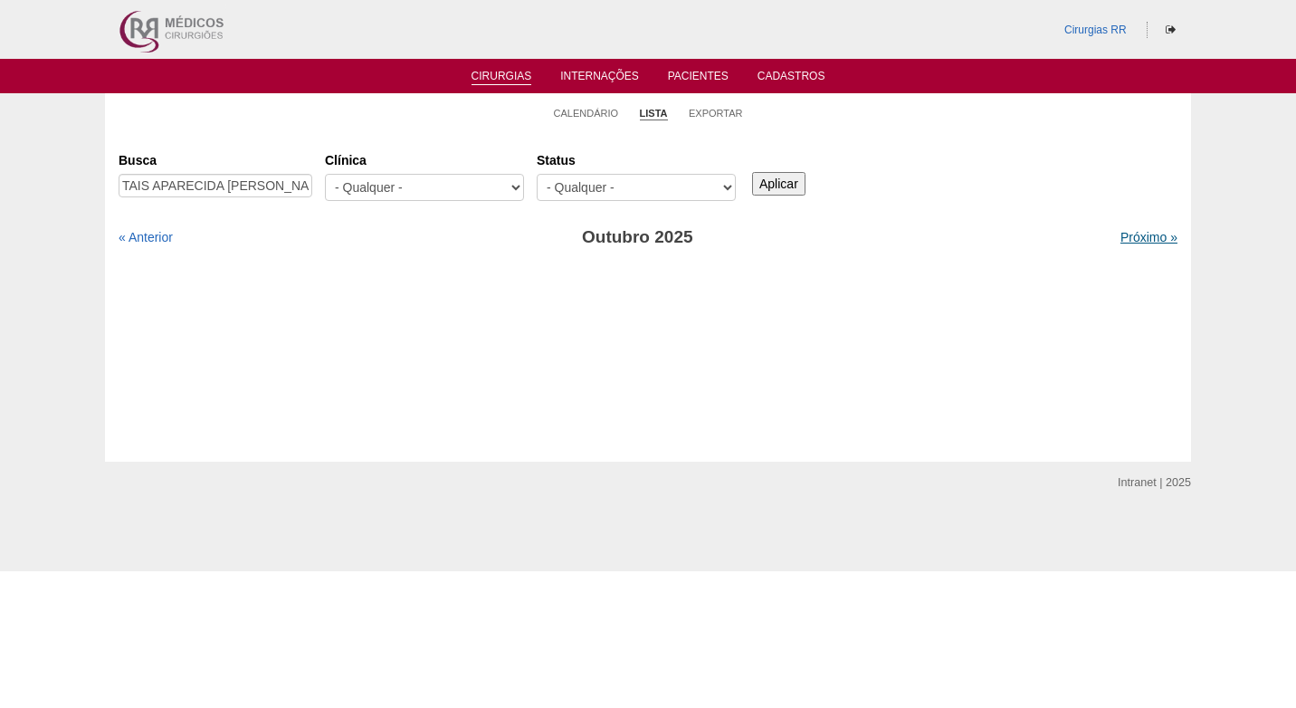
click at [1129, 234] on link "Próximo »" at bounding box center [1148, 237] width 57 height 14
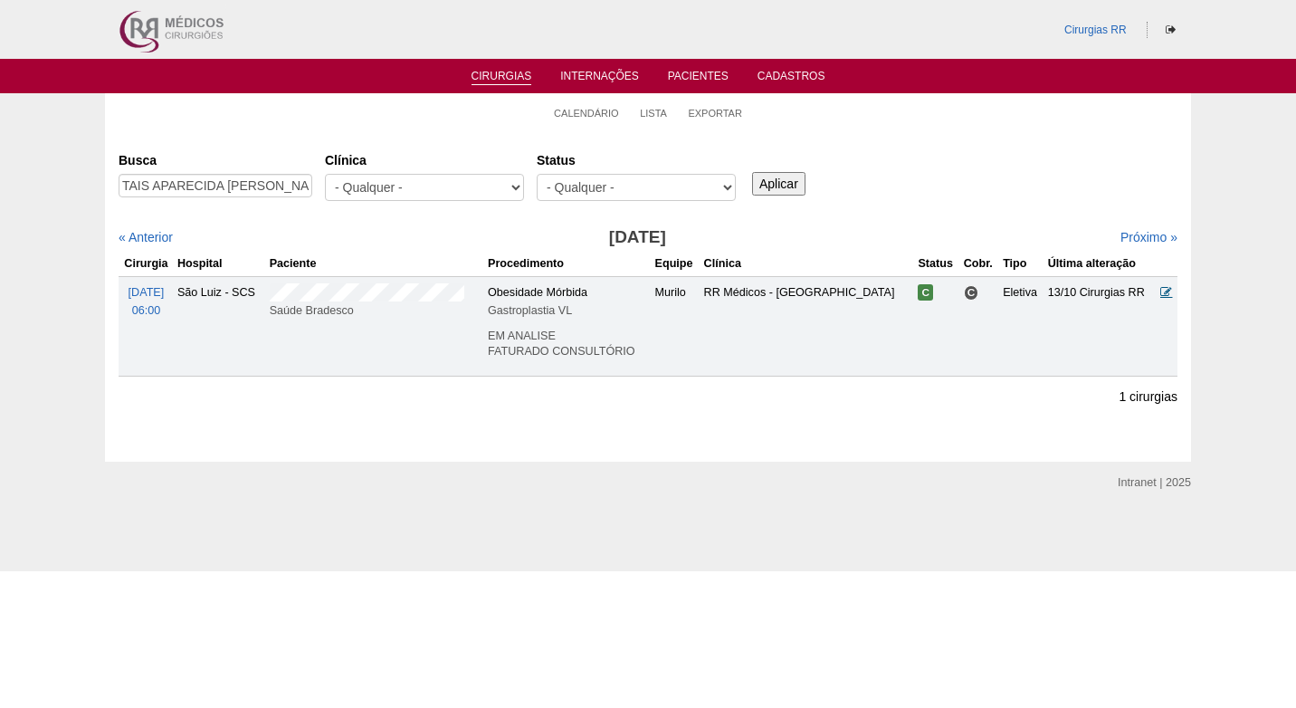
click at [1168, 294] on icon at bounding box center [1166, 292] width 12 height 12
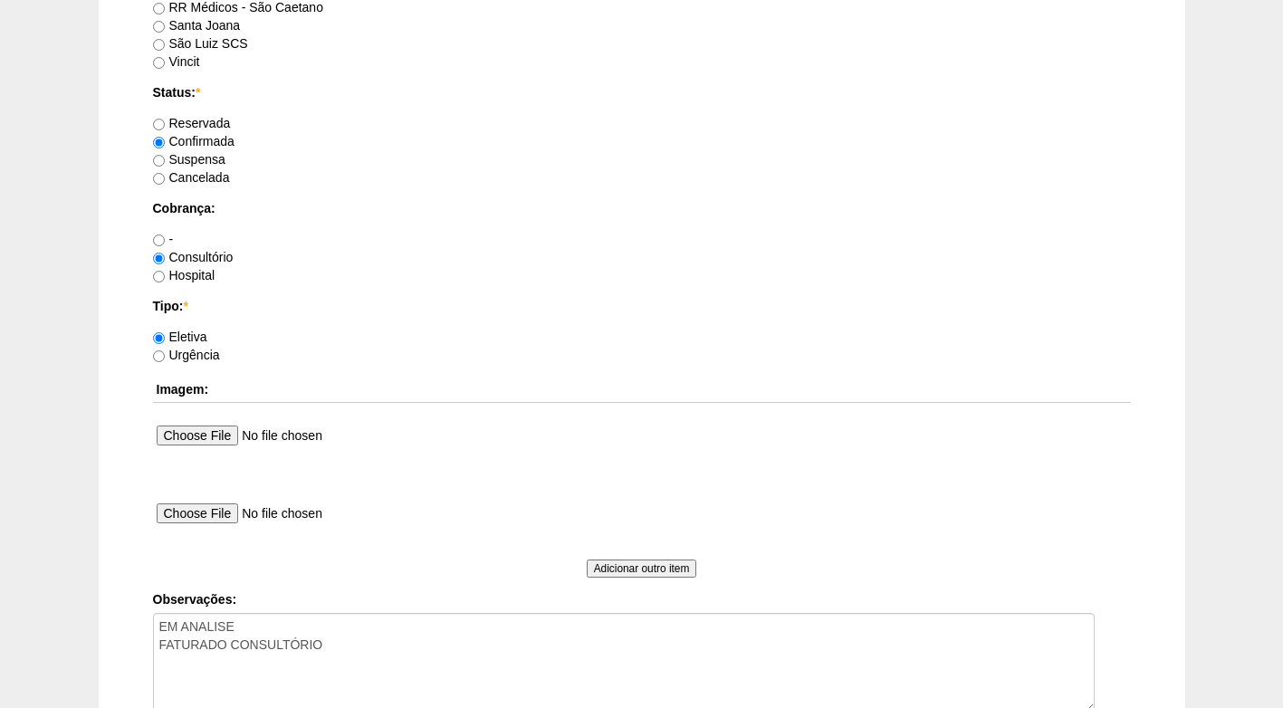
scroll to position [1448, 0]
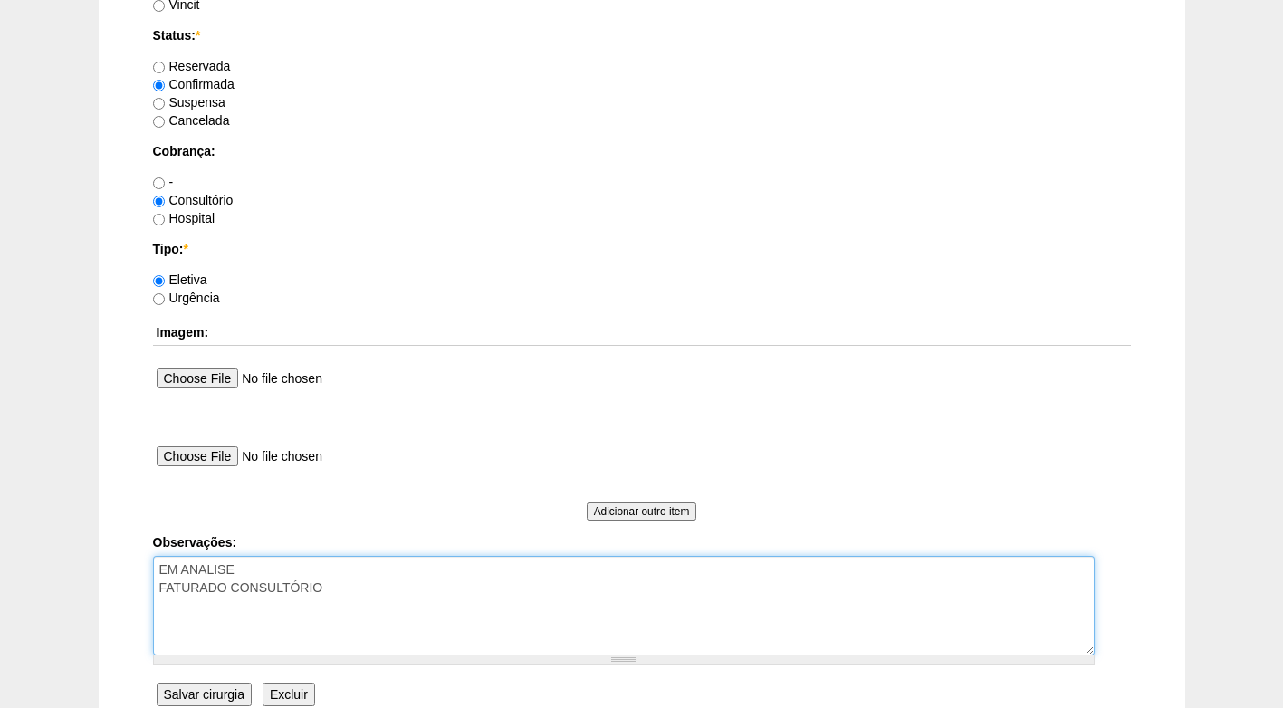
drag, startPoint x: 273, startPoint y: 566, endPoint x: 139, endPoint y: 574, distance: 134.2
type textarea "AUTORIZADO FATURADO CONSULTÓRIO"
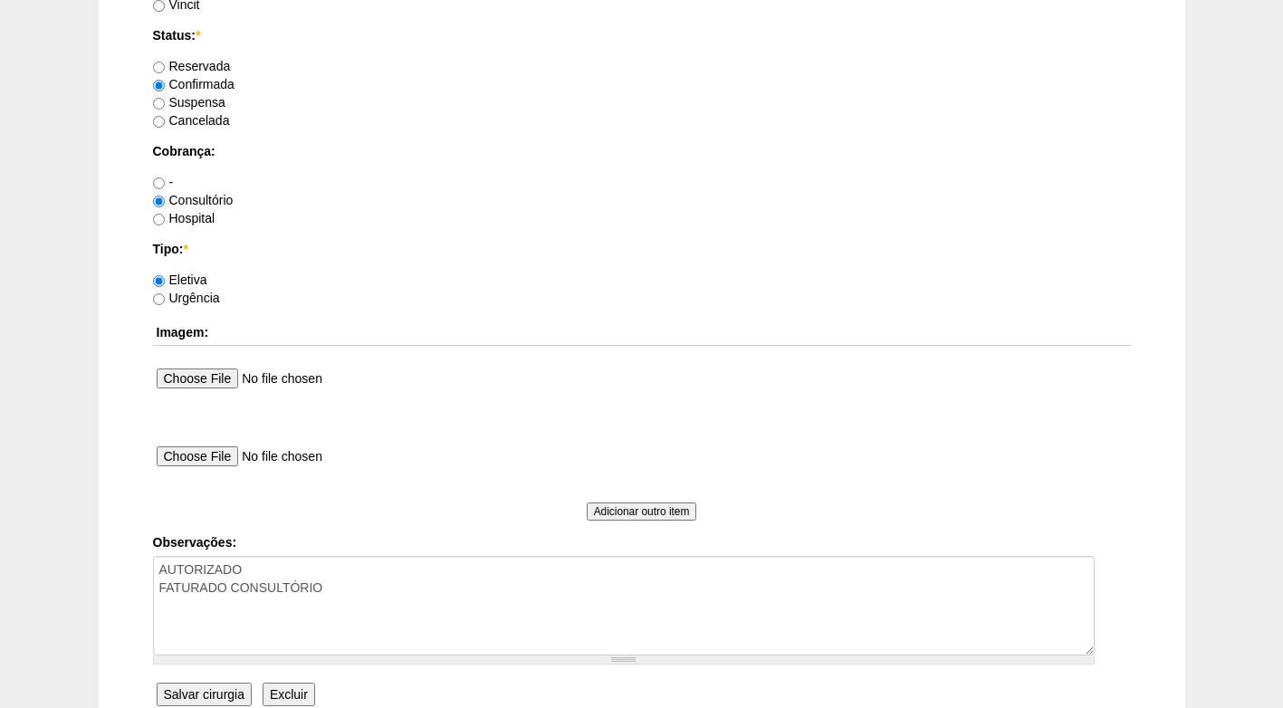
click at [237, 693] on input "Salvar cirurgia" at bounding box center [204, 694] width 95 height 24
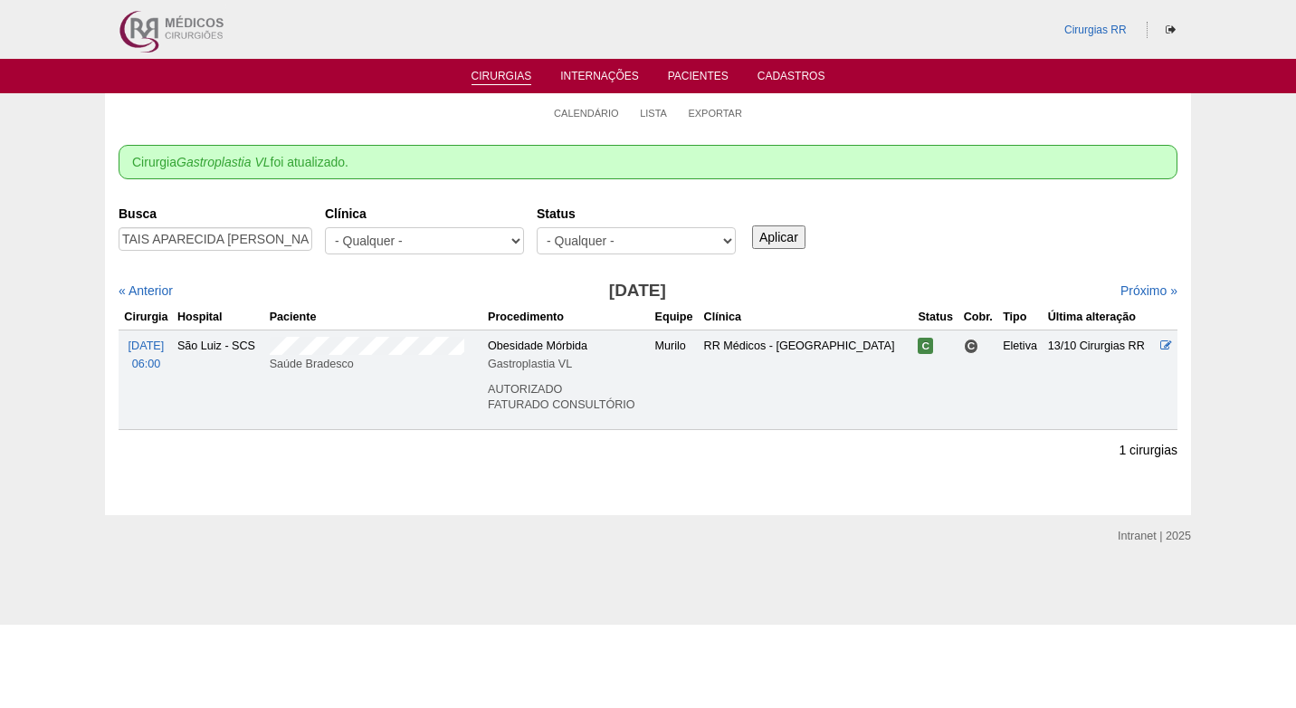
click at [969, 262] on div "Busca TAIS APARECIDA GUIMARAES DA SILVA Clínica - Qualquer - 6R Alphaville Assu…" at bounding box center [648, 230] width 1059 height 65
click at [939, 248] on div "Busca TAIS APARECIDA GUIMARAES DA SILVA Clínica - Qualquer - 6R Alphaville Assu…" at bounding box center [648, 230] width 1059 height 65
click at [592, 113] on link "Calendário" at bounding box center [586, 114] width 65 height 14
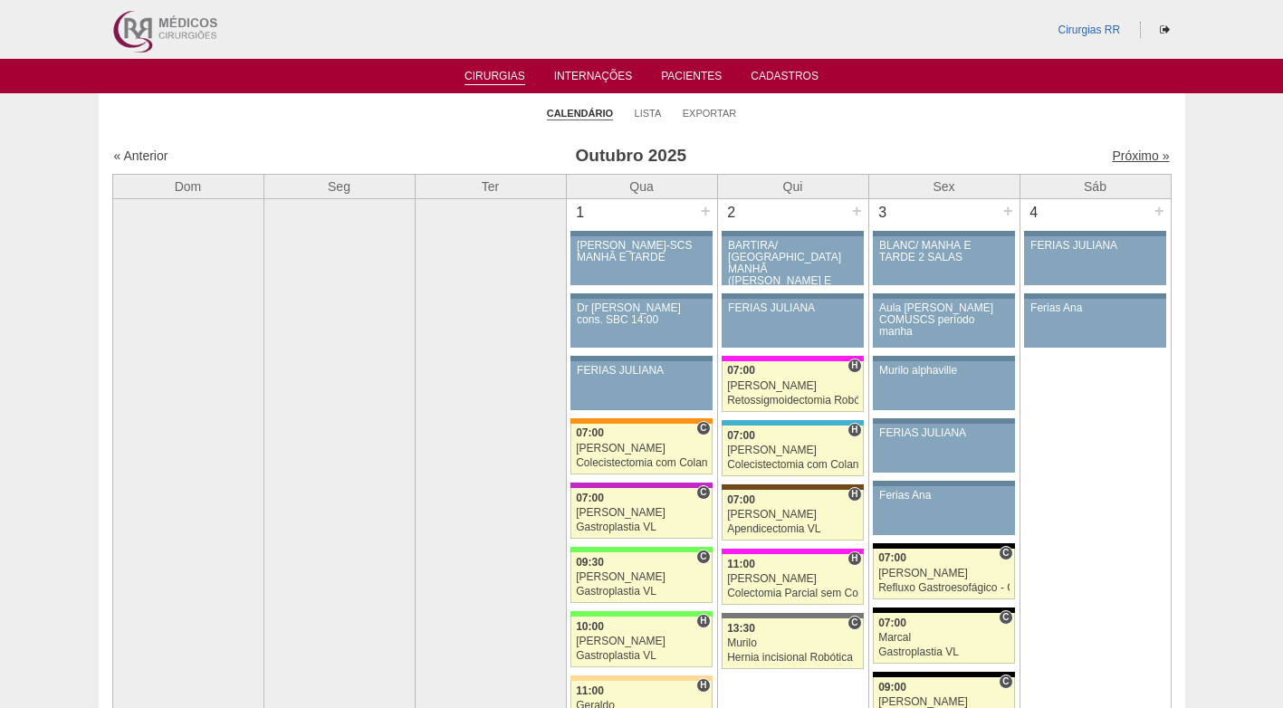
click at [1126, 152] on link "Próximo »" at bounding box center [1139, 155] width 57 height 14
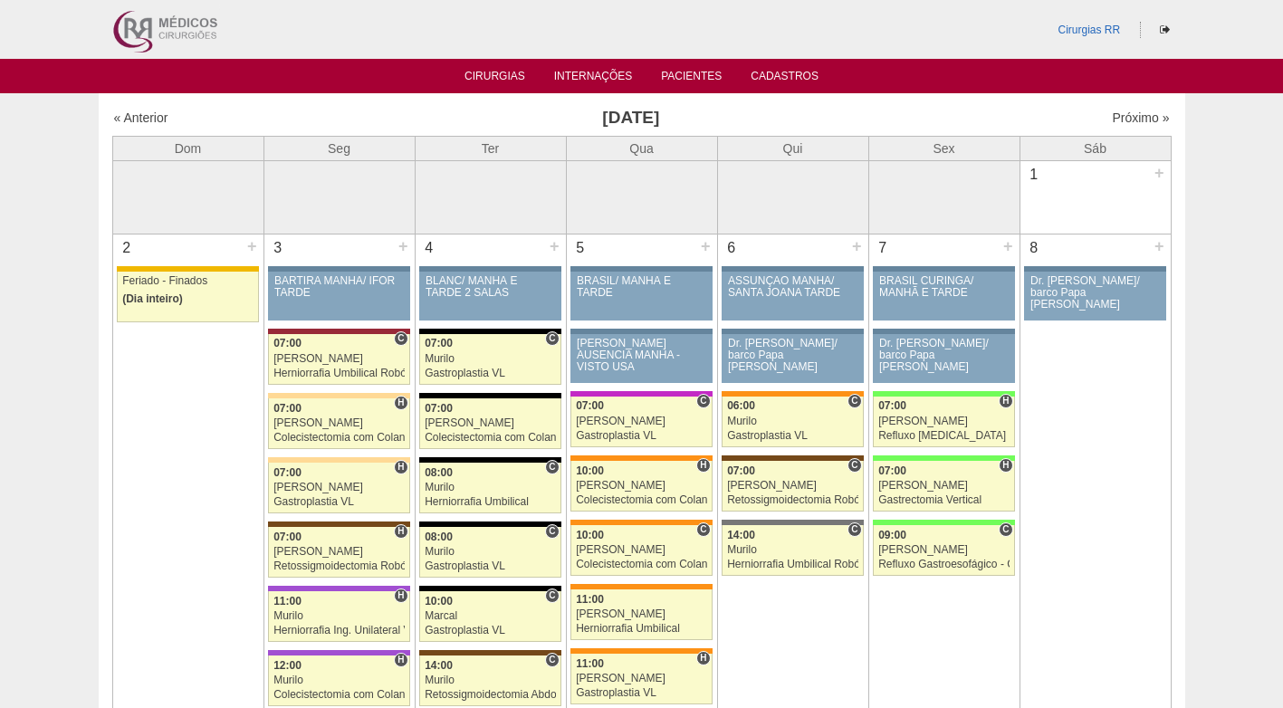
click at [299, 107] on div "« Anterior Novembro 2025 Próximo »" at bounding box center [641, 121] width 1059 height 29
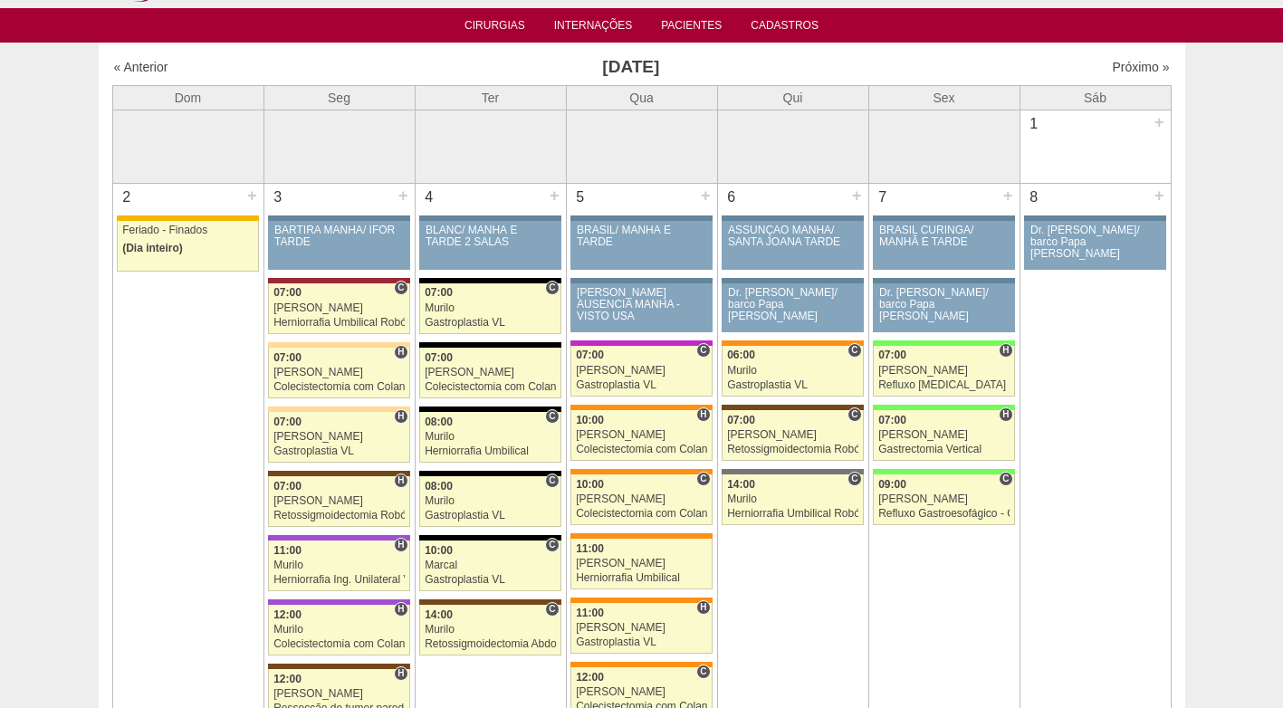
scroll to position [91, 0]
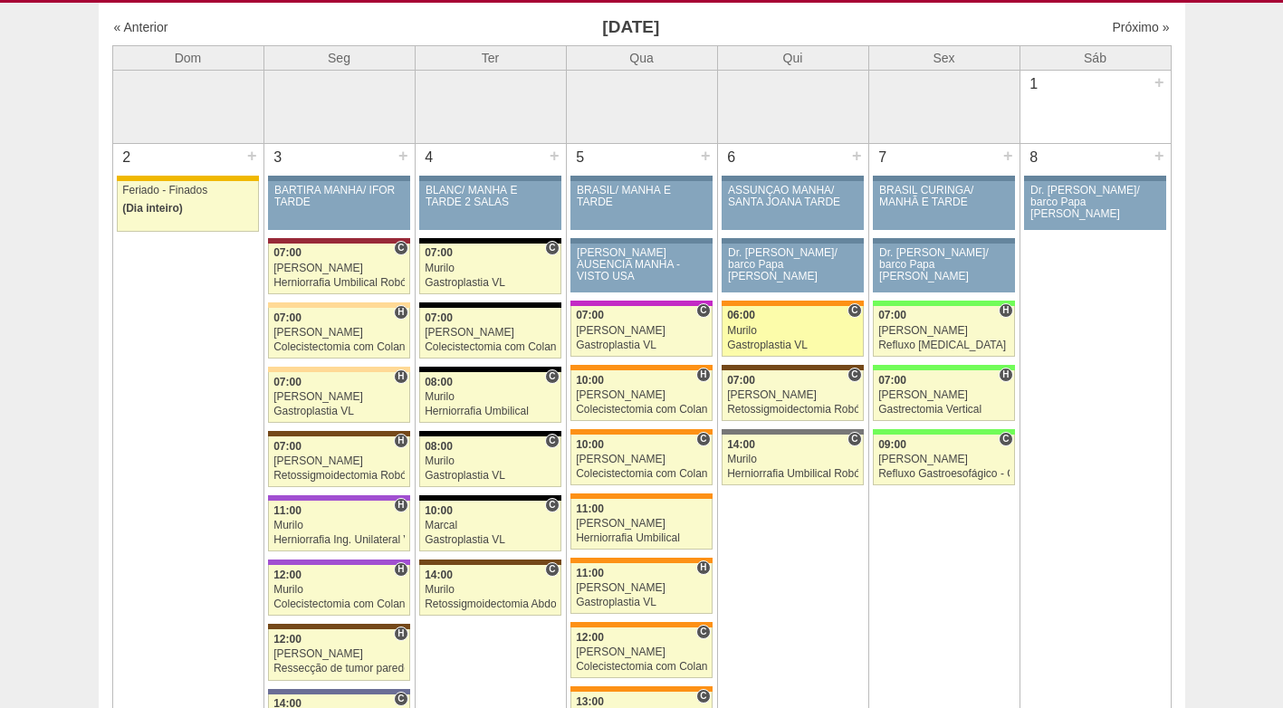
click at [777, 339] on div "Gastroplastia VL" at bounding box center [792, 345] width 131 height 12
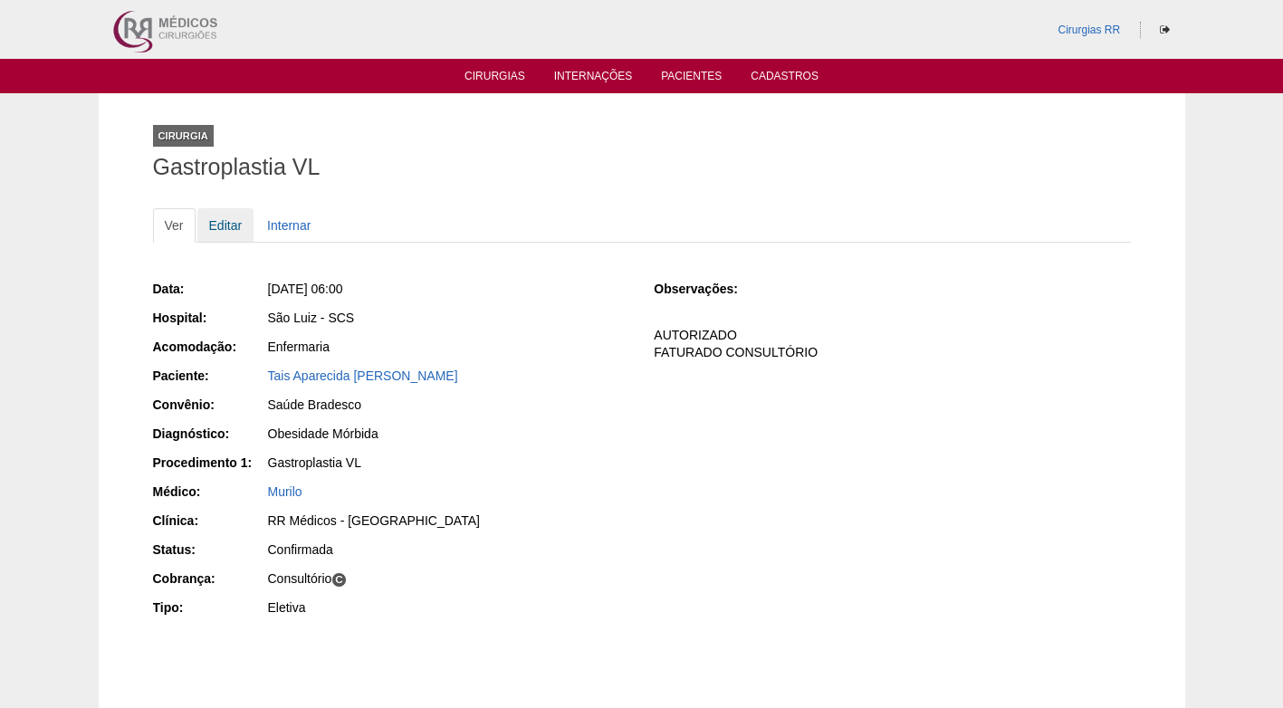
click at [224, 218] on link "Editar" at bounding box center [225, 225] width 57 height 34
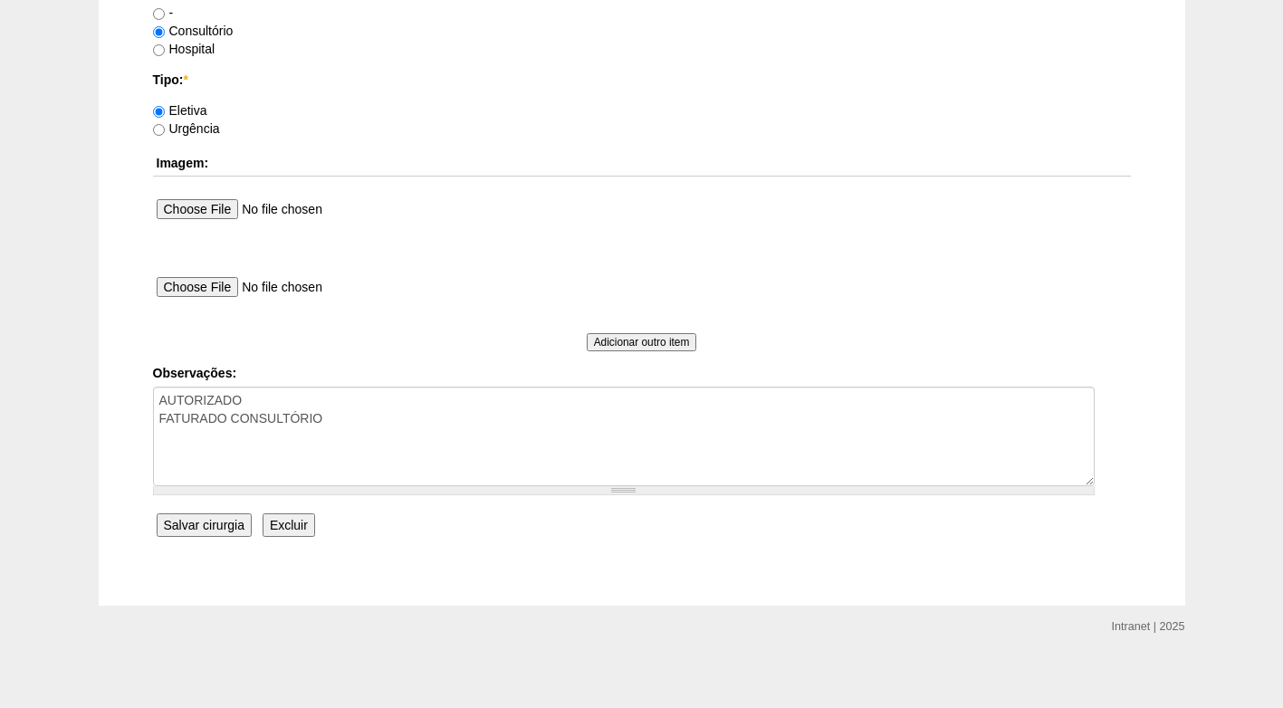
scroll to position [1625, 0]
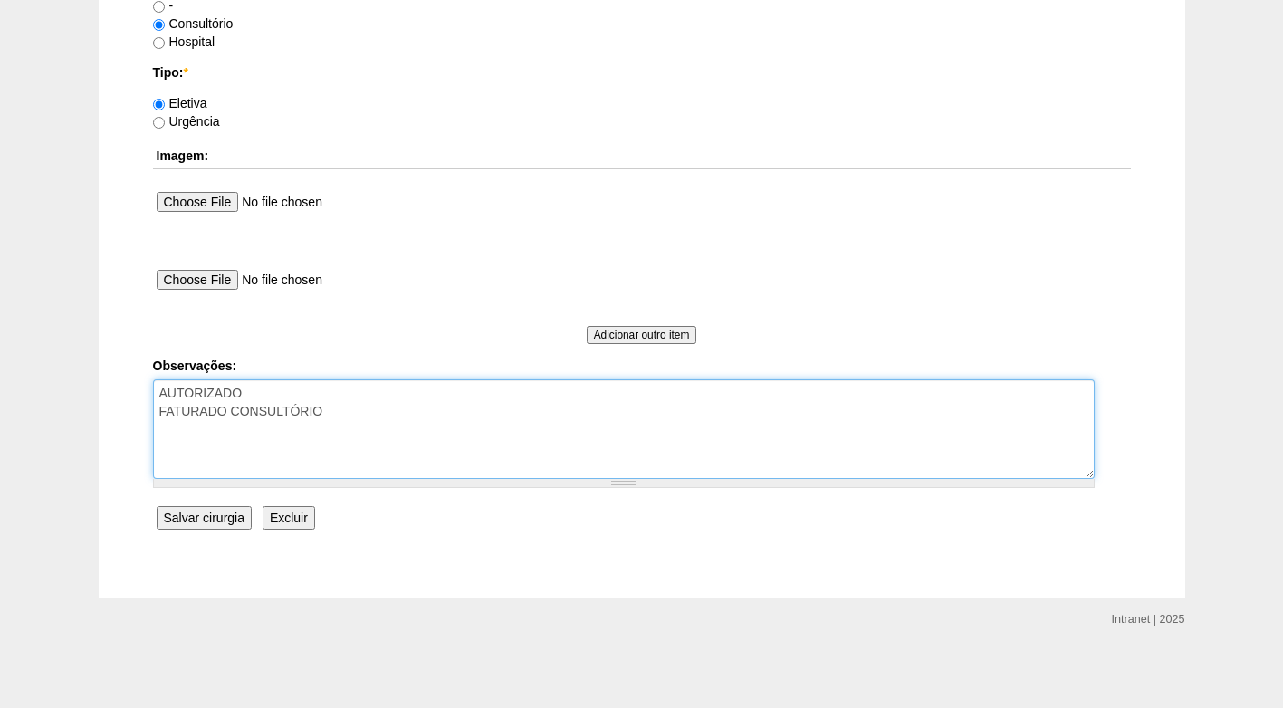
click at [390, 408] on textarea "AUTORIZADO FATURADO CONSULTÓRIO" at bounding box center [623, 429] width 941 height 100
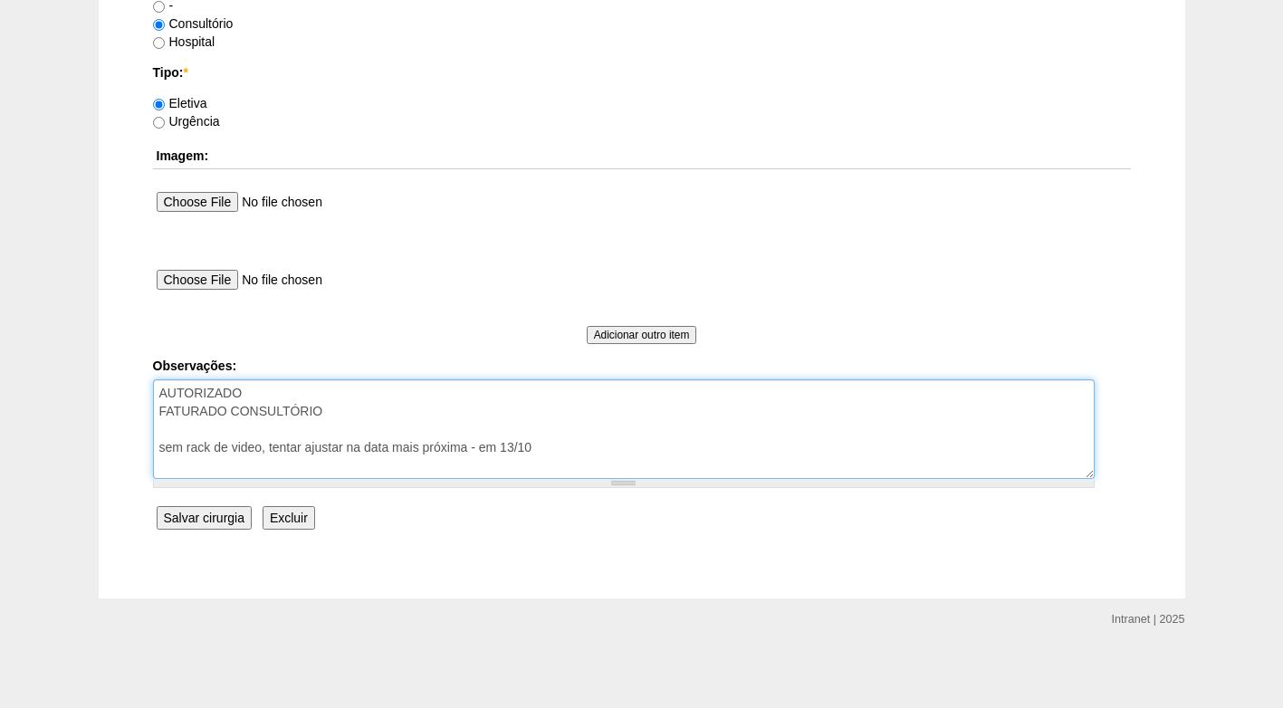
click at [343, 447] on textarea "AUTORIZADO FATURADO CONSULTÓRIO" at bounding box center [623, 429] width 941 height 100
click at [341, 447] on textarea "AUTORIZADO FATURADO CONSULTÓRIO" at bounding box center [623, 429] width 941 height 100
drag, startPoint x: 342, startPoint y: 445, endPoint x: 305, endPoint y: 451, distance: 37.5
click at [305, 451] on textarea "AUTORIZADO FATURADO CONSULTÓRIO" at bounding box center [623, 429] width 941 height 100
click at [242, 450] on textarea "AUTORIZADO FATURADO CONSULTÓRIO" at bounding box center [623, 429] width 941 height 100
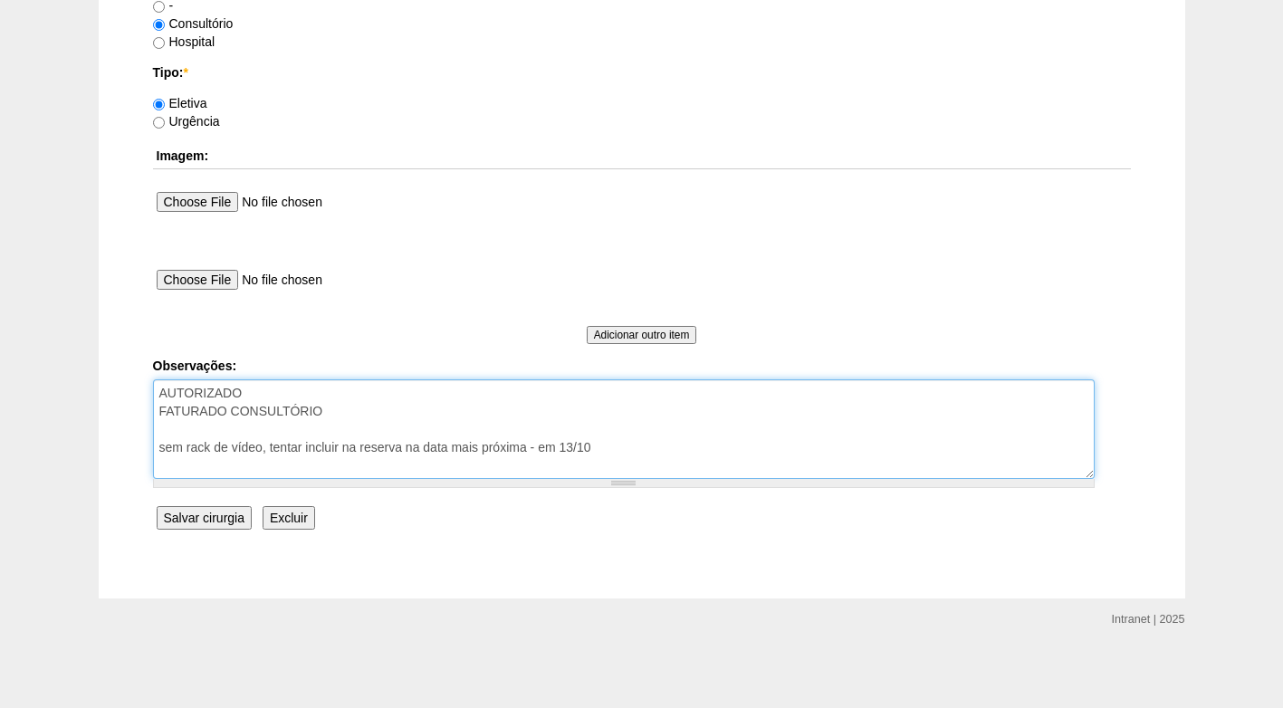
type textarea "AUTORIZADO FATURADO CONSULTÓRIO sem rack de vídeo, tentar incluir na reserva na…"
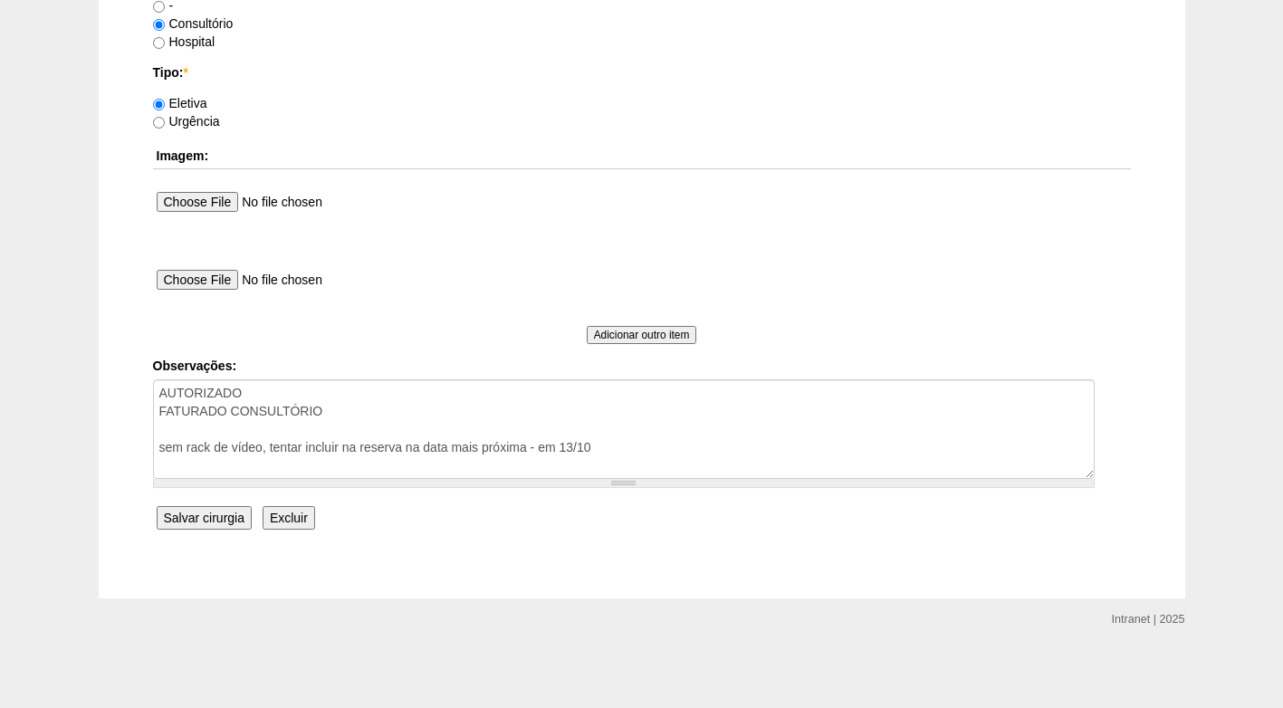
click at [224, 519] on input "Salvar cirurgia" at bounding box center [204, 518] width 95 height 24
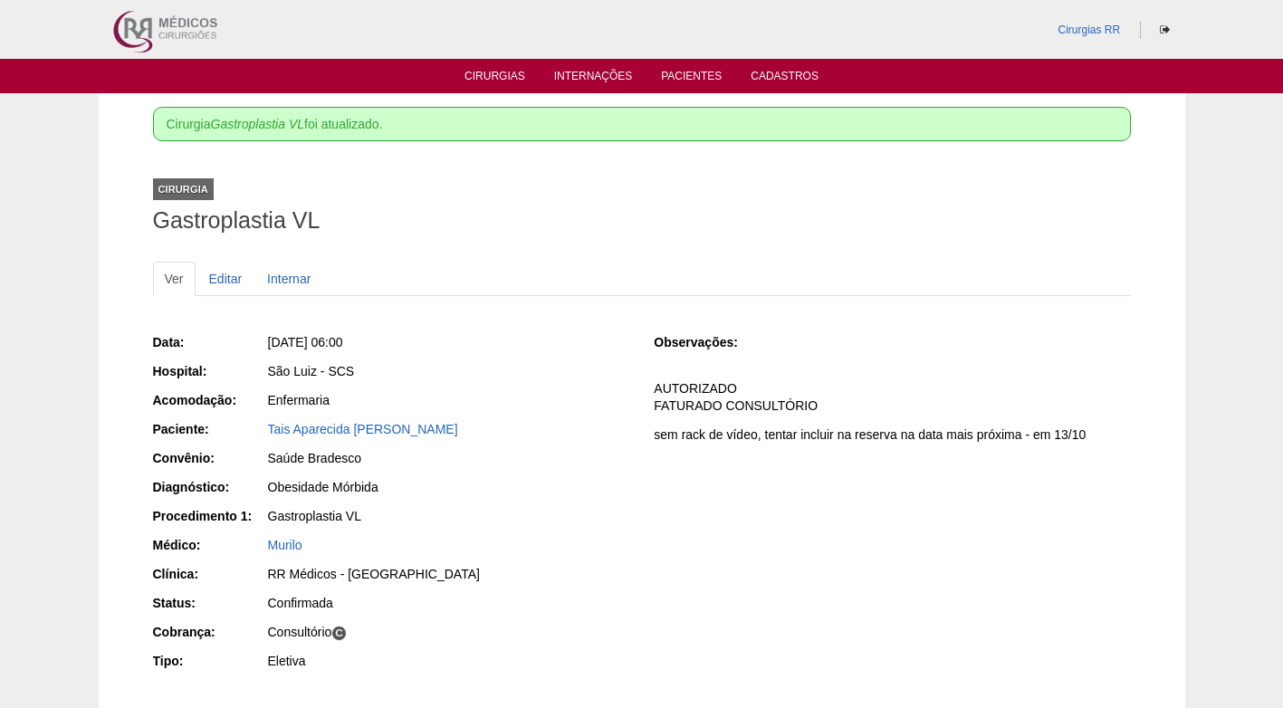
click at [759, 430] on p "sem rack de vídeo, tentar incluir na reserva na data mais próxima - em 13/10" at bounding box center [891, 434] width 476 height 17
click at [882, 384] on p "AUTORIZADO FATURADO CONSULTÓRIO" at bounding box center [891, 397] width 476 height 34
click at [931, 465] on div "Data: Qui, 06/11/2025 - 06:00 Hospital: São Luiz - SCS Acomodação: Enfermaria P…" at bounding box center [641, 504] width 977 height 354
drag, startPoint x: 933, startPoint y: 474, endPoint x: 910, endPoint y: 153, distance: 322.2
click at [933, 471] on div "Data: Qui, 06/11/2025 - 06:00 Hospital: São Luiz - SCS Acomodação: Enfermaria P…" at bounding box center [641, 504] width 977 height 354
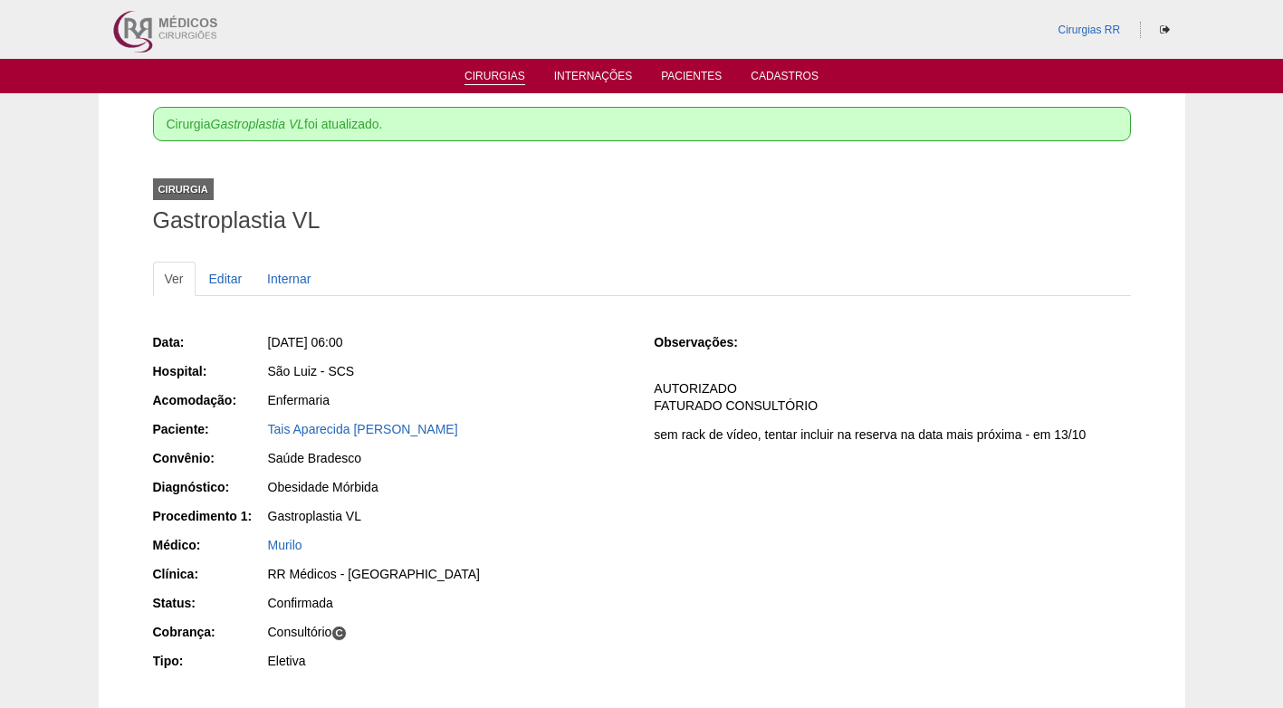
click at [484, 75] on link "Cirurgias" at bounding box center [494, 77] width 61 height 15
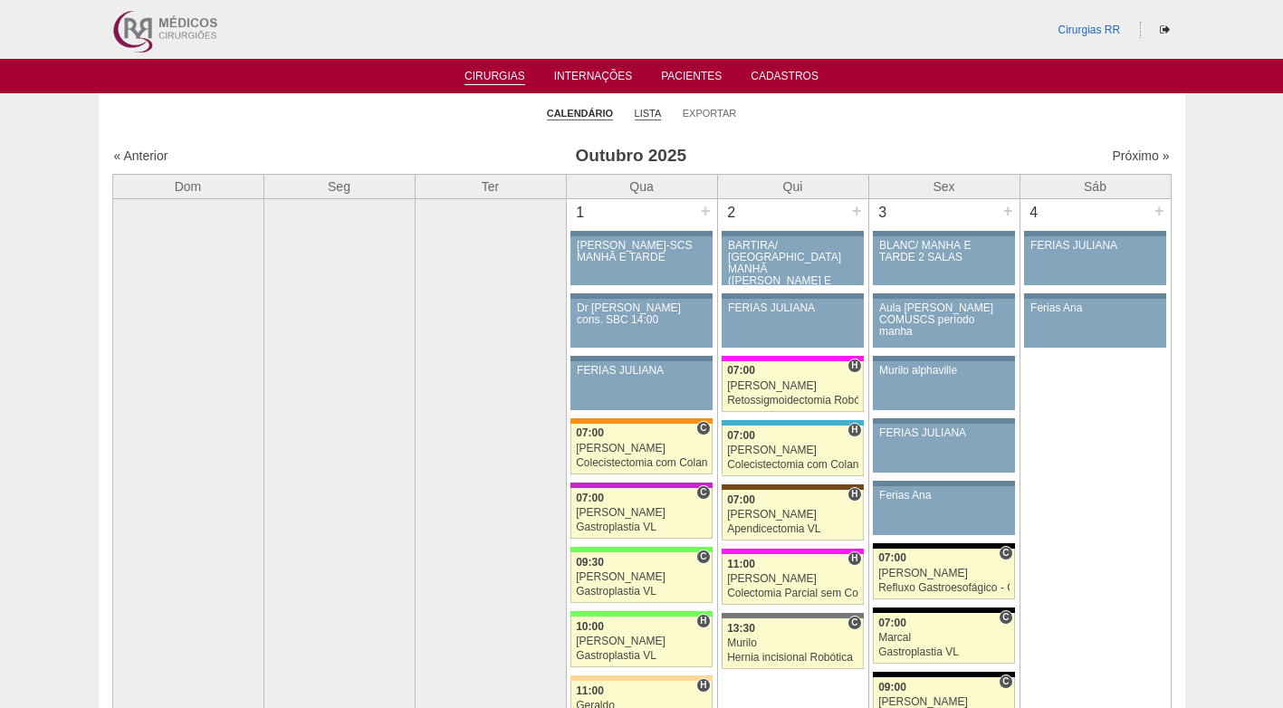
click at [648, 110] on link "Lista" at bounding box center [647, 114] width 27 height 14
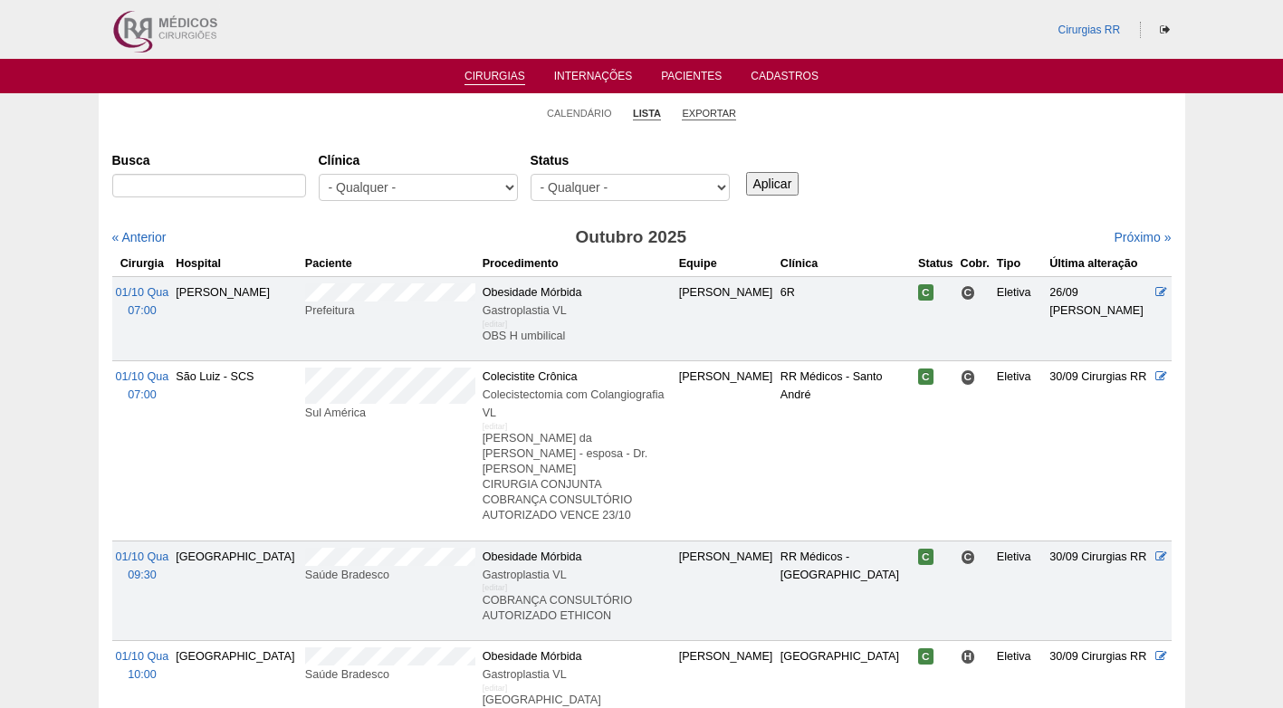
click at [715, 109] on link "Exportar" at bounding box center [709, 114] width 54 height 14
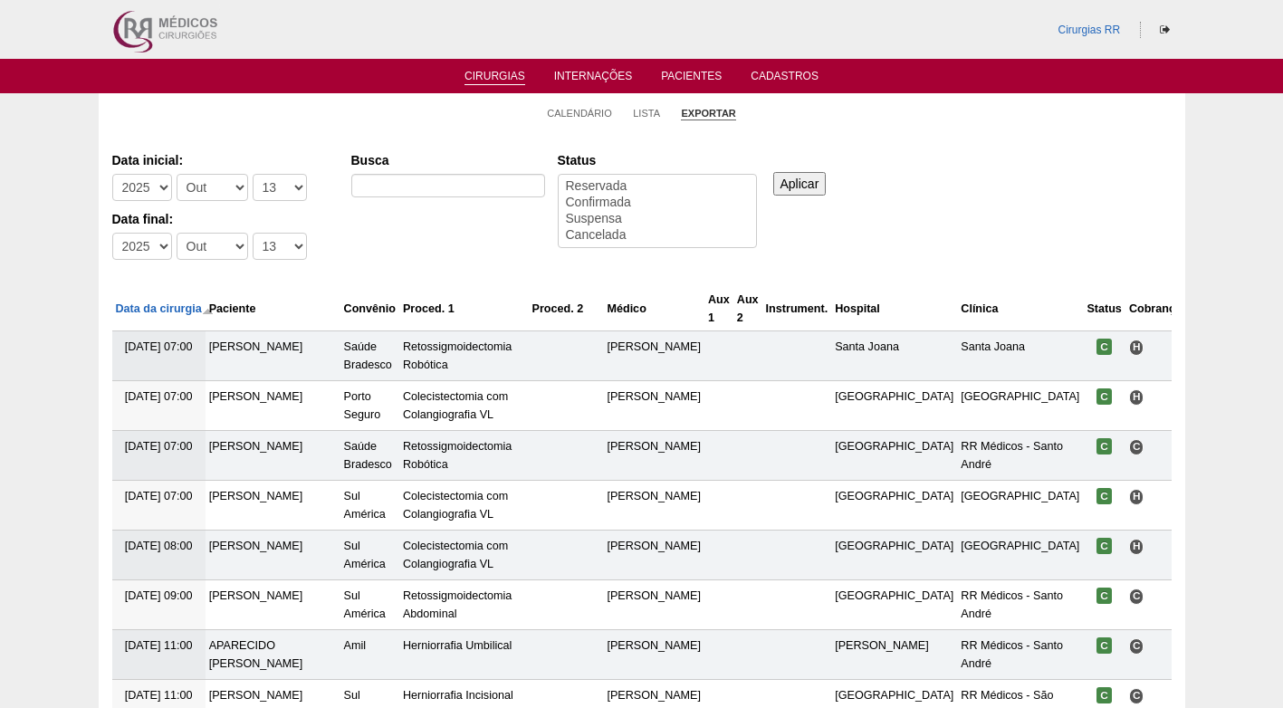
select select
click at [268, 187] on select "-Dia 1 2 3 4 5 6 7 8 9 10 11 12 13 14 15 16 17 18 19 20 21 22 23 24 25 26 27 28…" at bounding box center [280, 187] width 54 height 27
select select "20"
click at [253, 174] on select "-Dia 1 2 3 4 5 6 7 8 9 10 11 12 13 14 15 16 17 18 19 20 21 22 23 24 25 26 27 28…" at bounding box center [280, 187] width 54 height 27
click at [267, 244] on select "-Dia 1 2 3 4 5 6 7 8 9 10 11 12 13 14 15 16 17 18 19 20 21 22 23 24 25 26 27 28…" at bounding box center [280, 246] width 54 height 27
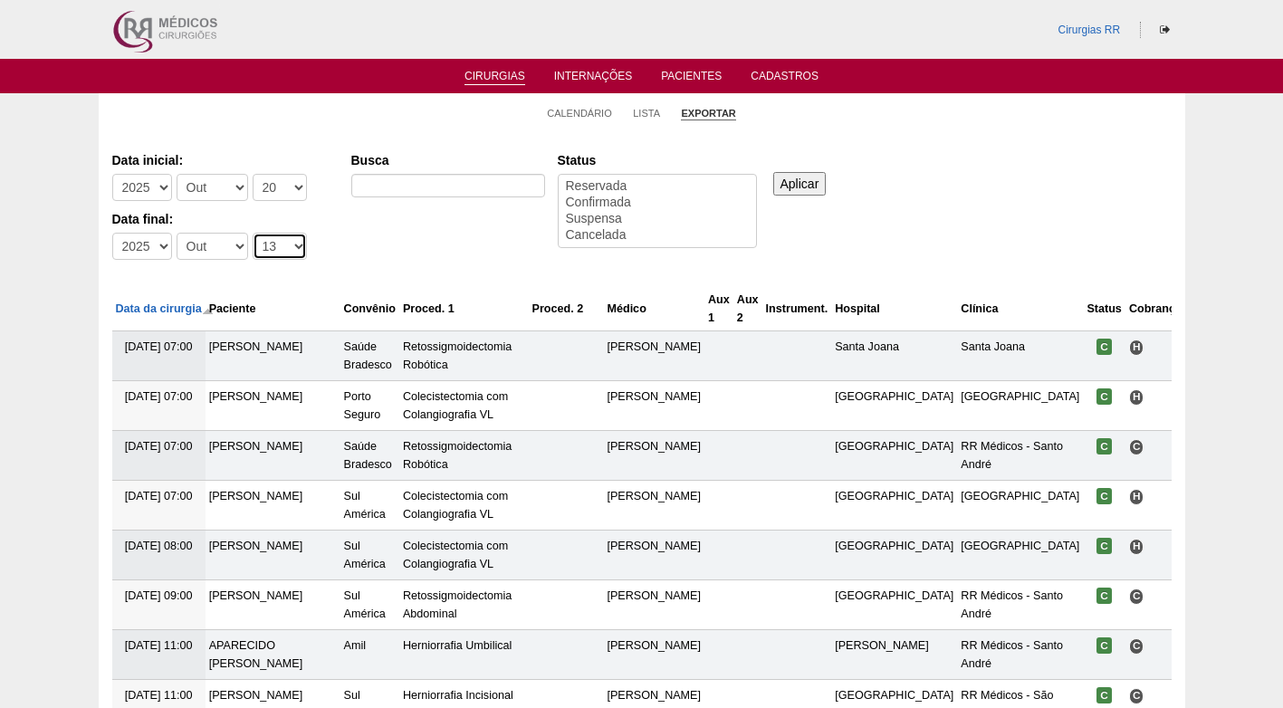
select select "24"
click at [253, 233] on select "-Dia 1 2 3 4 5 6 7 8 9 10 11 12 13 14 15 16 17 18 19 20 21 22 23 24 25 26 27 28…" at bounding box center [280, 246] width 54 height 27
select select "conf"
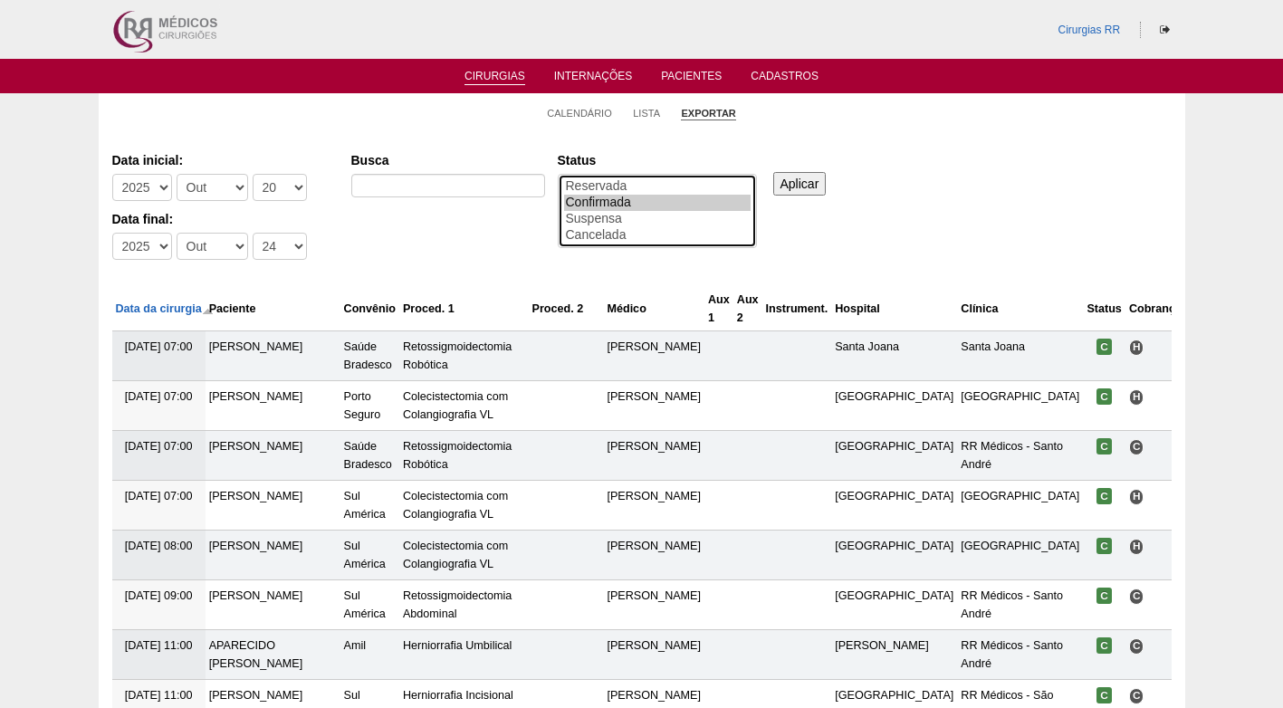
click at [615, 196] on option "Confirmada" at bounding box center [657, 203] width 186 height 16
click at [807, 176] on input "Aplicar" at bounding box center [799, 184] width 53 height 24
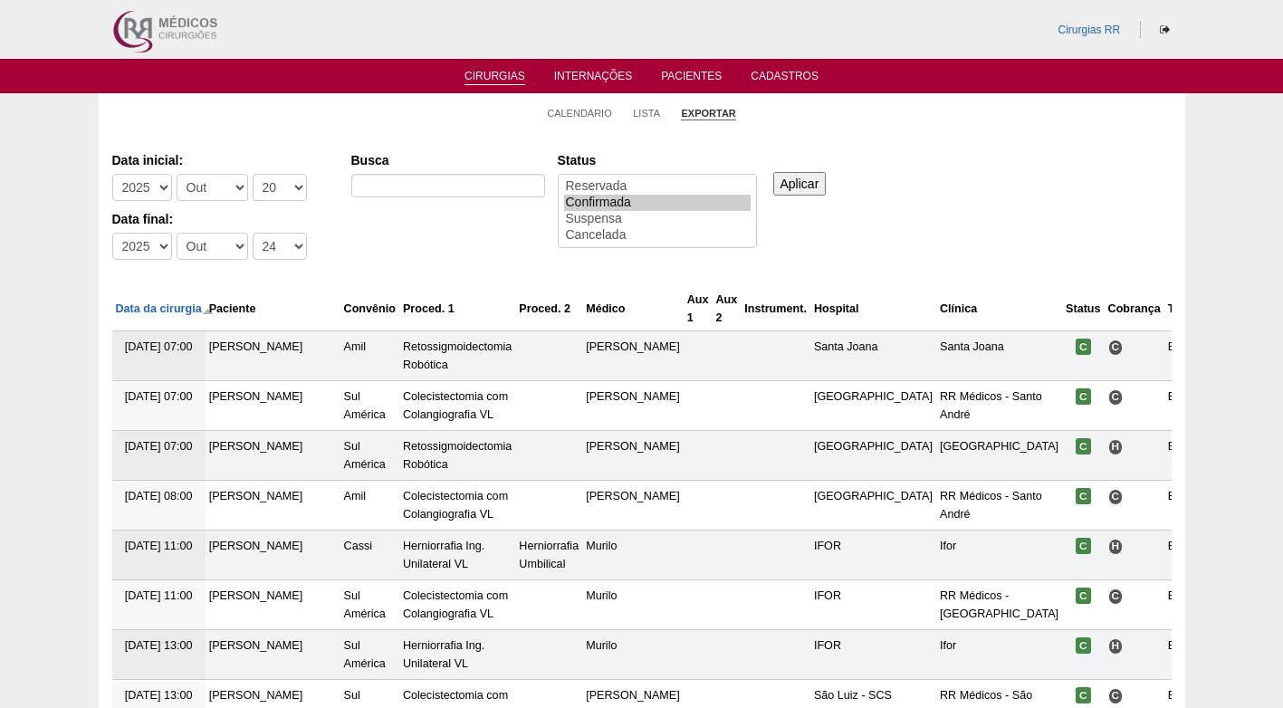
click at [1015, 202] on div "Data inicial: -Ano 2011 2012 2013 2014 2015 2016 2017 2018 2019 2020 2021 2022 …" at bounding box center [641, 207] width 1059 height 124
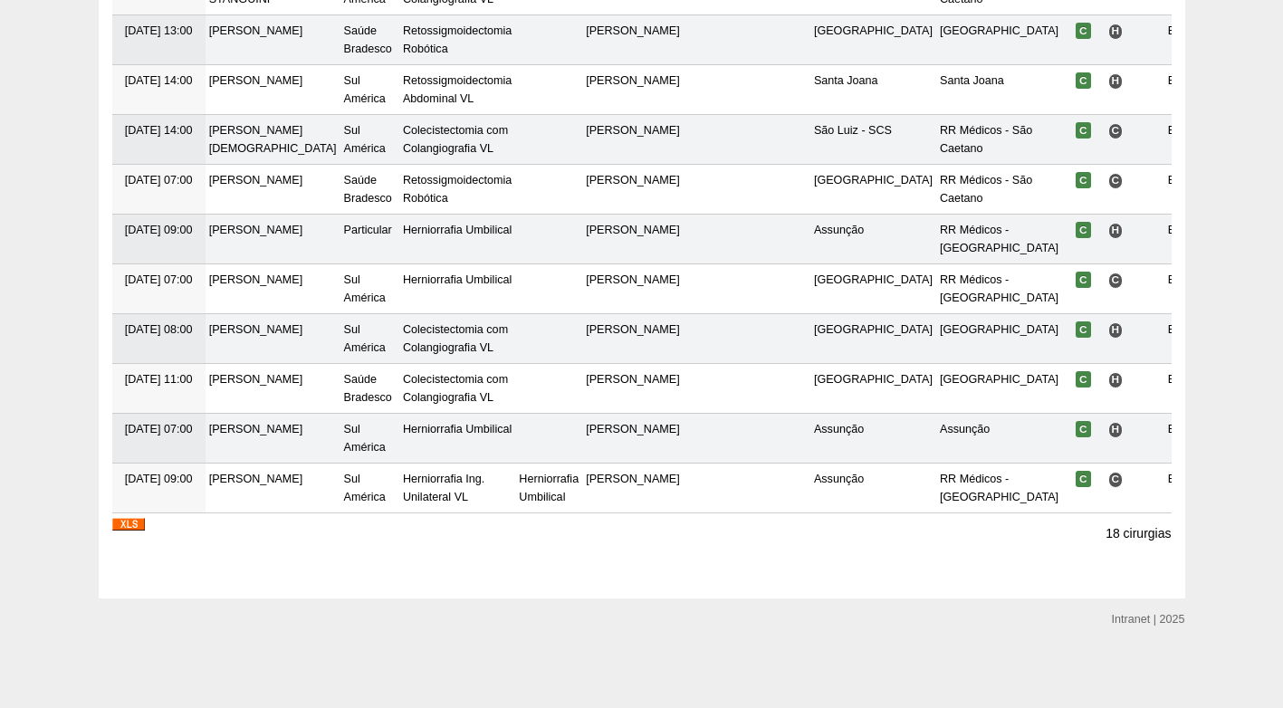
scroll to position [787, 0]
click at [119, 524] on img at bounding box center [128, 524] width 33 height 13
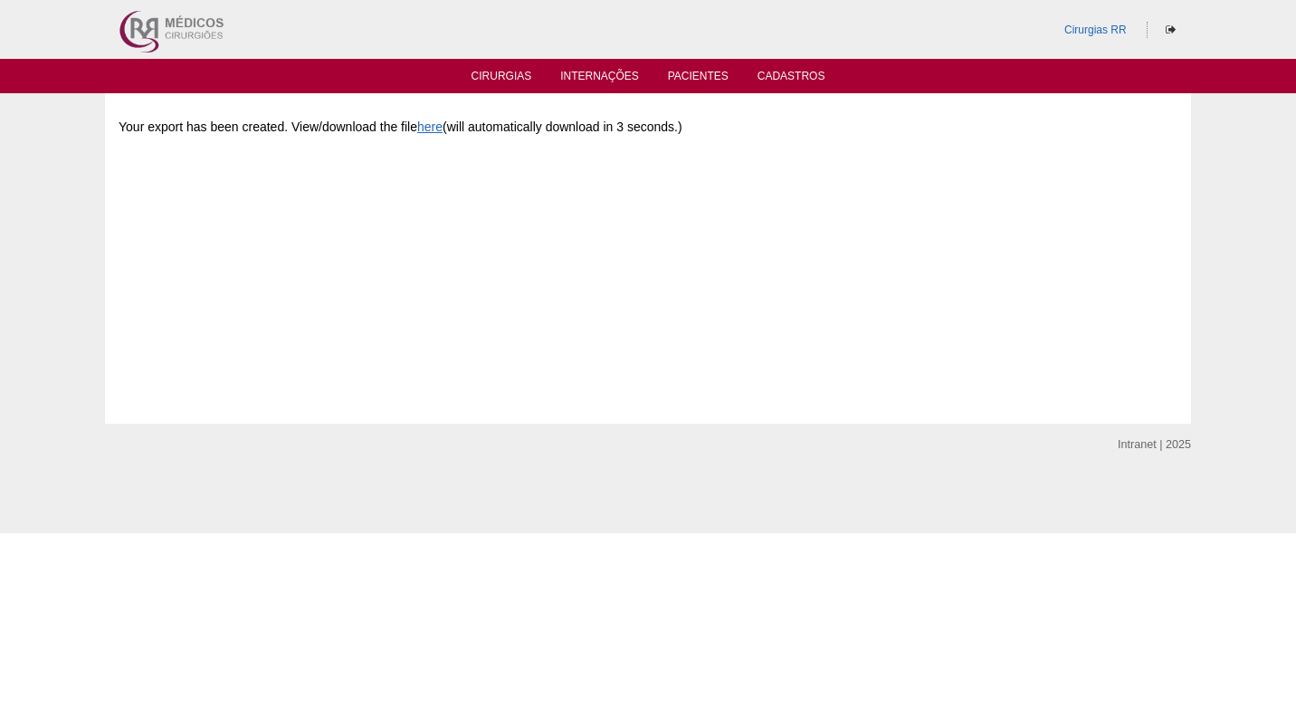
click at [629, 218] on div "Your export has been created. View/download the file here (will automatically d…" at bounding box center [648, 243] width 1059 height 272
click at [780, 147] on div "Your export has been created. View/download the file here (will automatically d…" at bounding box center [648, 127] width 1059 height 40
click at [506, 76] on link "Cirurgias" at bounding box center [502, 77] width 61 height 15
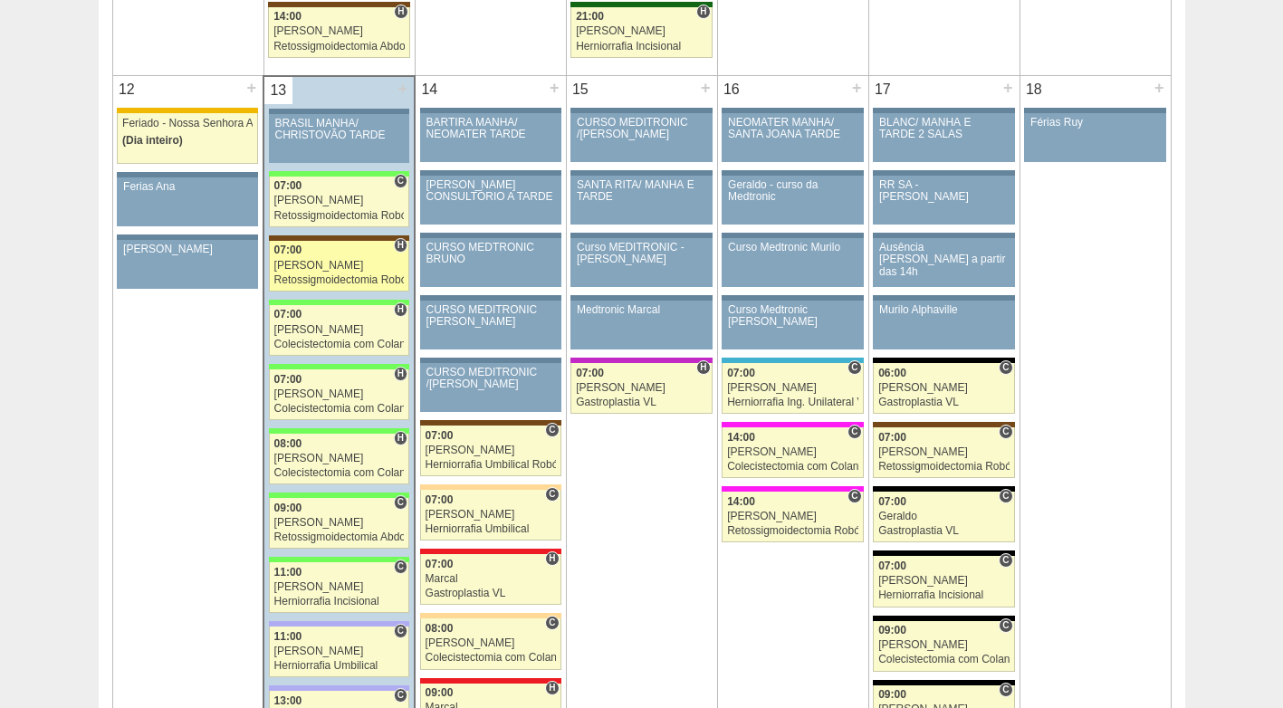
scroll to position [1901, 0]
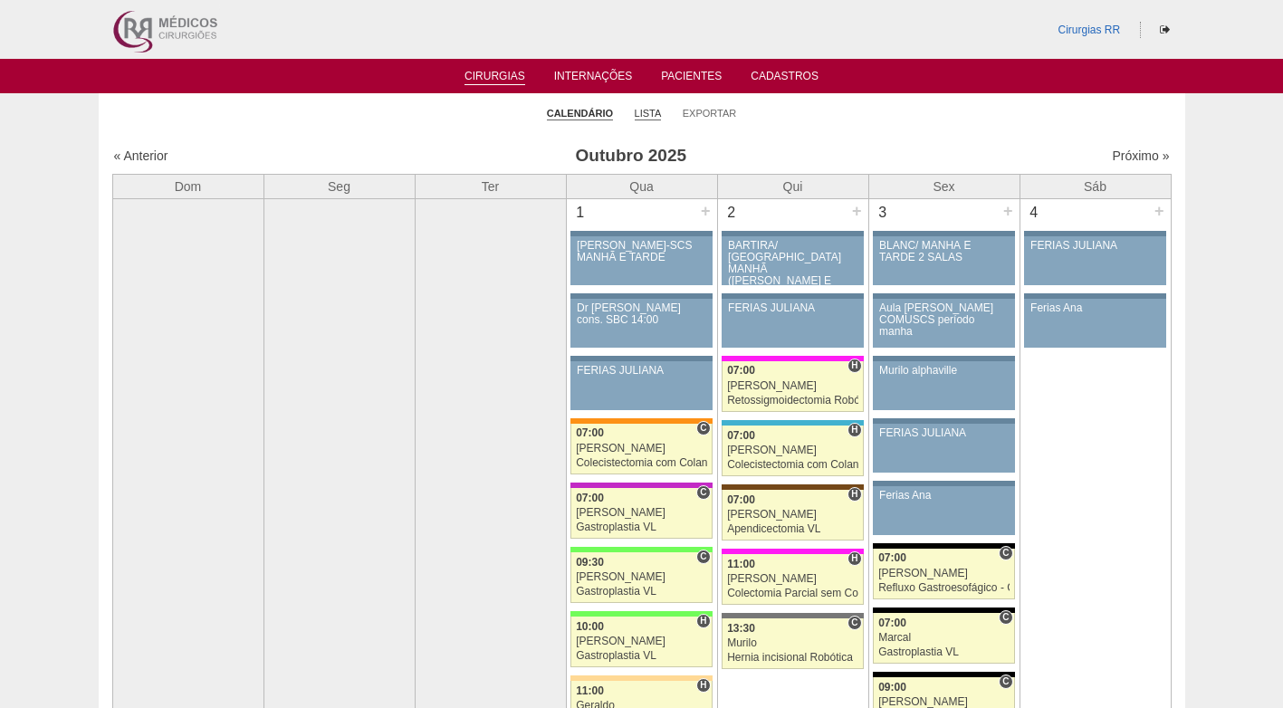
click at [648, 112] on link "Lista" at bounding box center [647, 114] width 27 height 14
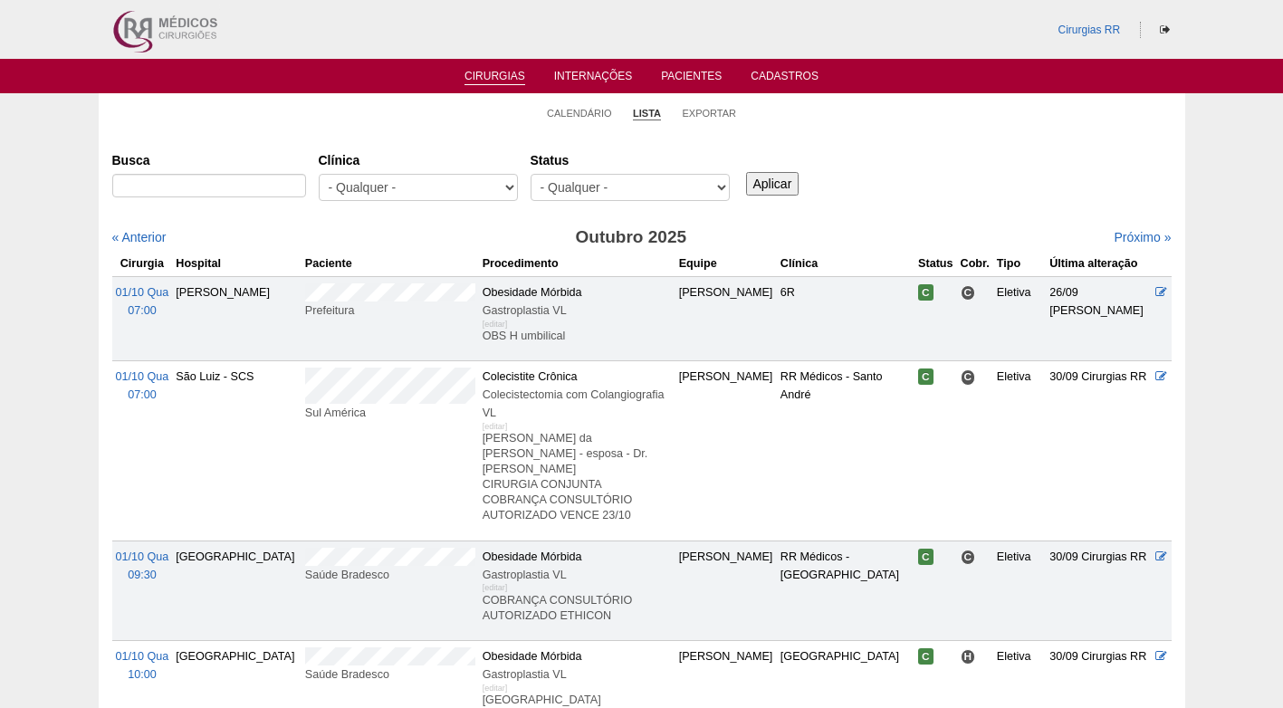
select select "resr"
click at [530, 174] on select "- Qualquer - Reservada Confirmada Suspensa Cancelada" at bounding box center [629, 187] width 199 height 27
click at [766, 181] on input "Aplicar" at bounding box center [772, 184] width 53 height 24
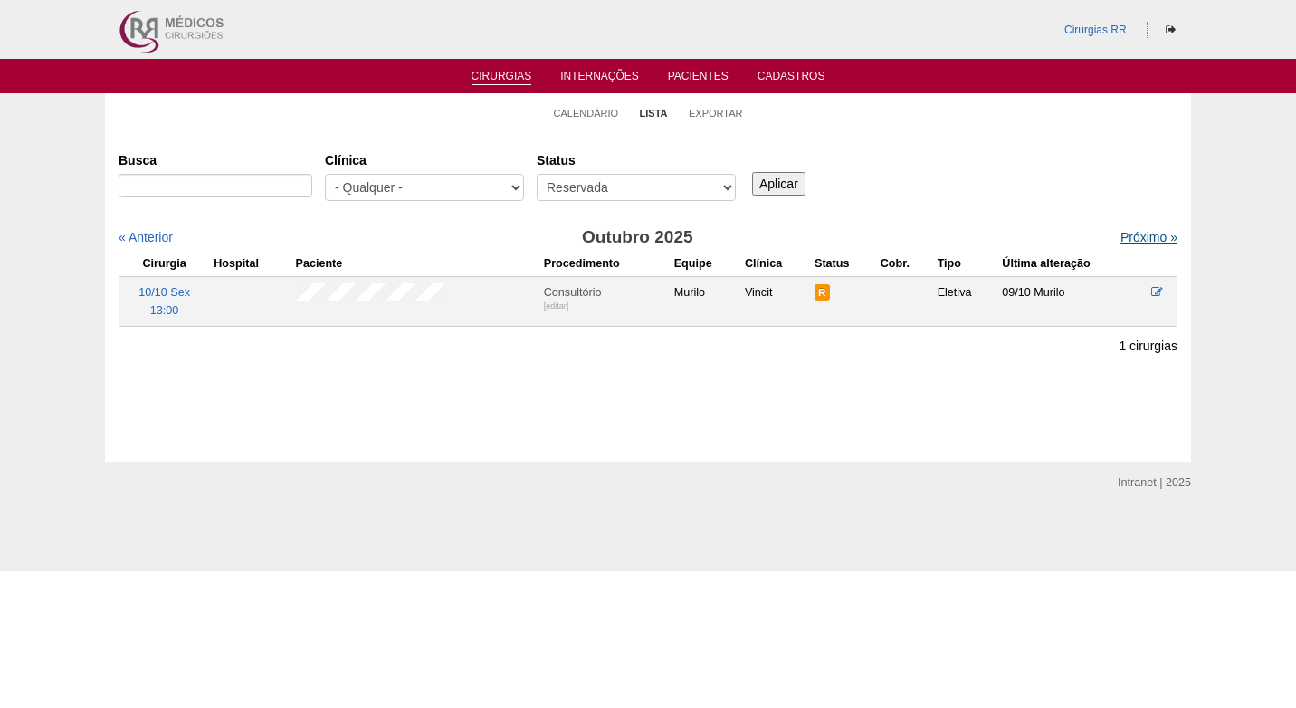
click at [1142, 238] on link "Próximo »" at bounding box center [1148, 237] width 57 height 14
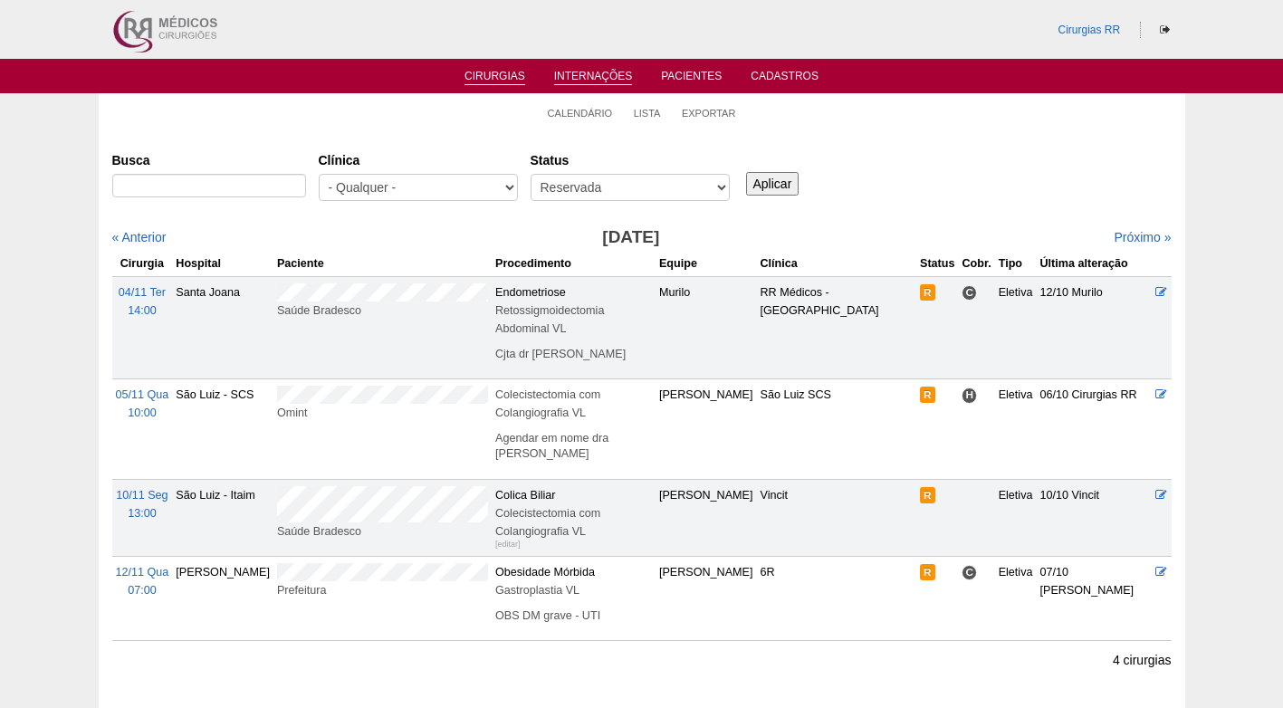
click at [603, 81] on link "Internações" at bounding box center [593, 77] width 79 height 15
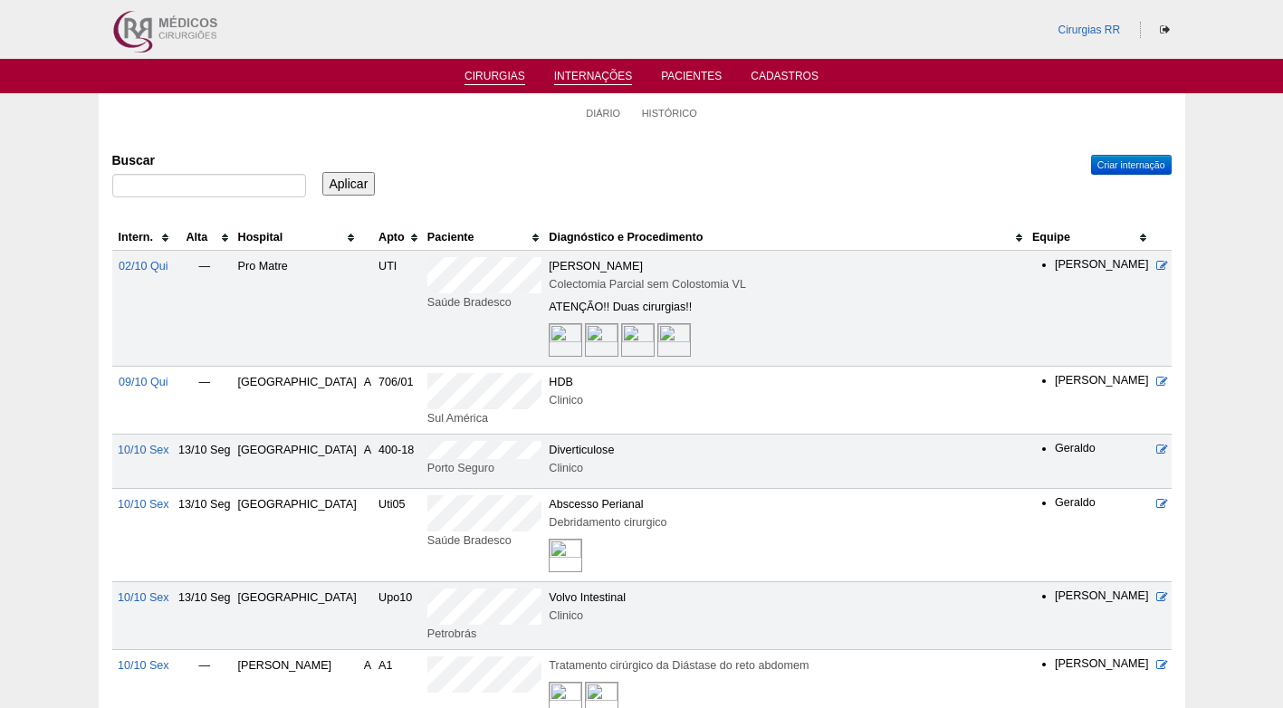
click at [500, 71] on link "Cirurgias" at bounding box center [494, 77] width 61 height 15
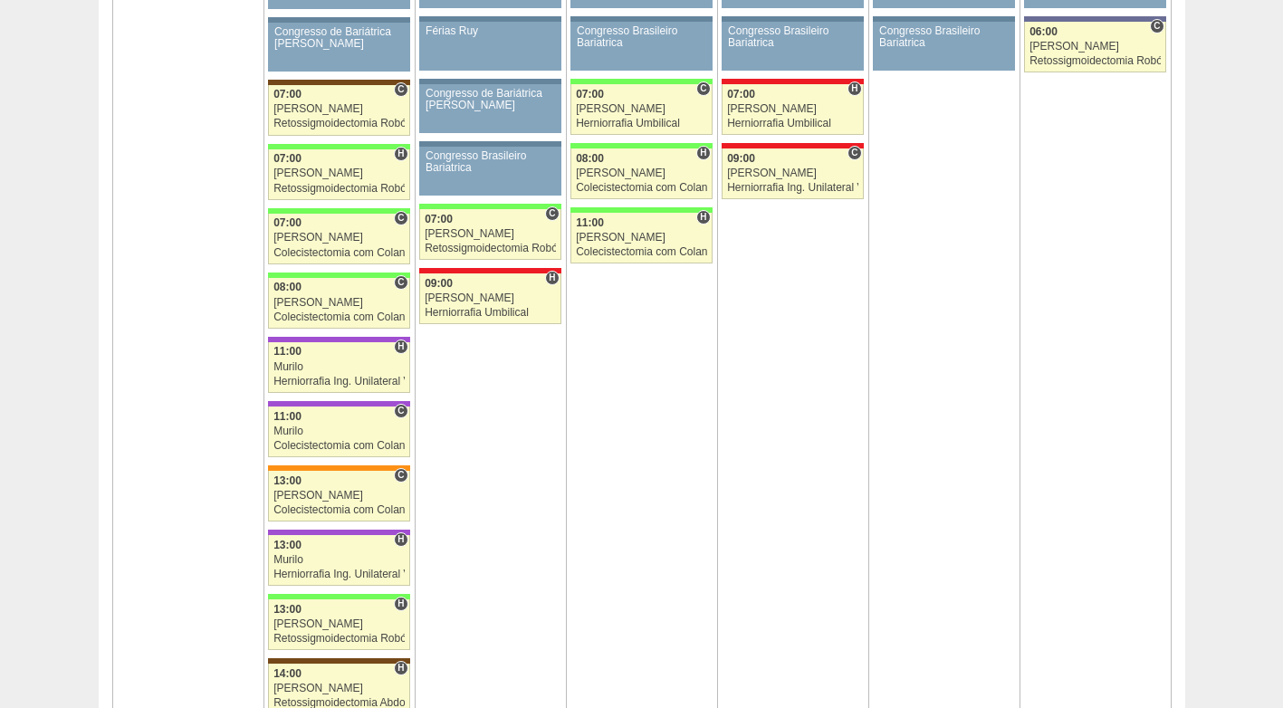
scroll to position [2896, 0]
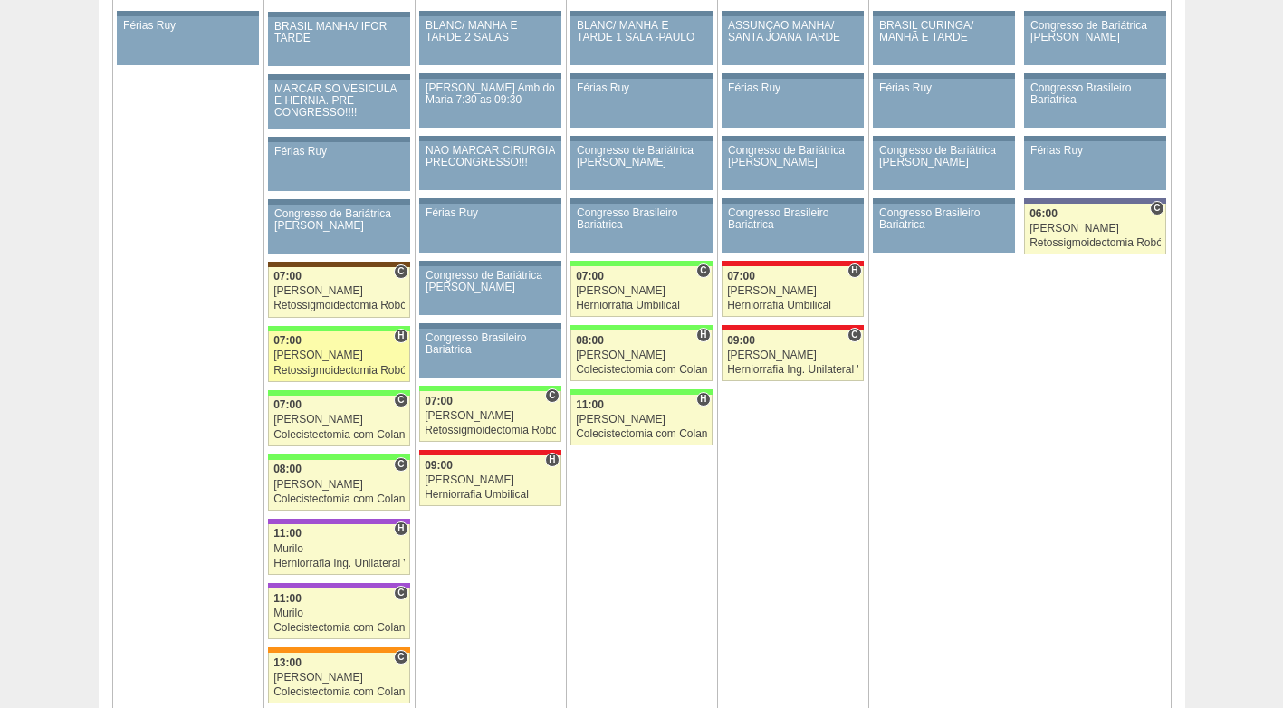
click at [326, 359] on div "[PERSON_NAME]" at bounding box center [338, 355] width 131 height 12
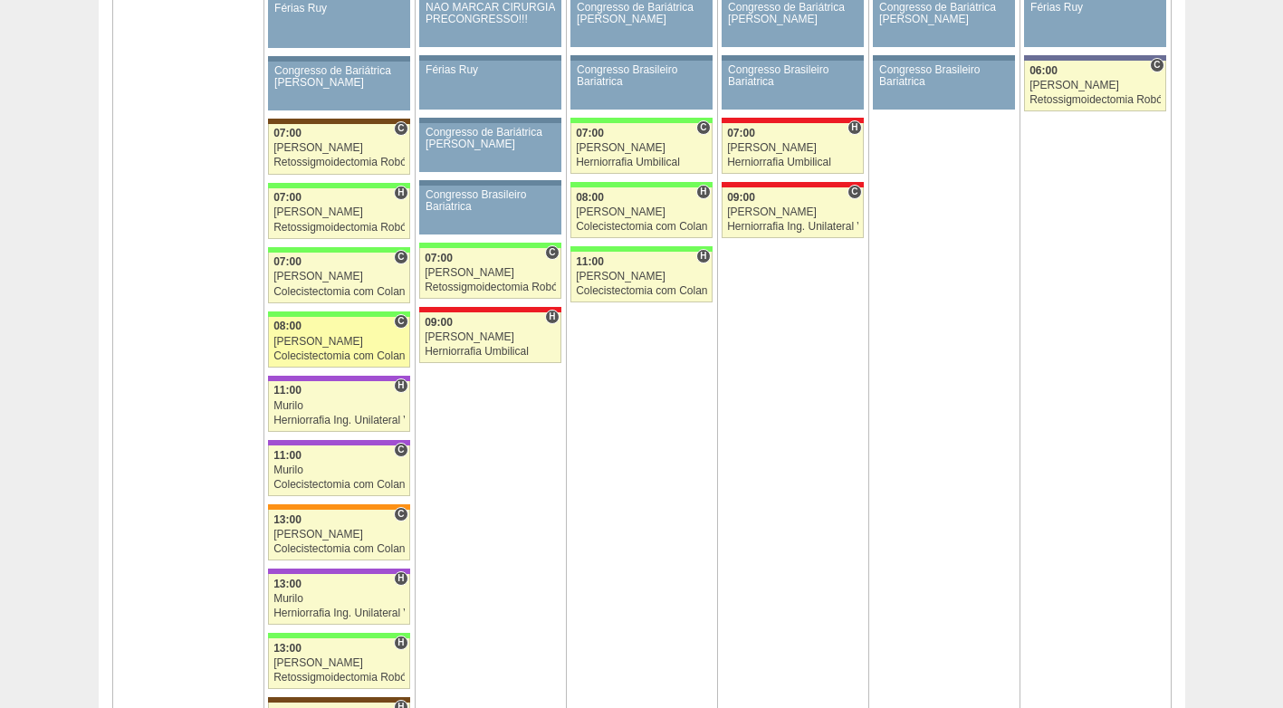
scroll to position [3072, 0]
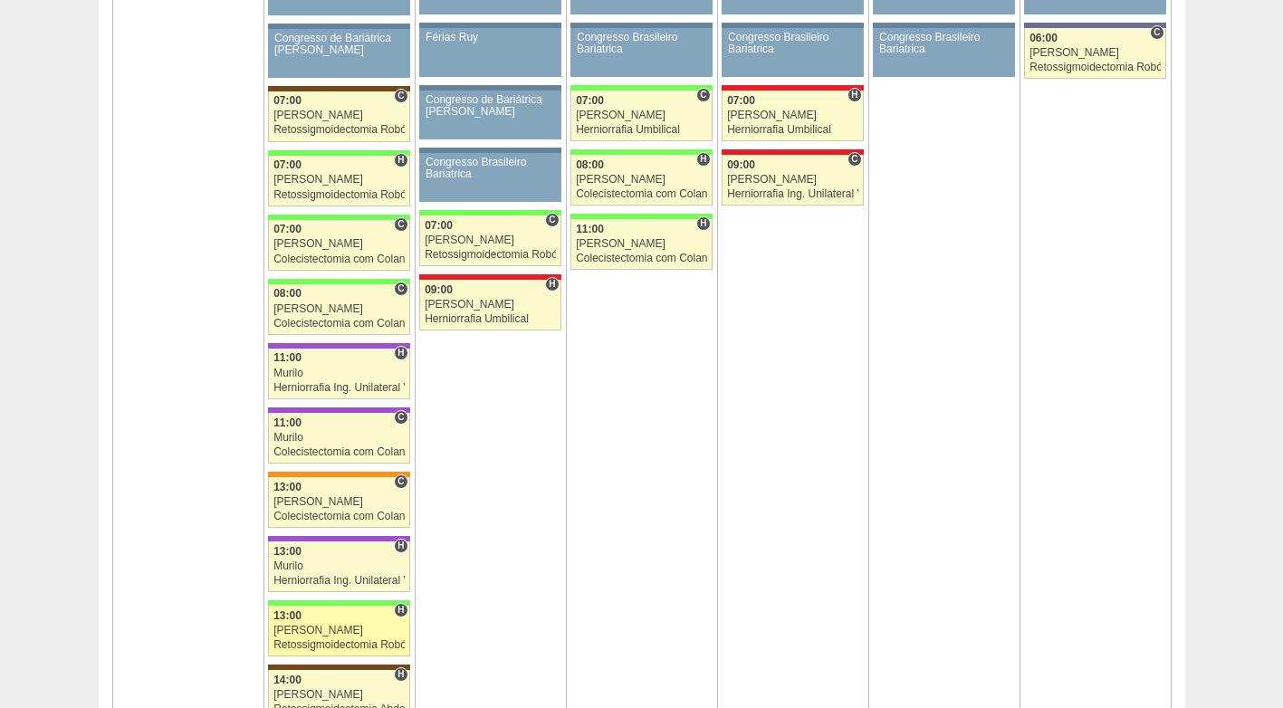
click at [325, 618] on div "13:00" at bounding box center [338, 616] width 131 height 12
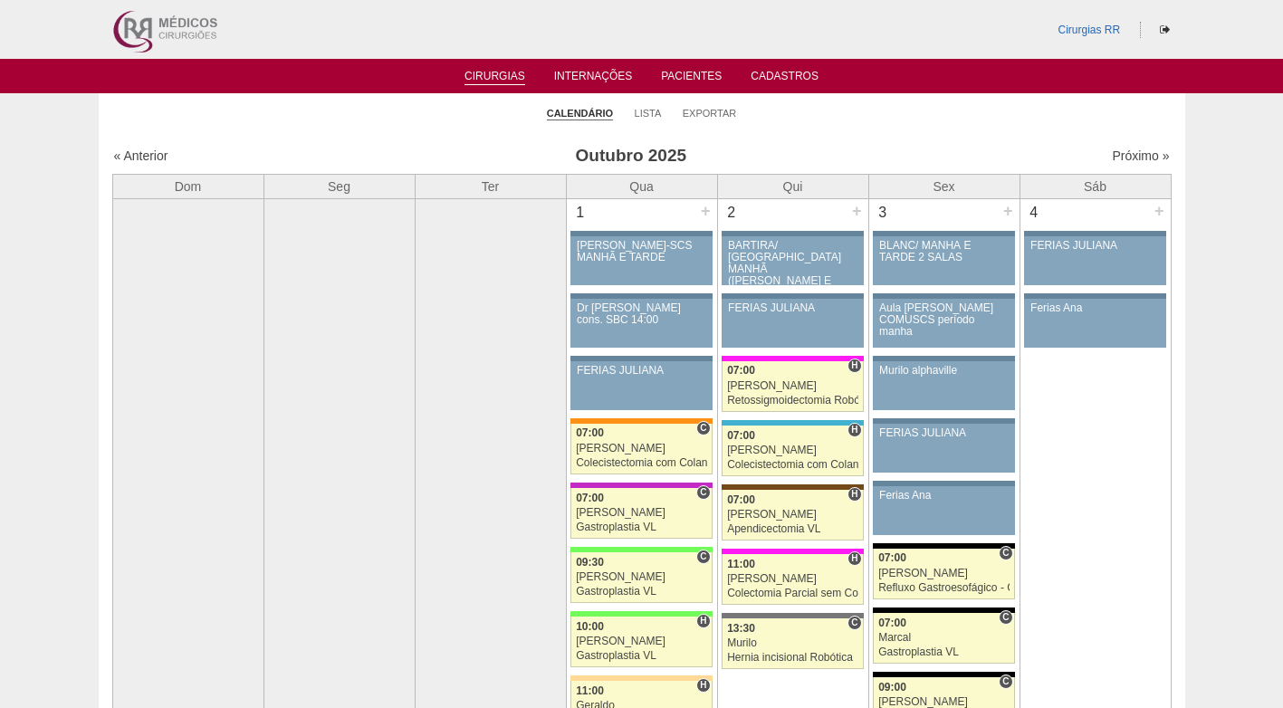
scroll to position [3072, 0]
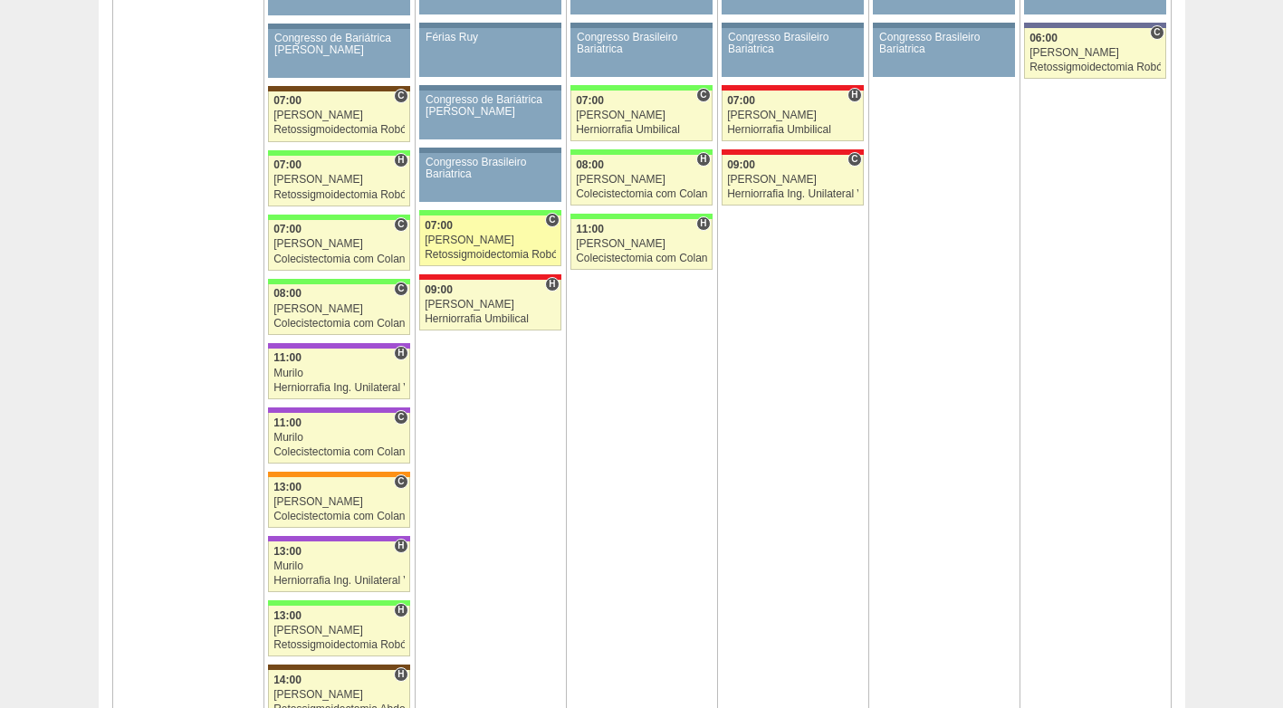
click at [492, 245] on div "[PERSON_NAME]" at bounding box center [489, 240] width 131 height 12
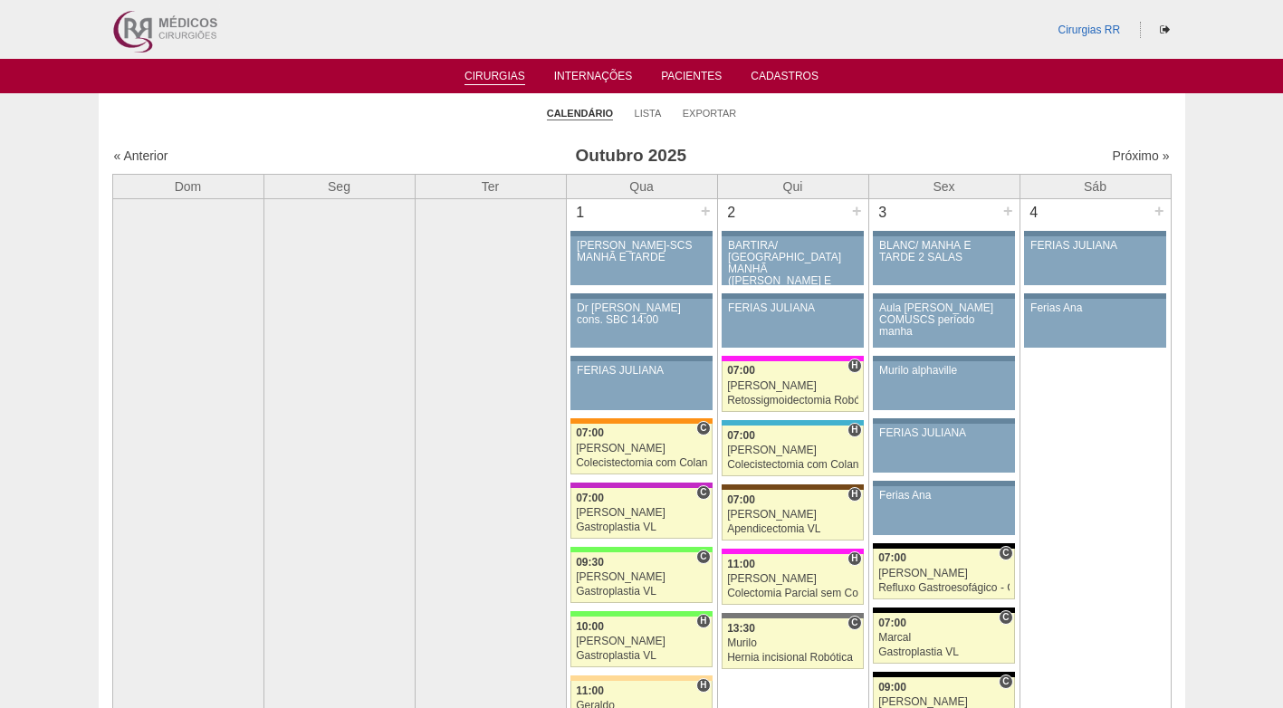
scroll to position [3072, 0]
